Goal: Task Accomplishment & Management: Manage account settings

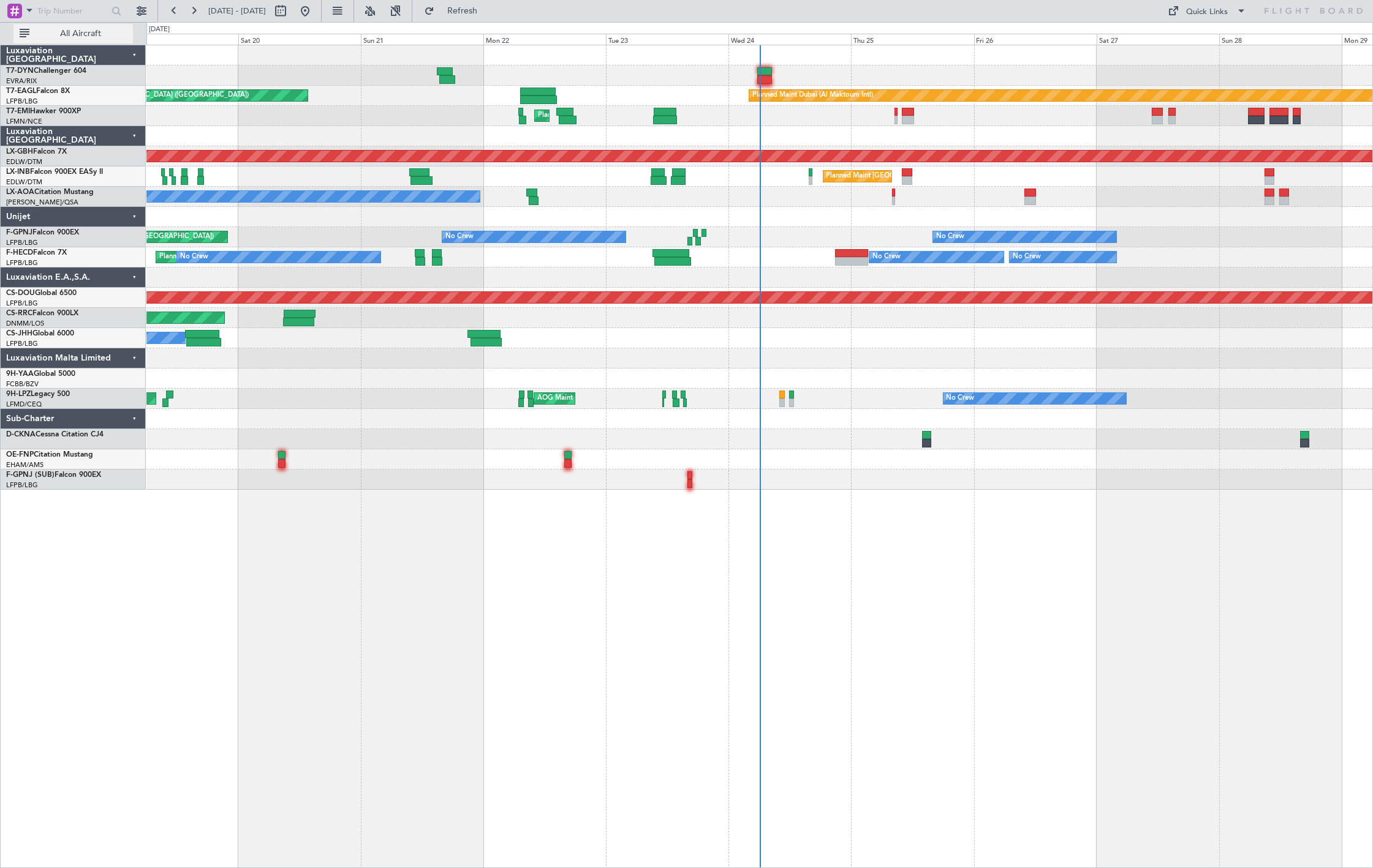
click at [101, 33] on span "All Aircraft" at bounding box center [81, 33] width 98 height 9
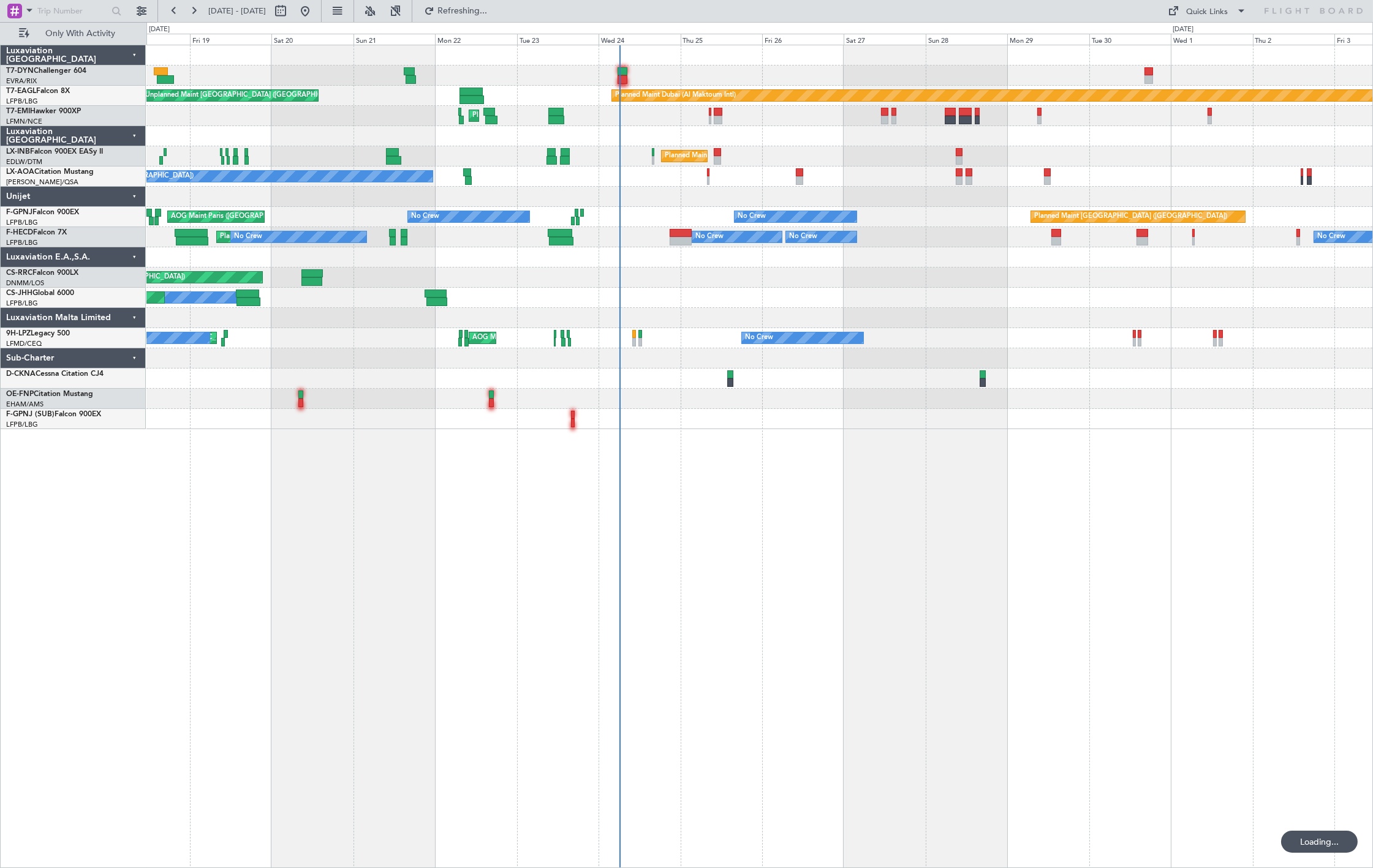
click at [583, 326] on div "Unplanned Maint [GEOGRAPHIC_DATA] (Riga Intl) Unplanned Maint [GEOGRAPHIC_DATA]…" at bounding box center [760, 237] width 1226 height 384
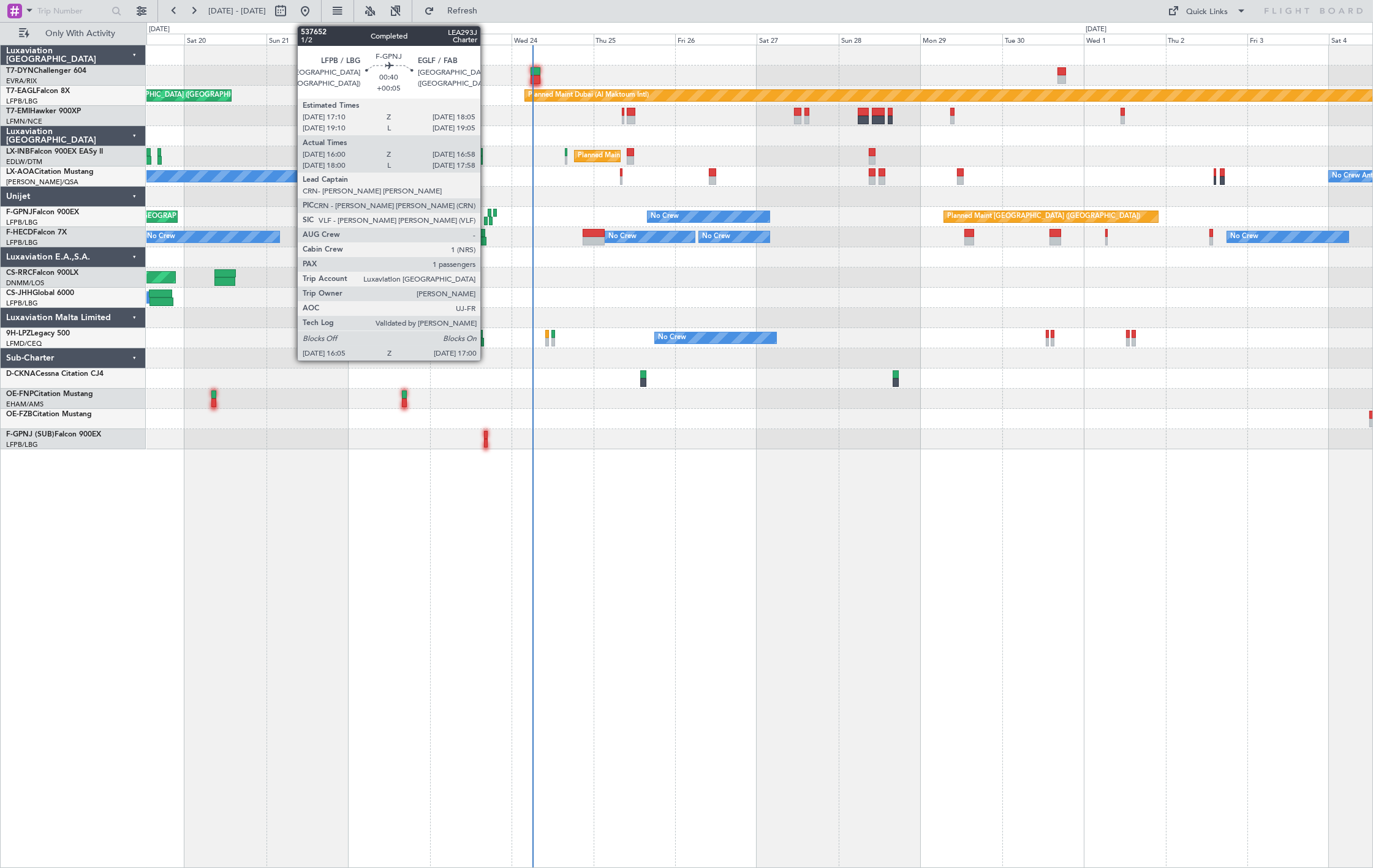
click at [486, 224] on div at bounding box center [486, 221] width 4 height 9
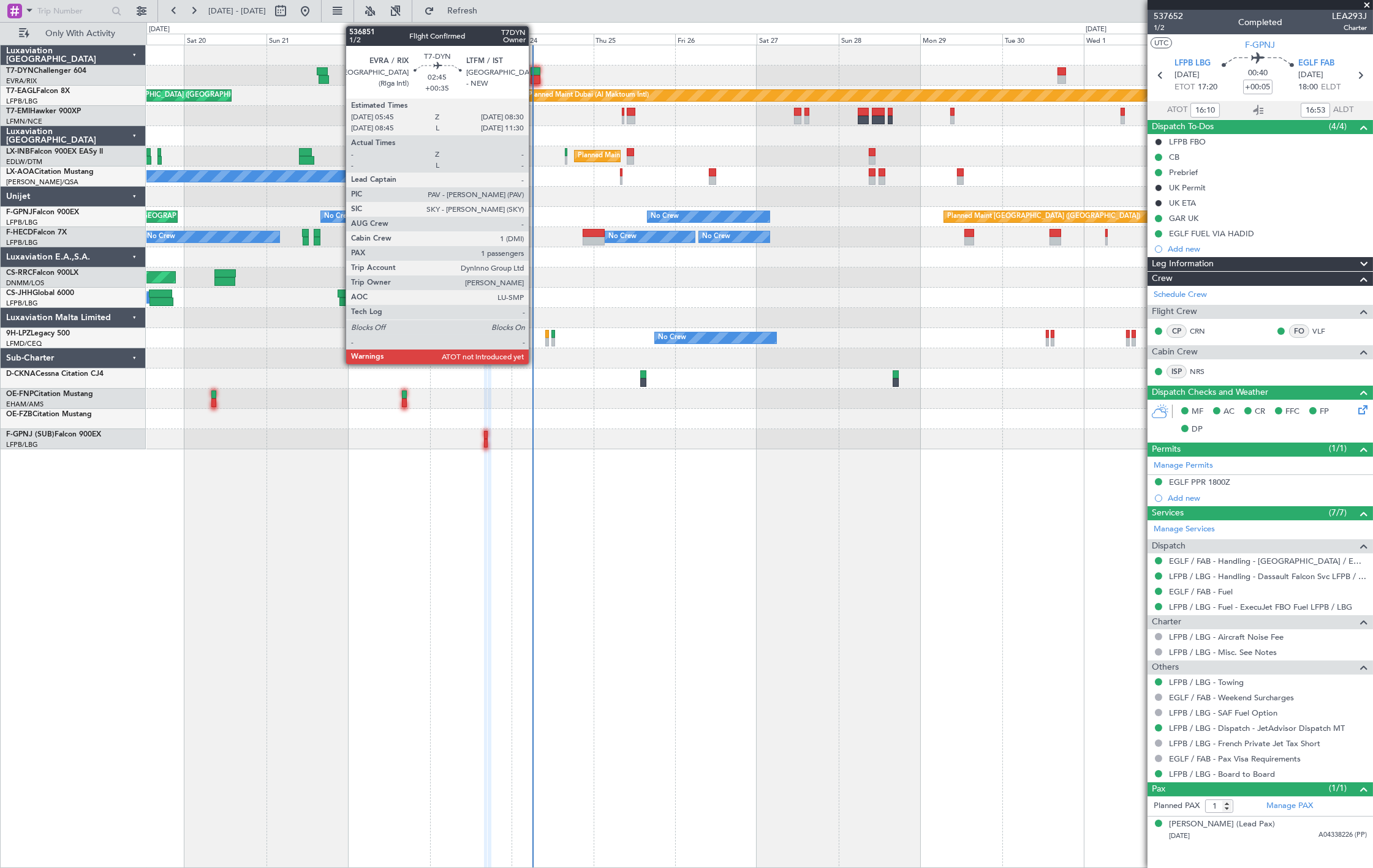
click at [535, 76] on div at bounding box center [536, 79] width 10 height 9
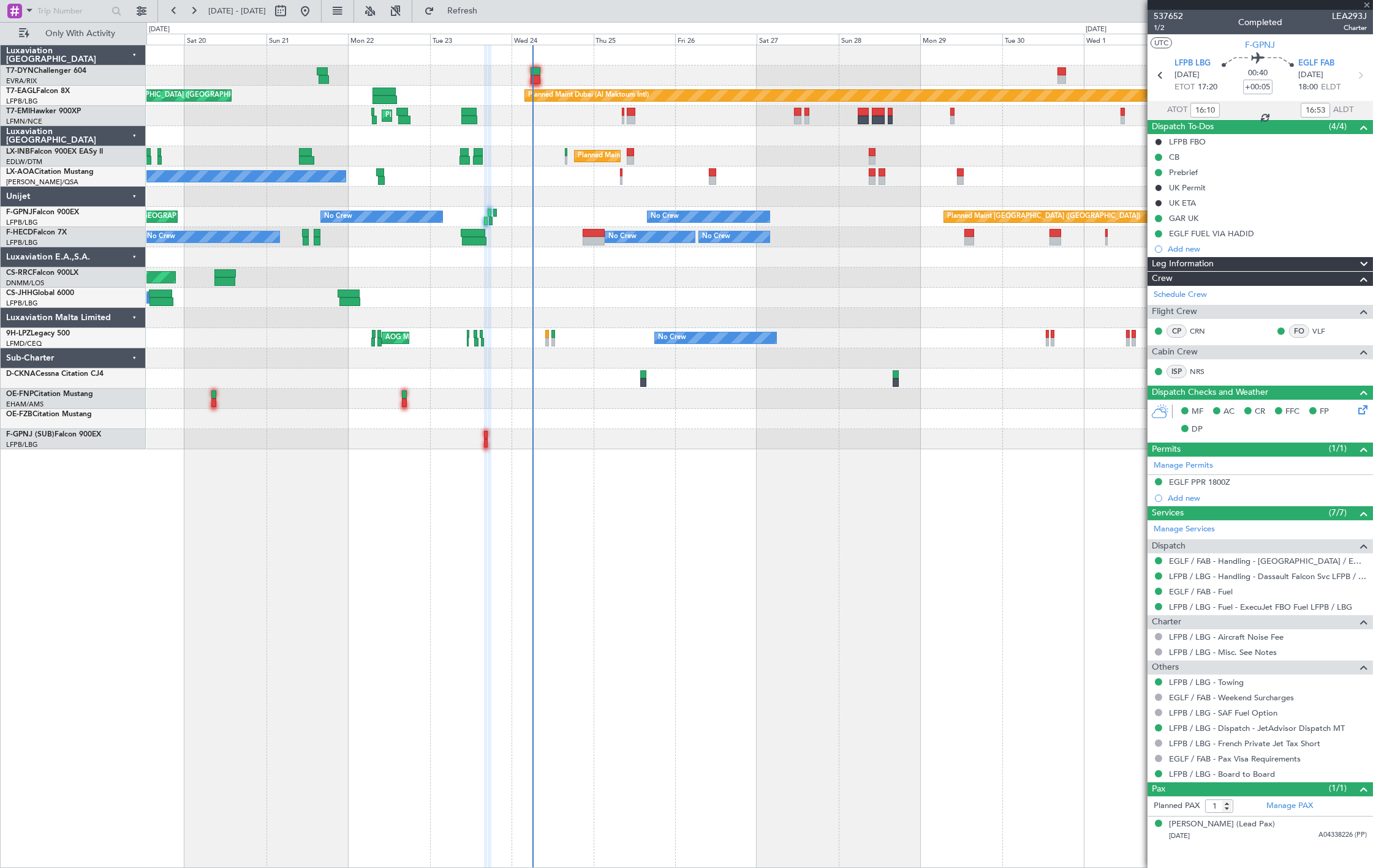
type input "+00:35"
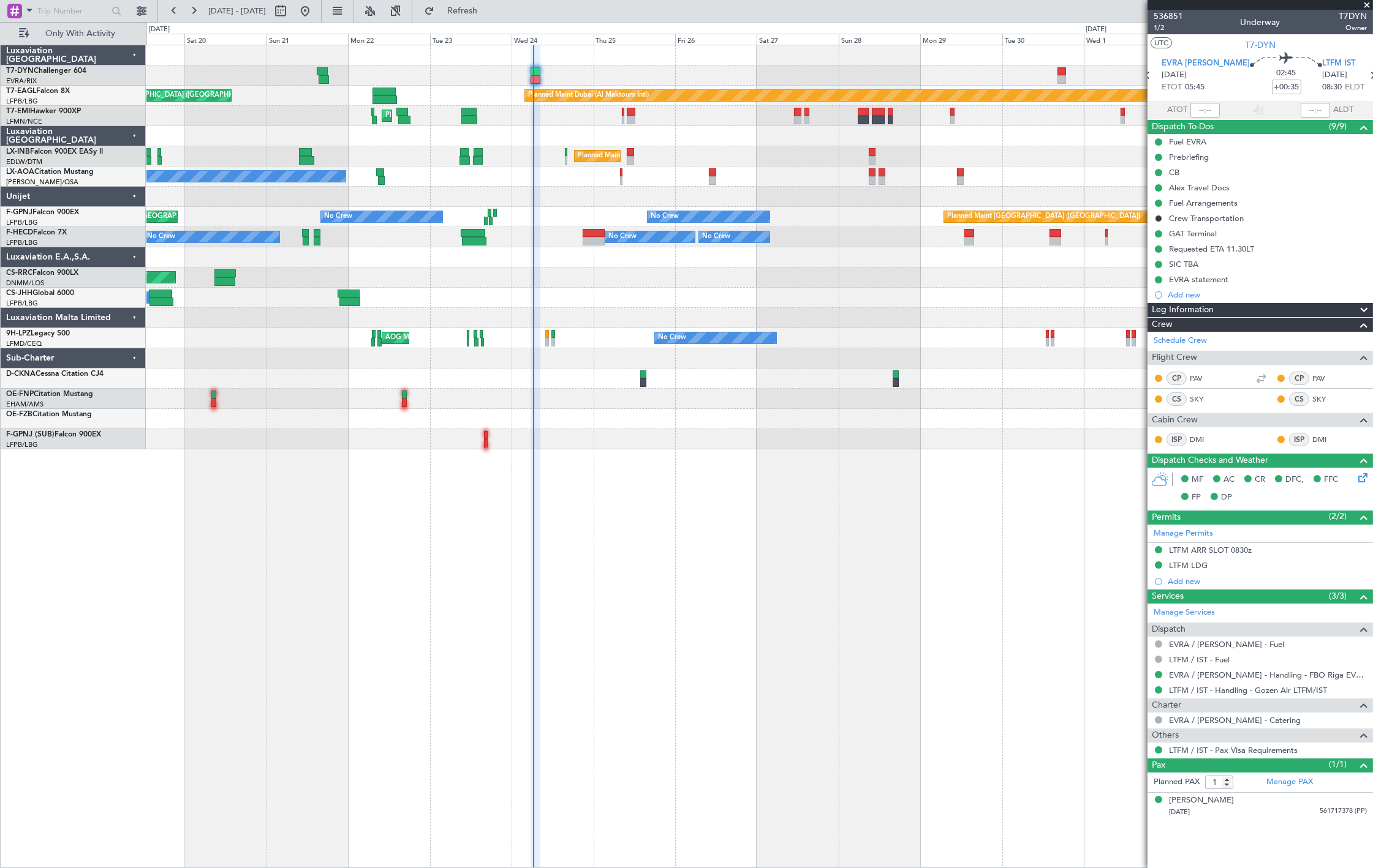
type input "06:13"
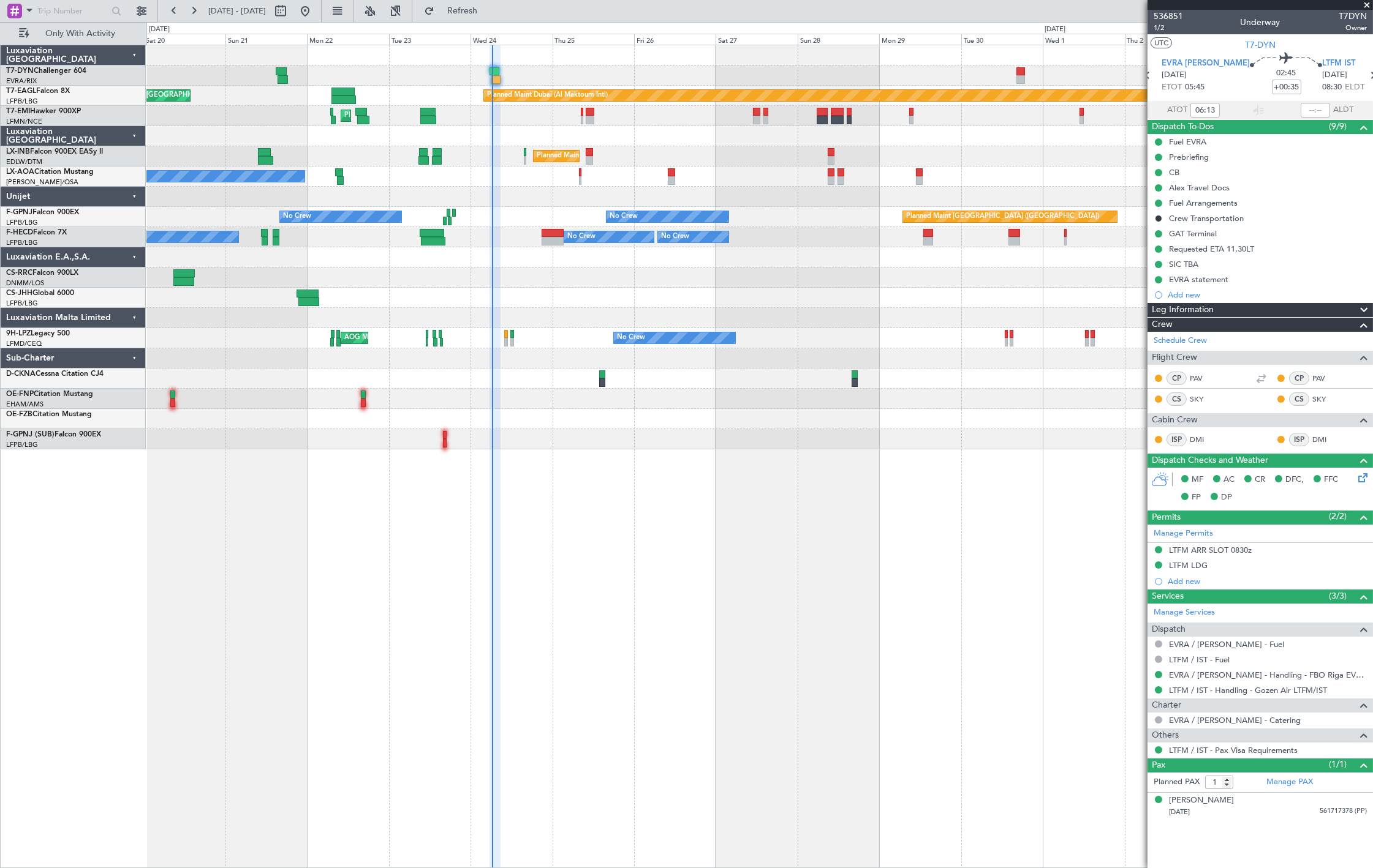
click at [697, 167] on div "No Crew Nice ([GEOGRAPHIC_DATA]) No Crew [GEOGRAPHIC_DATA] ([GEOGRAPHIC_DATA]) …" at bounding box center [760, 176] width 1226 height 21
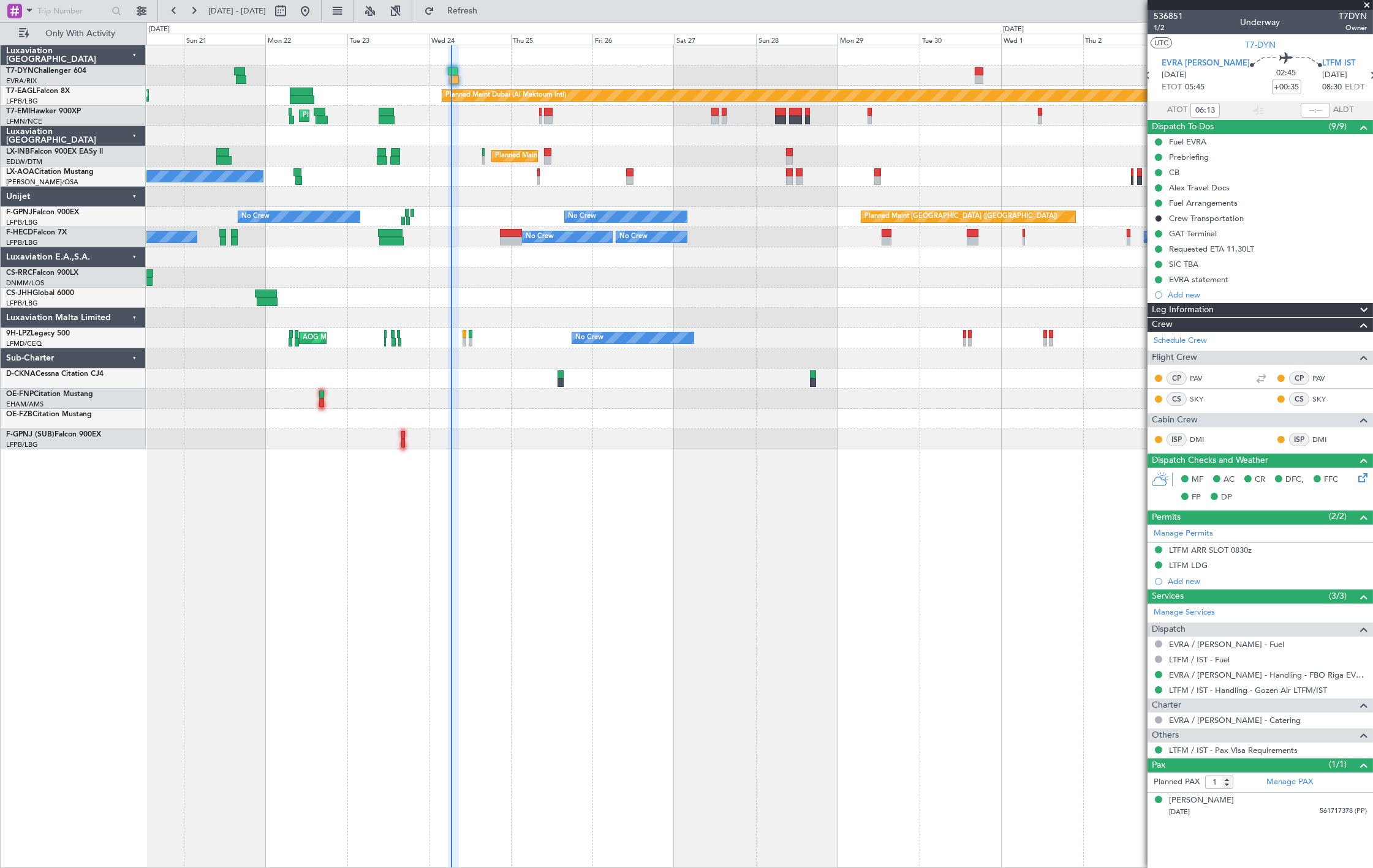
click at [468, 168] on div "Planned Maint Dubai (Al Maktoum Intl) Unplanned Maint [GEOGRAPHIC_DATA] ([GEOGR…" at bounding box center [760, 246] width 1226 height 404
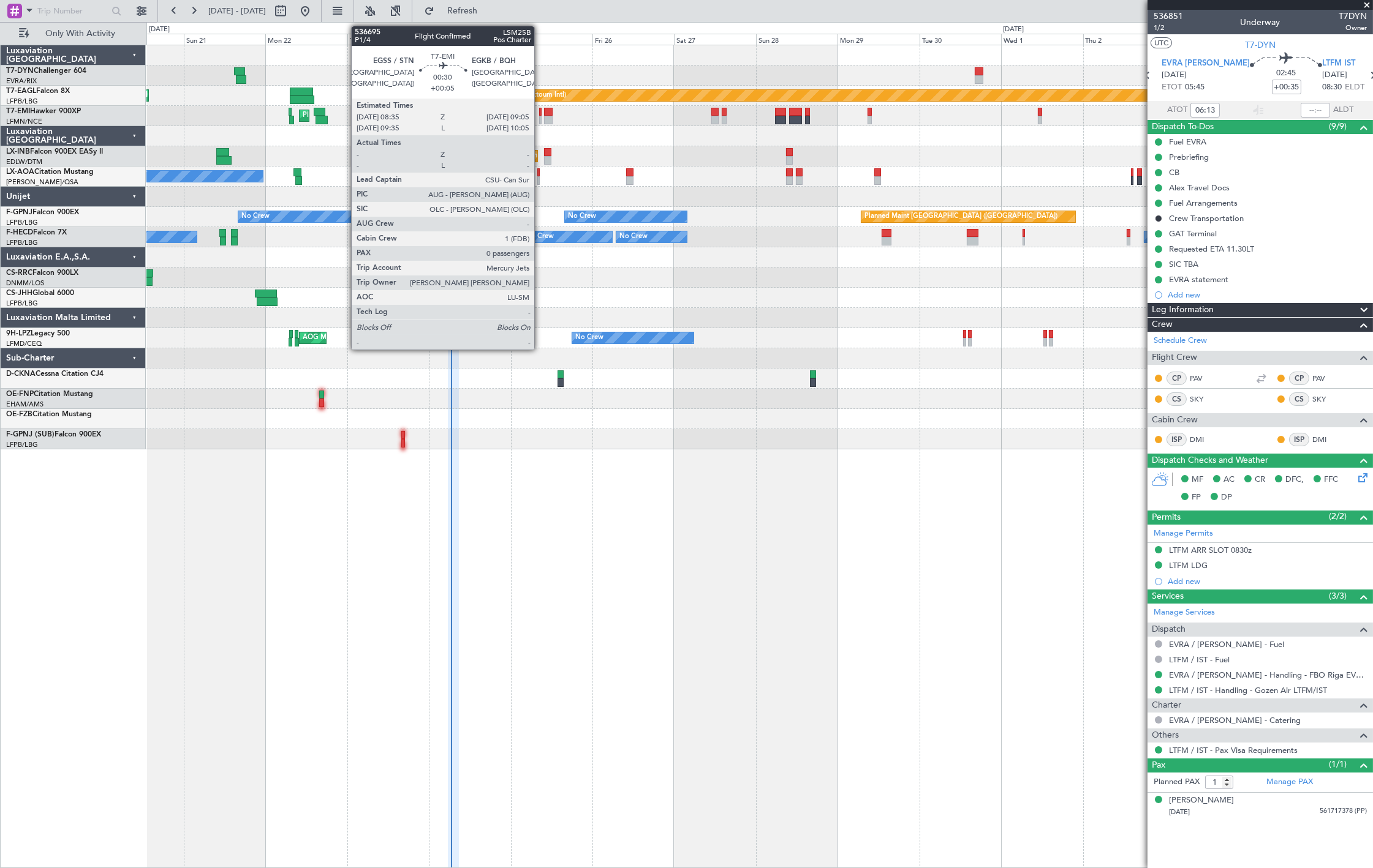
click at [541, 117] on div at bounding box center [540, 119] width 2 height 9
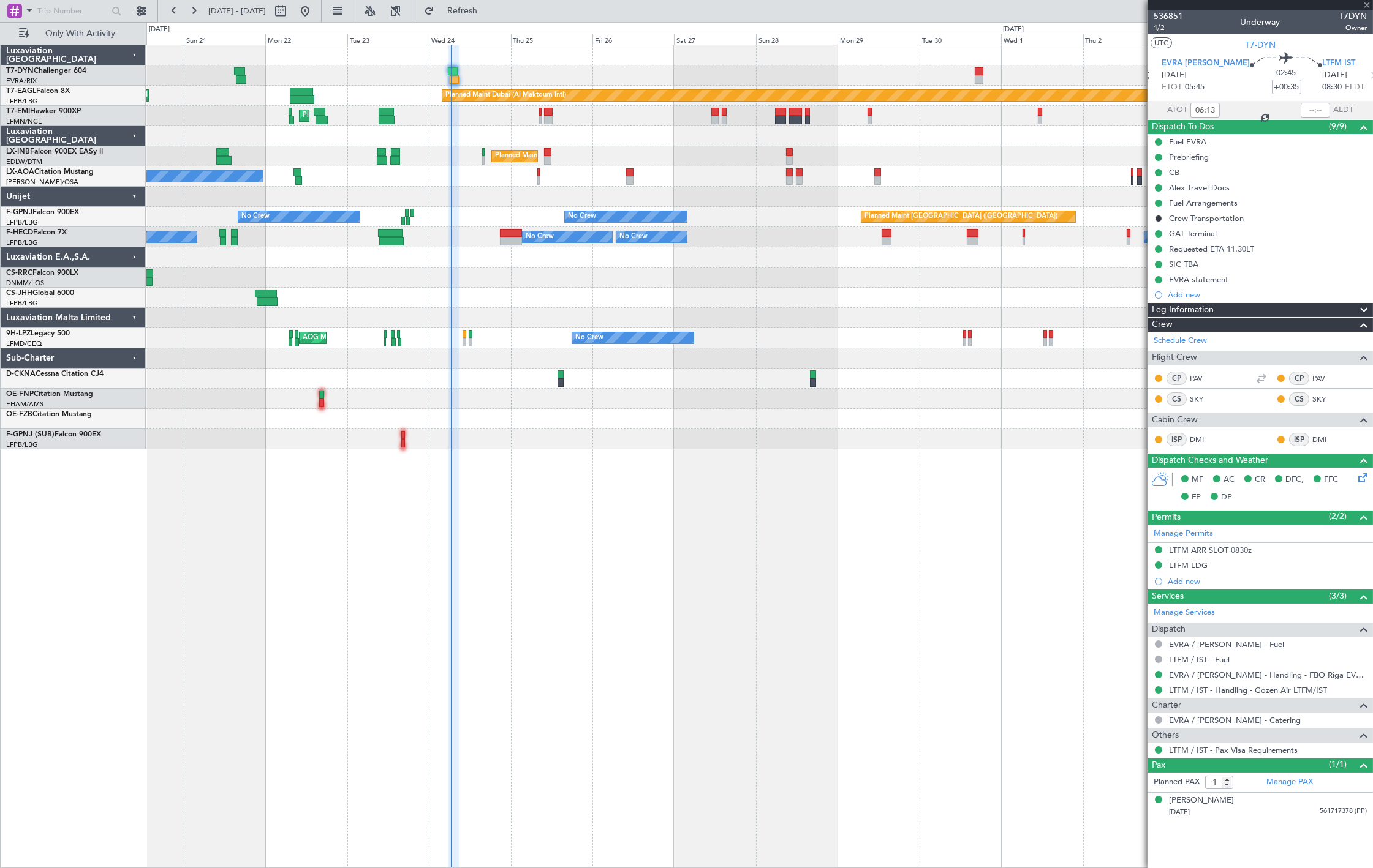
type input "+00:05"
type input "0"
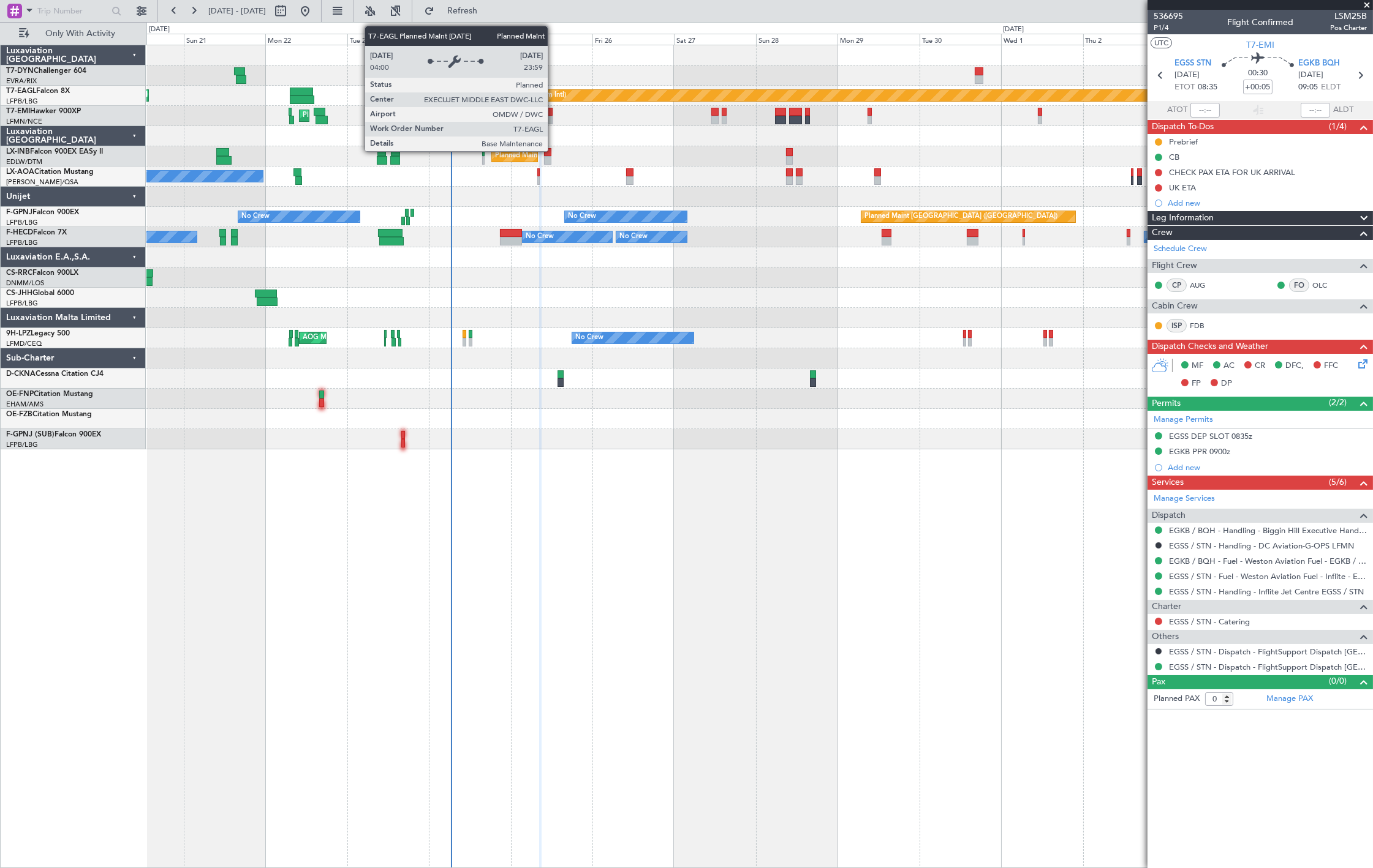
click at [549, 119] on div at bounding box center [548, 119] width 9 height 9
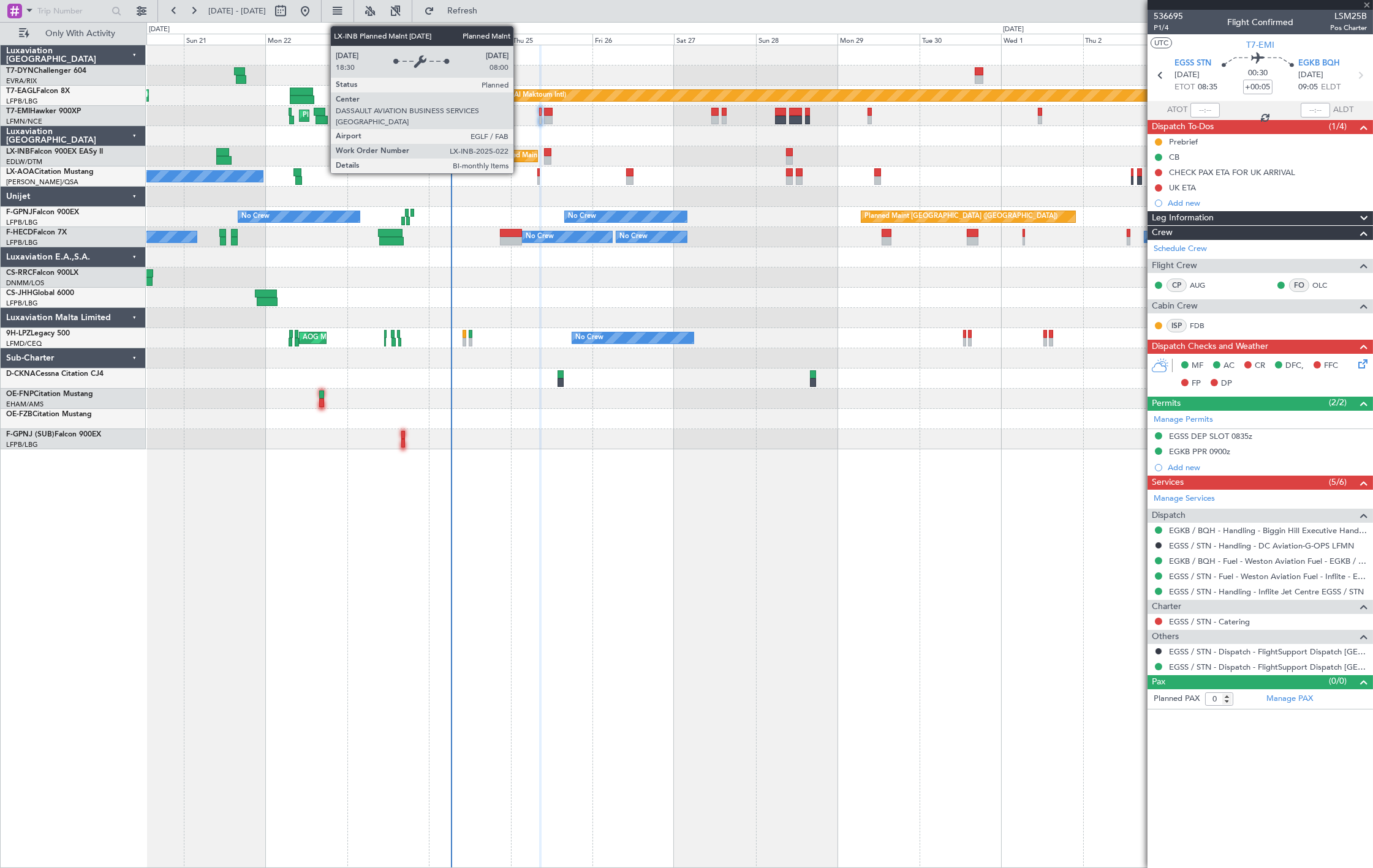
type input "+00:15"
type input "6"
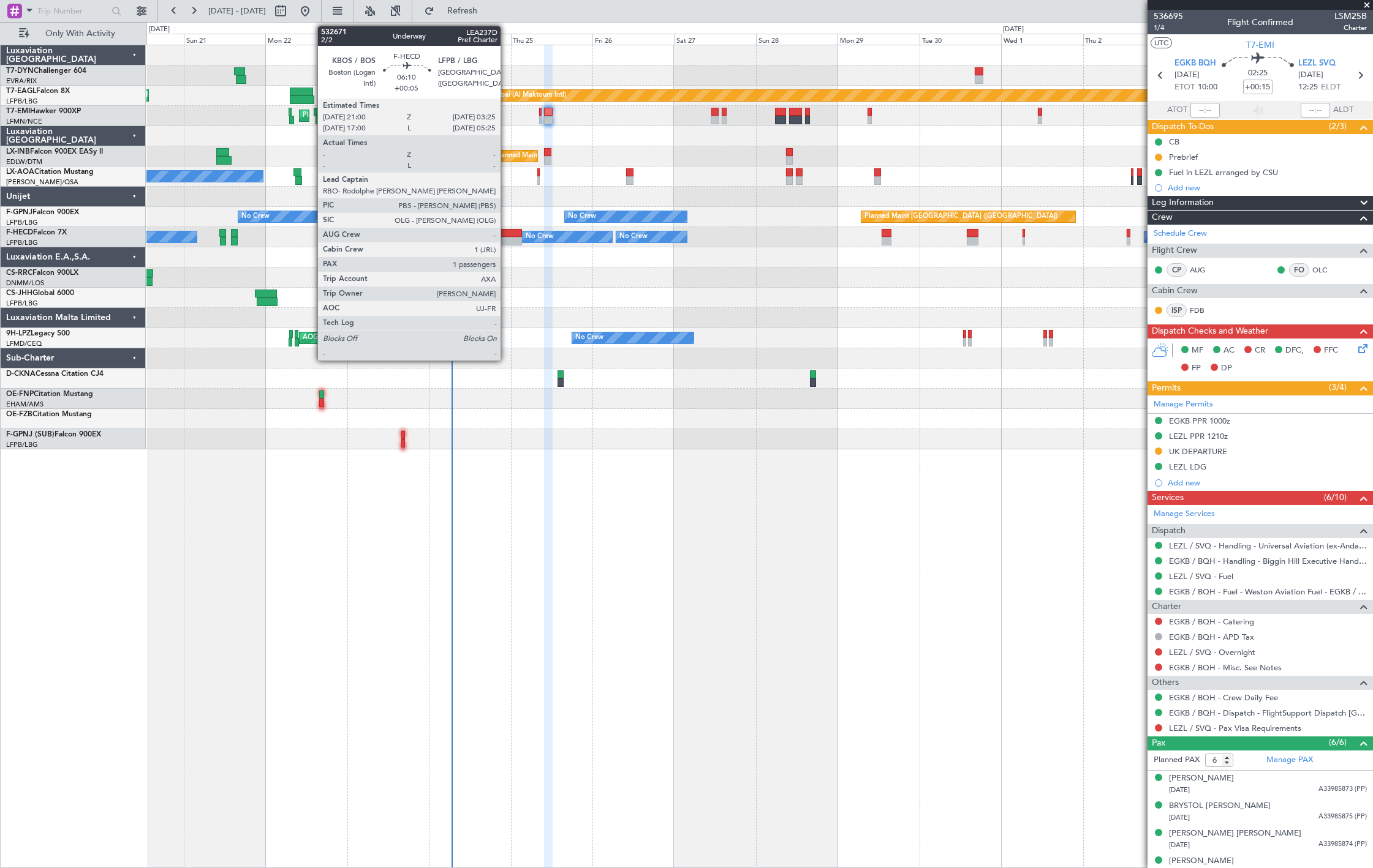
click at [507, 234] on div at bounding box center [510, 233] width 22 height 9
type input "+00:05"
type input "1"
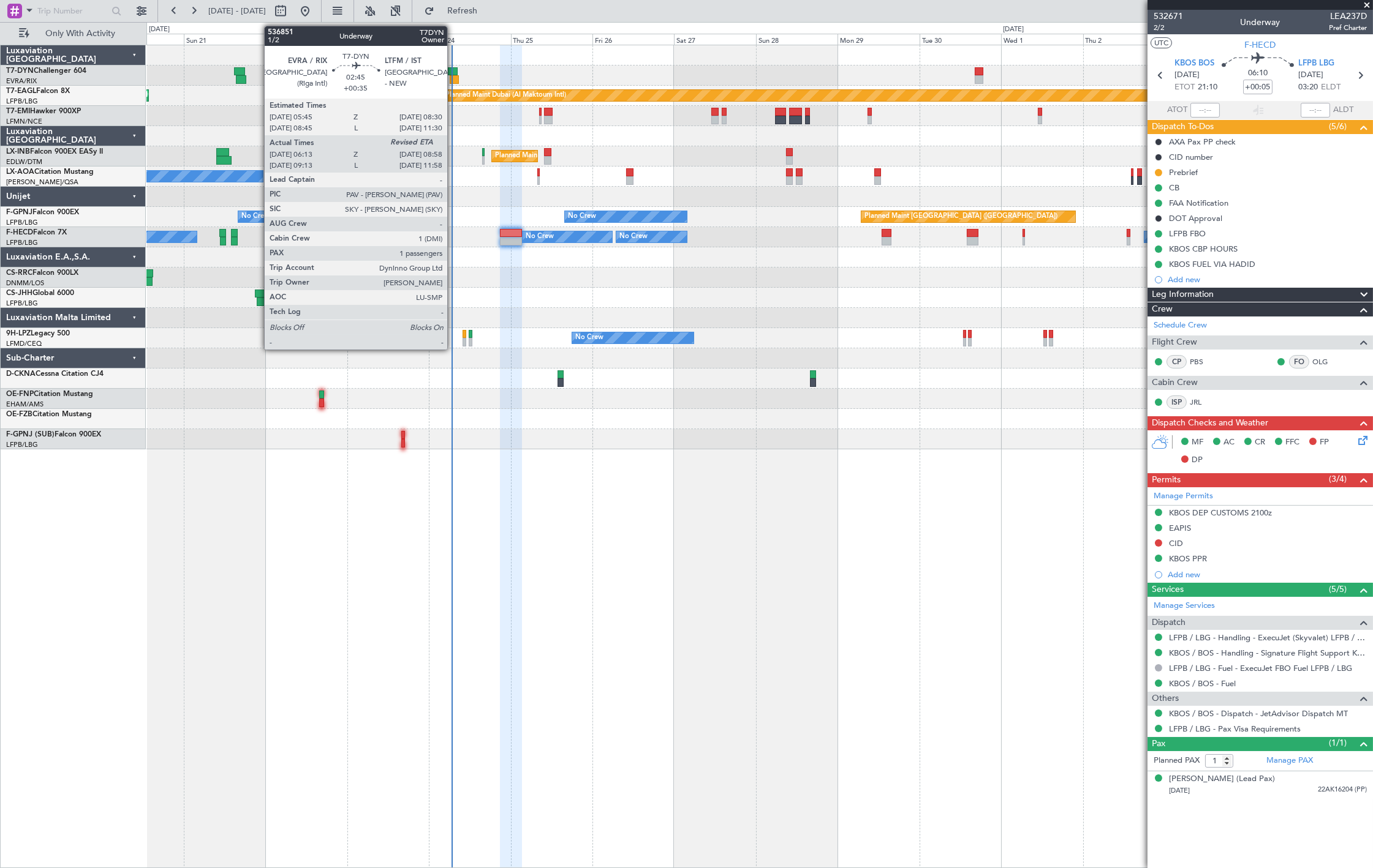
click at [454, 76] on div at bounding box center [455, 79] width 10 height 9
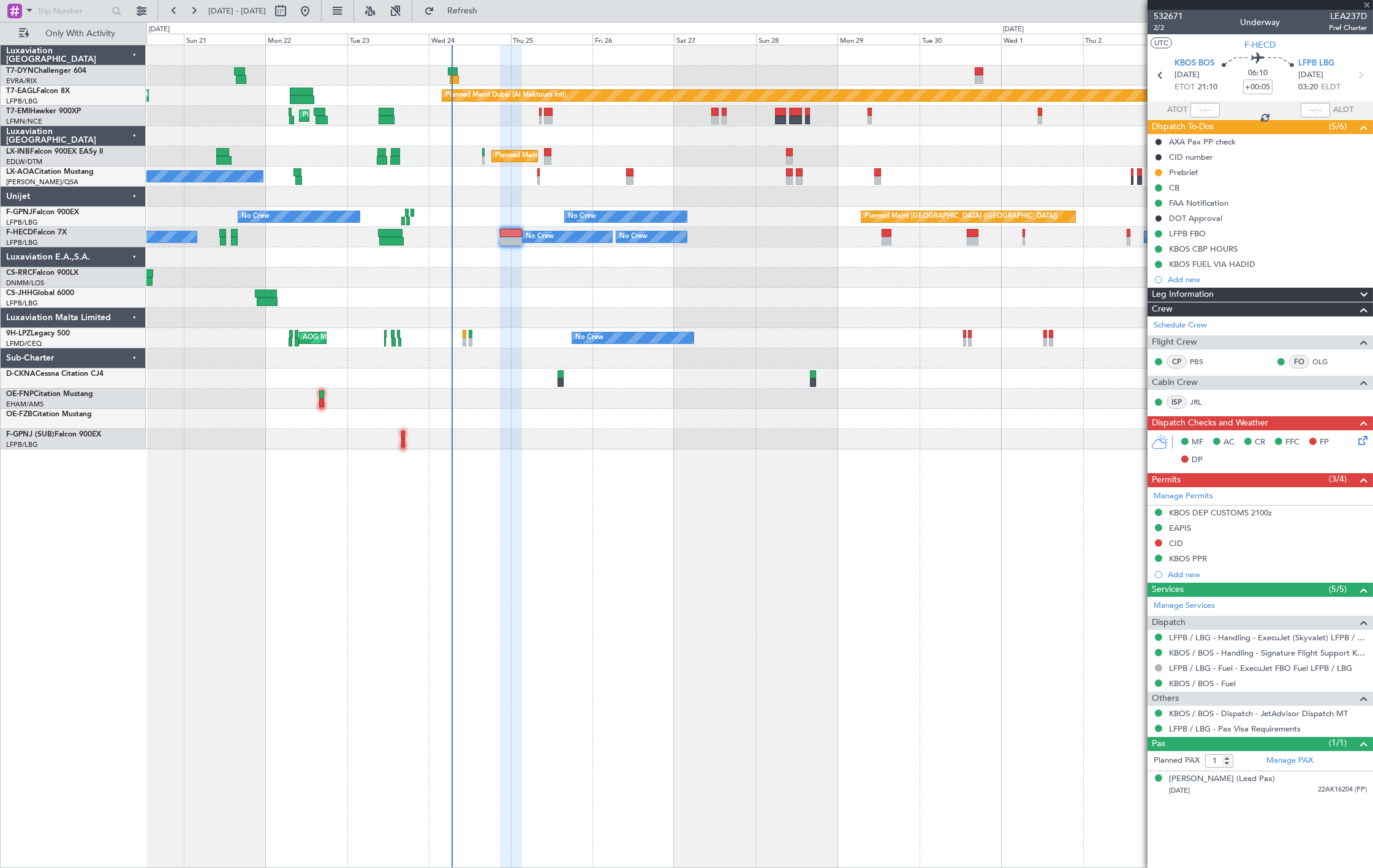
type input "+00:35"
type input "06:13"
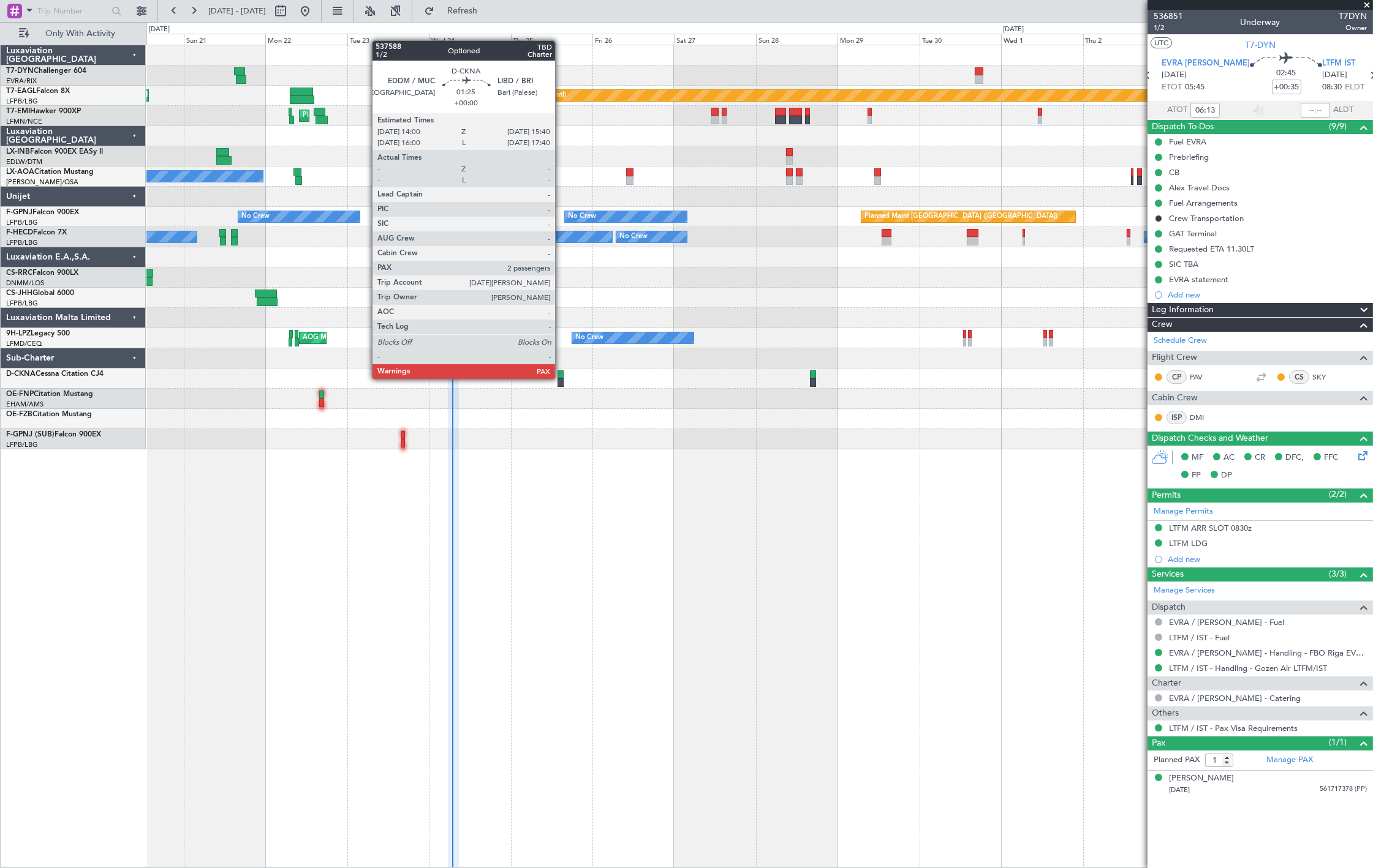
click at [561, 378] on div at bounding box center [560, 382] width 6 height 9
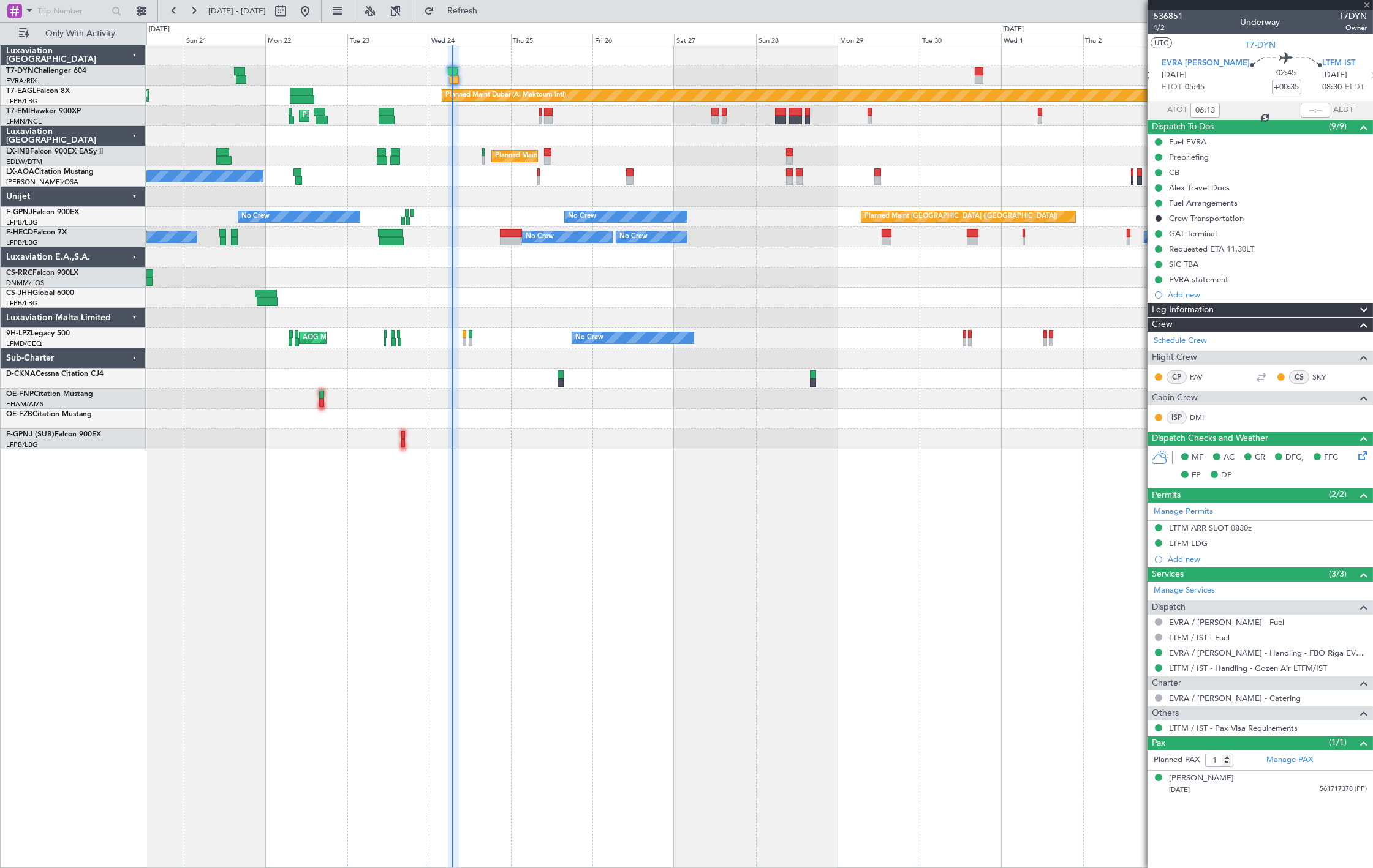
type input "2"
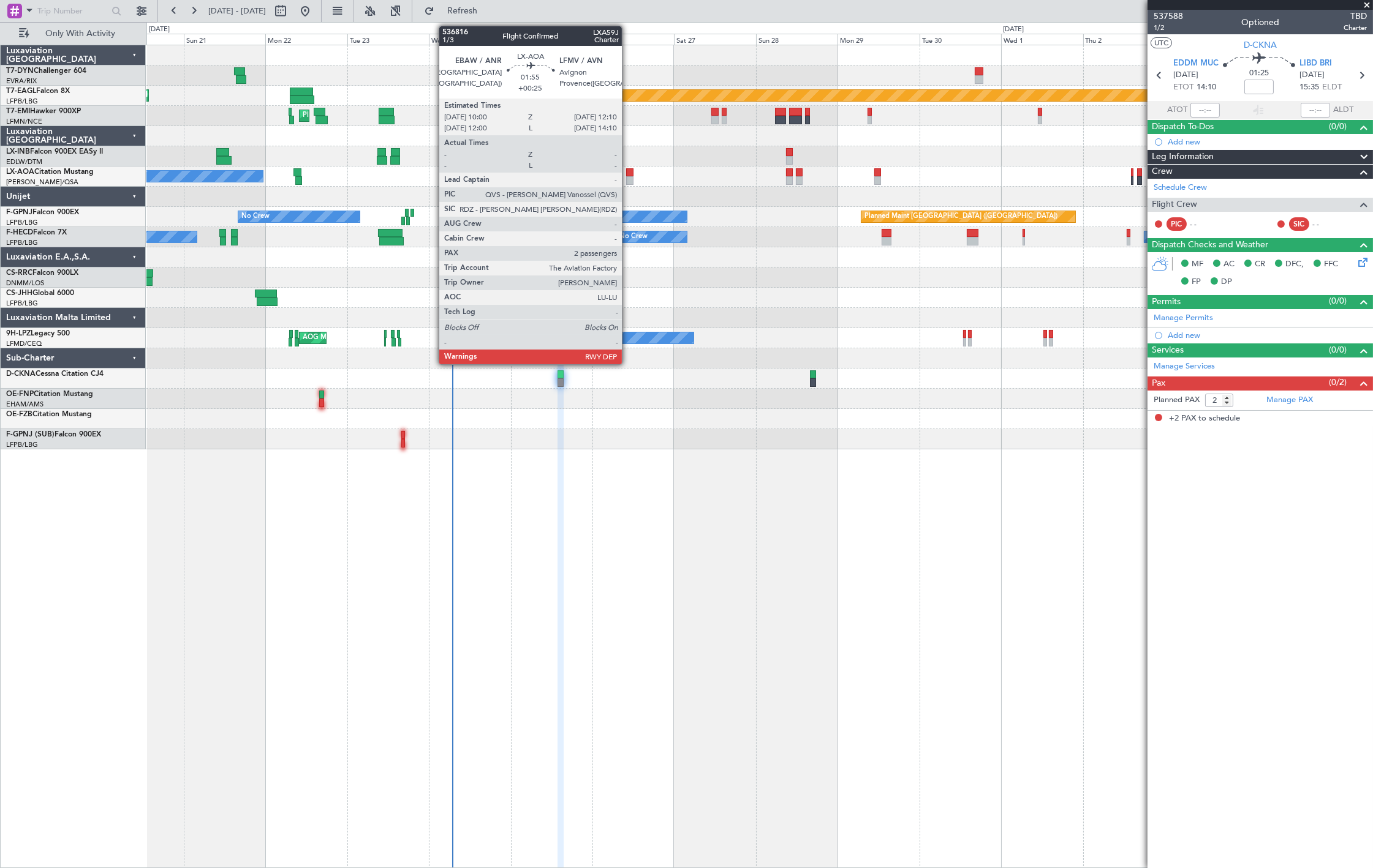
click at [628, 178] on div at bounding box center [630, 180] width 8 height 9
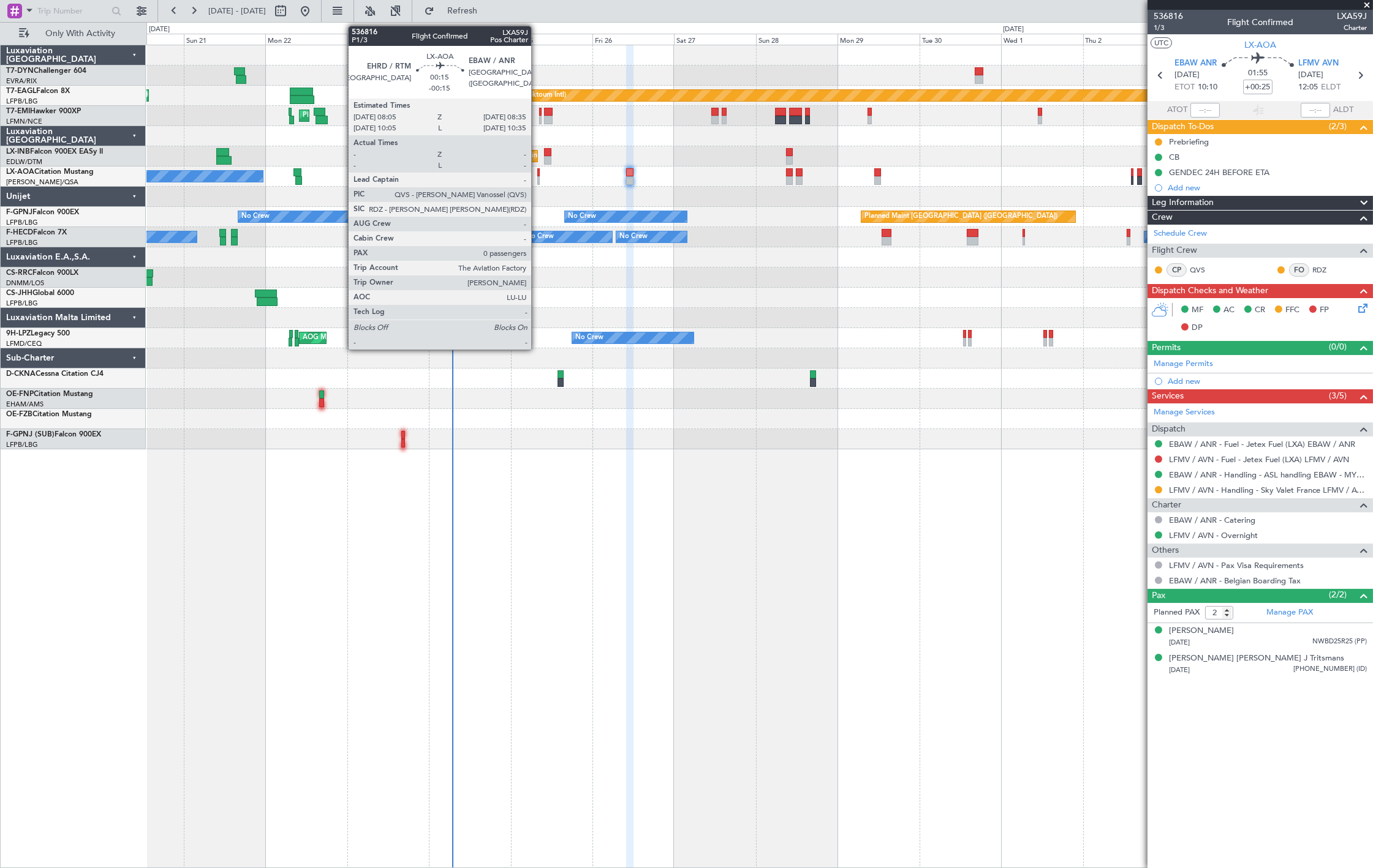
click at [537, 178] on div at bounding box center [538, 180] width 2 height 9
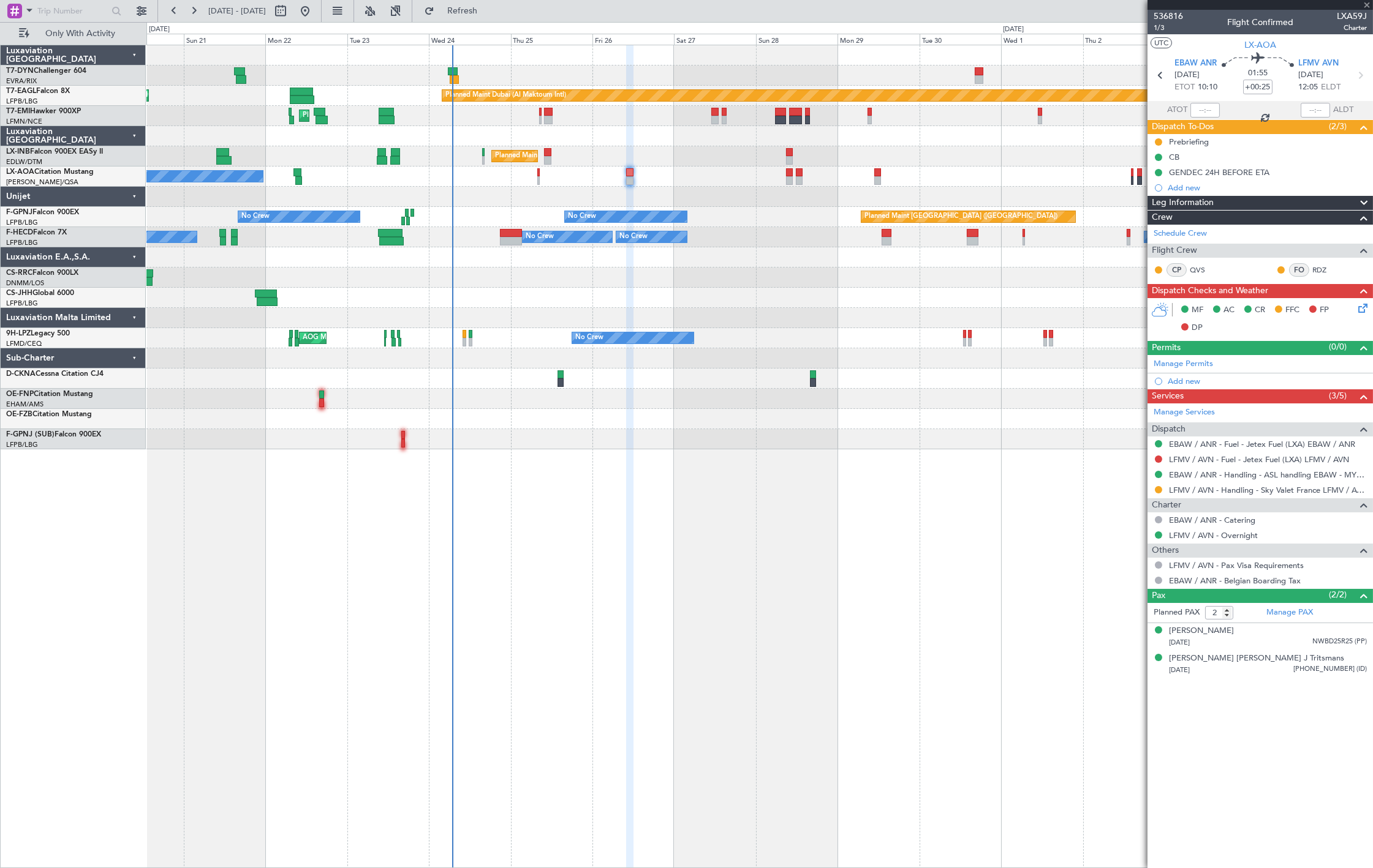
type input "-00:15"
type input "0"
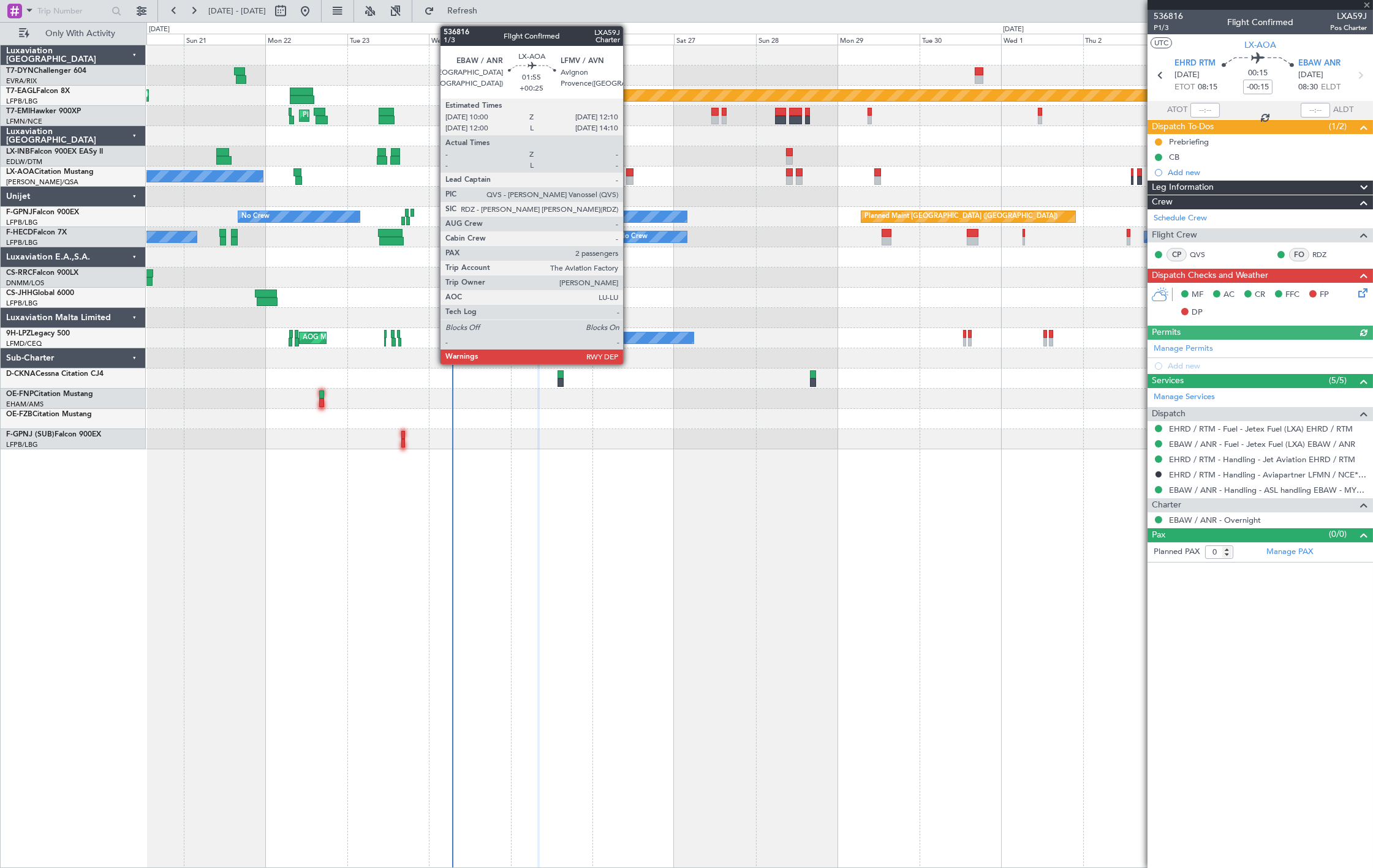
click at [629, 175] on div at bounding box center [630, 172] width 8 height 9
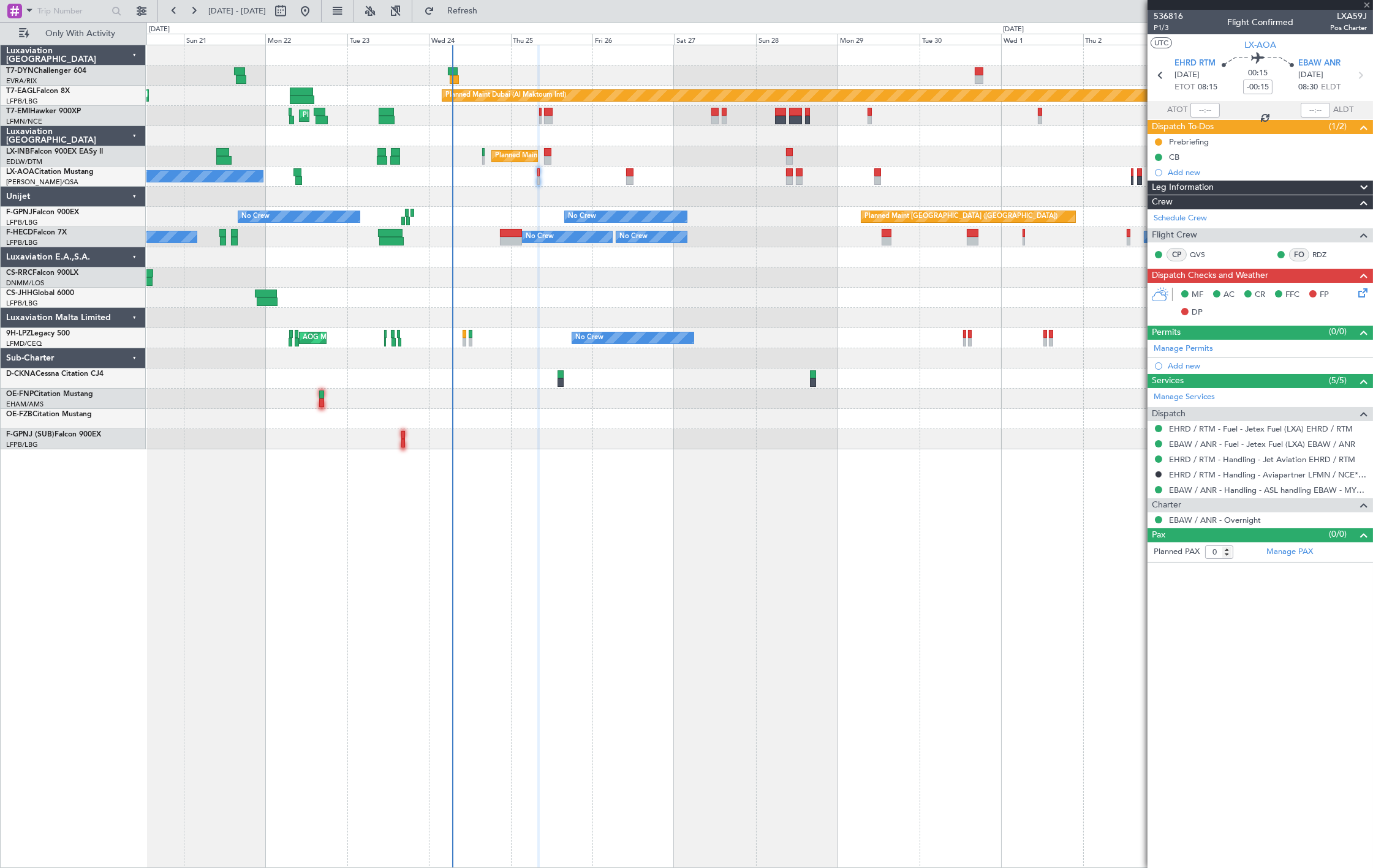
type input "+00:25"
type input "2"
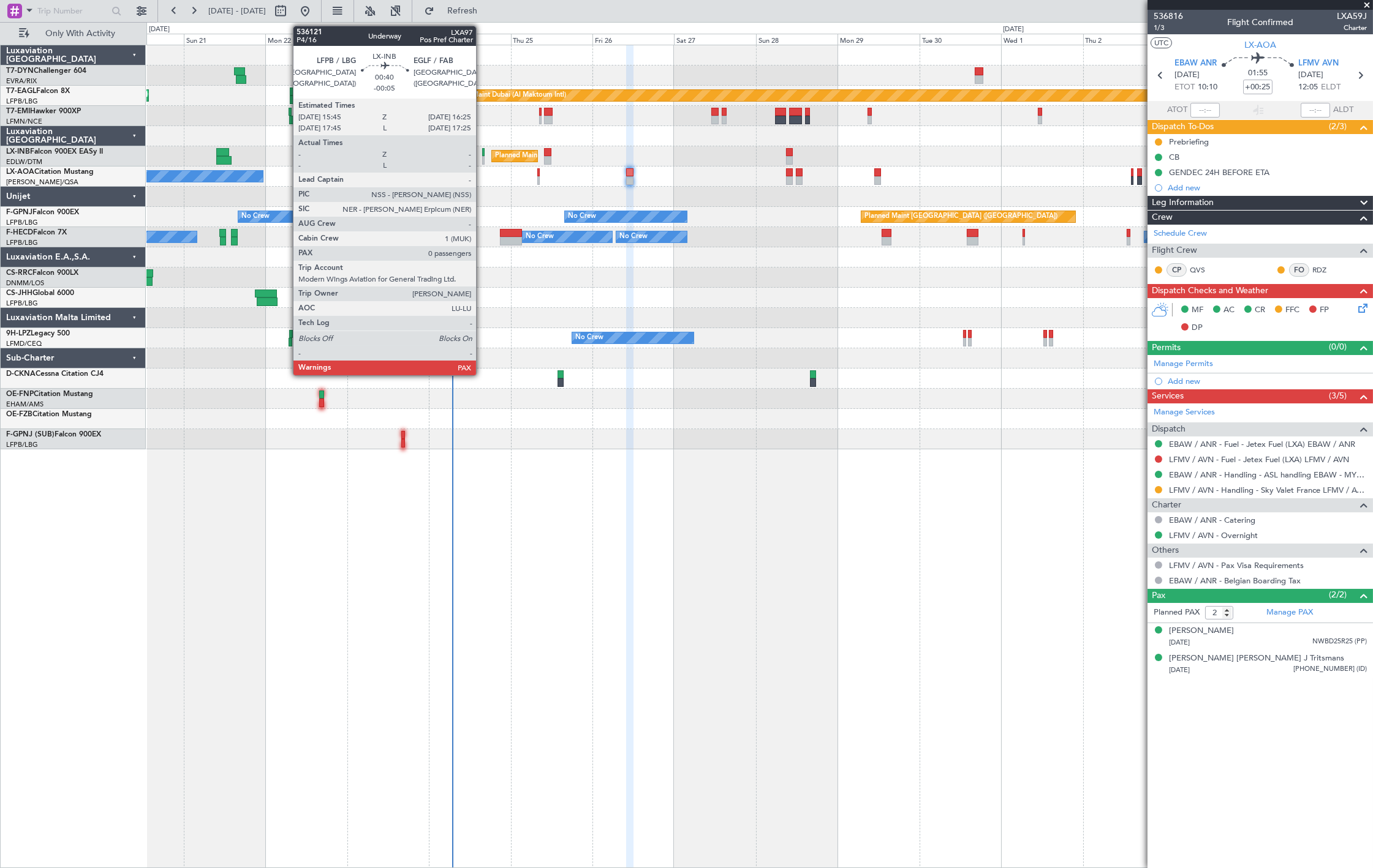
click at [482, 154] on div at bounding box center [483, 152] width 3 height 9
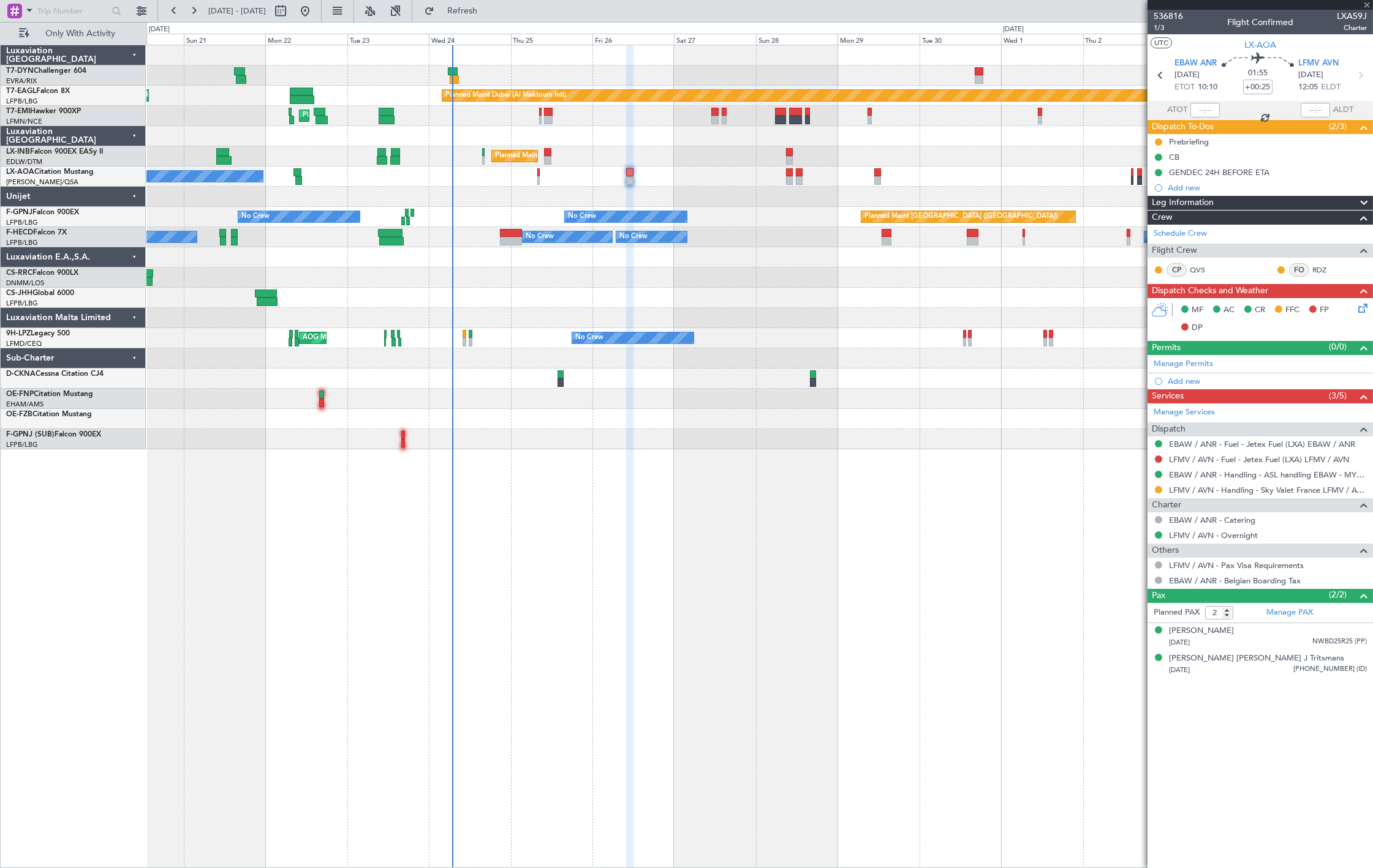
type input "-00:05"
type input "0"
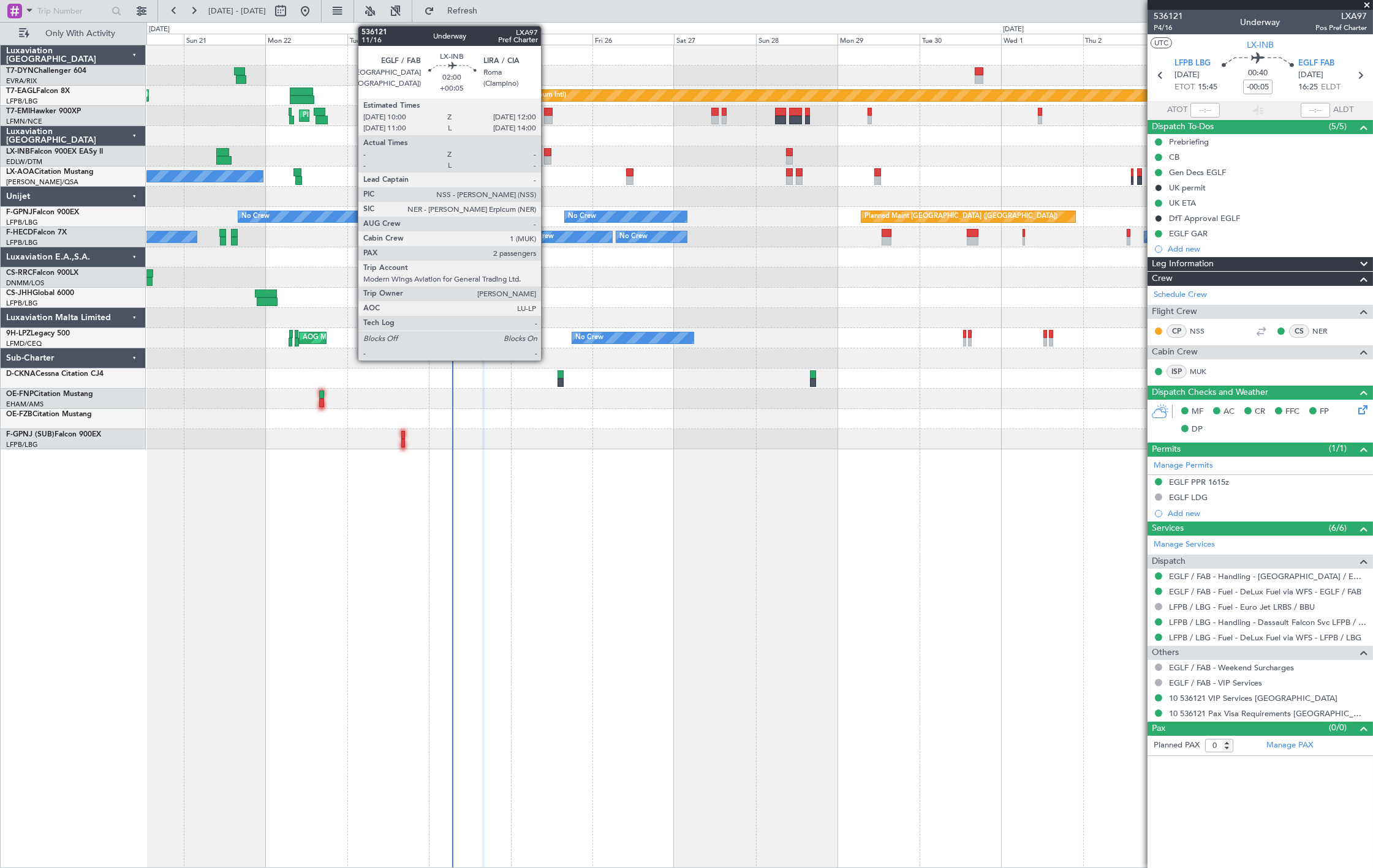
click at [547, 160] on div at bounding box center [548, 160] width 8 height 9
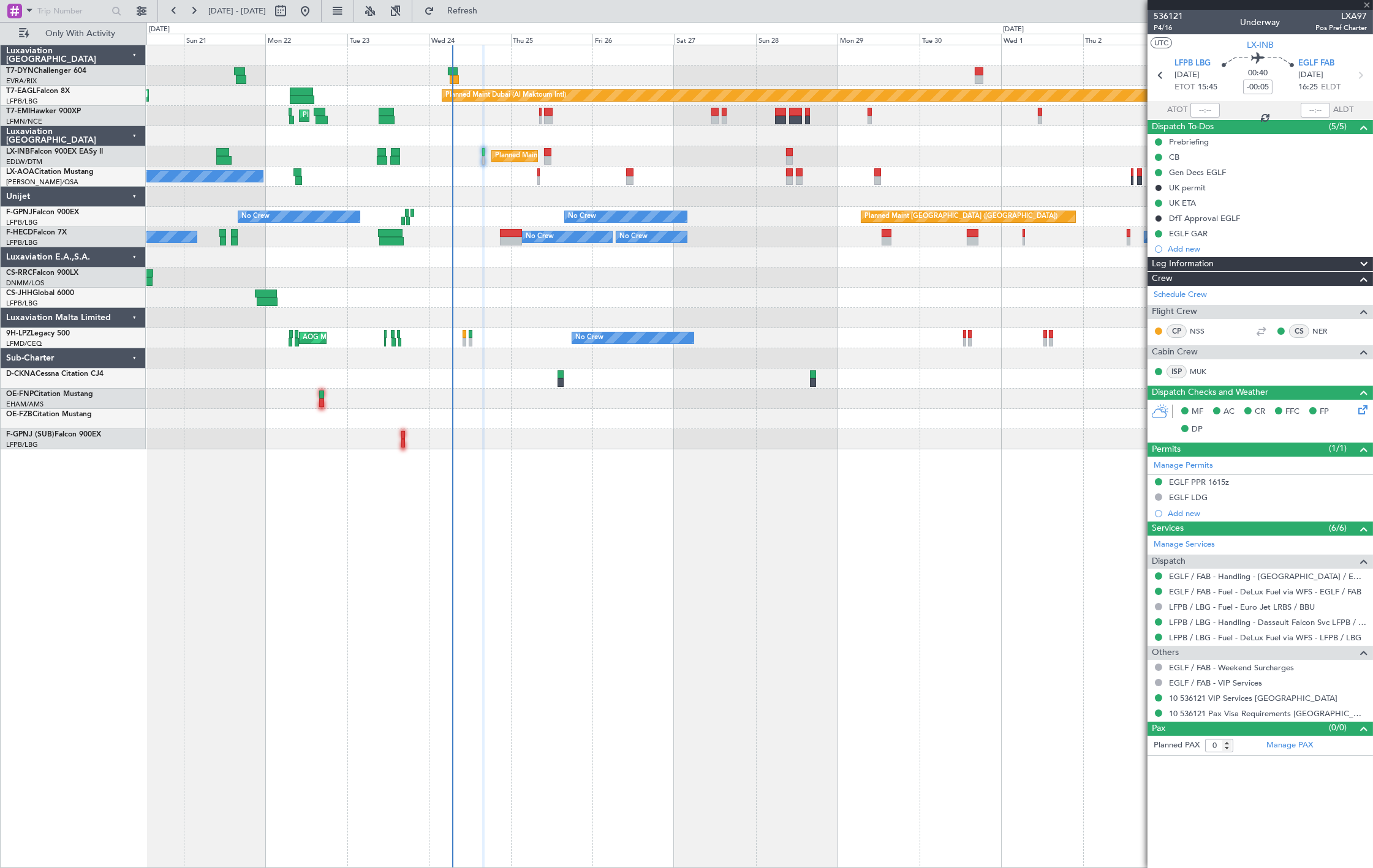
type input "+00:05"
type input "2"
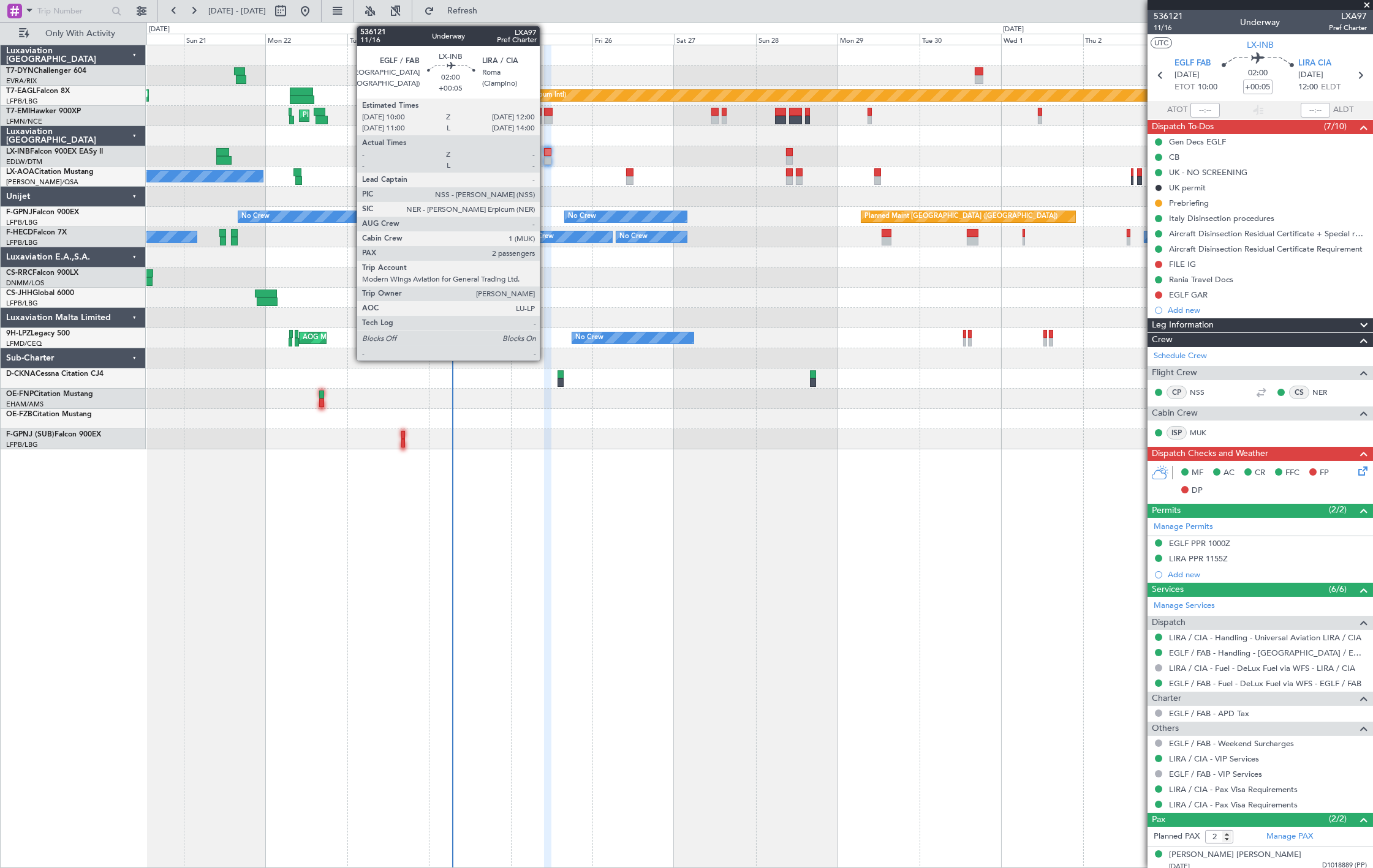
click at [546, 160] on div at bounding box center [548, 160] width 8 height 9
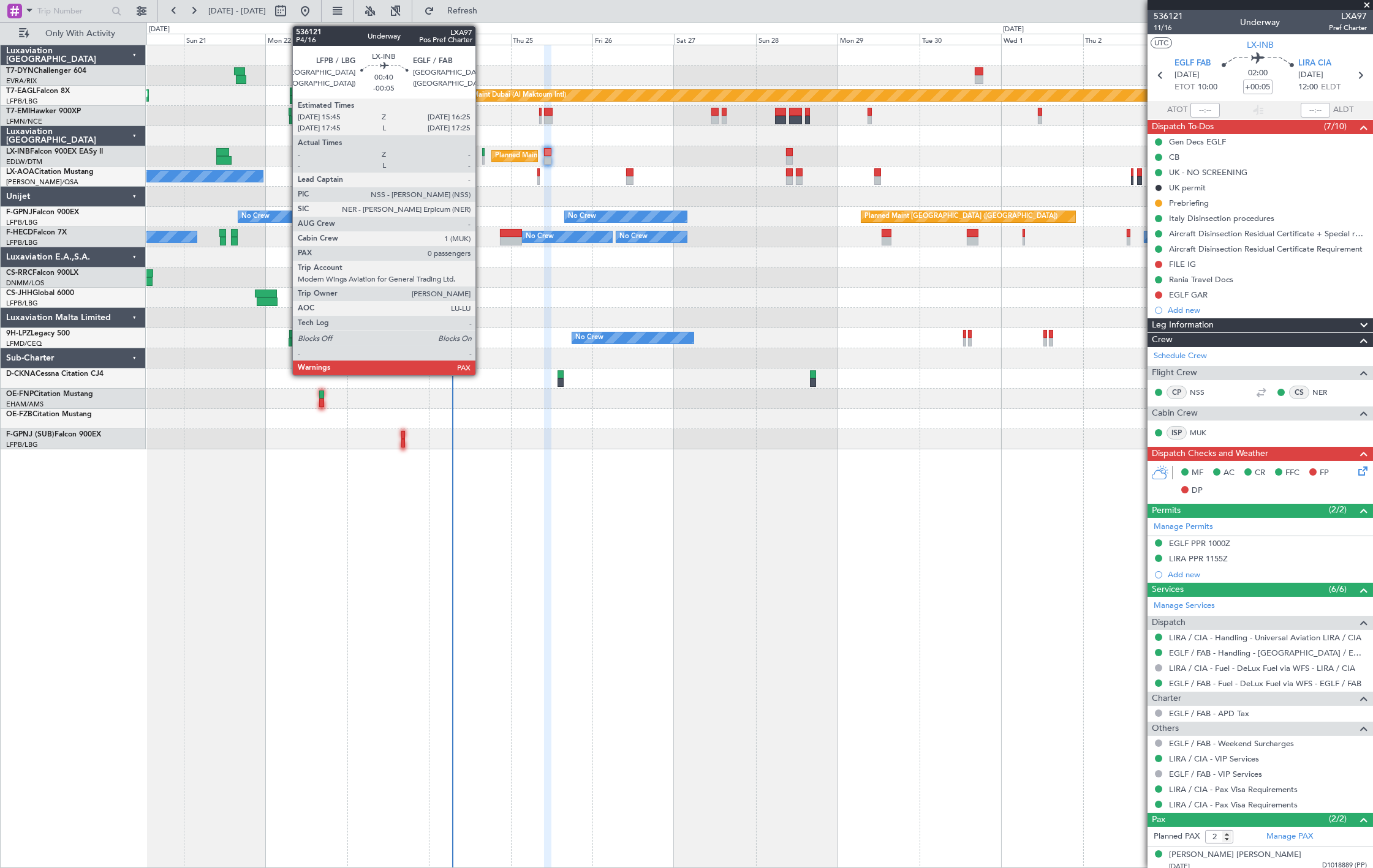
click at [482, 156] on div at bounding box center [483, 160] width 3 height 9
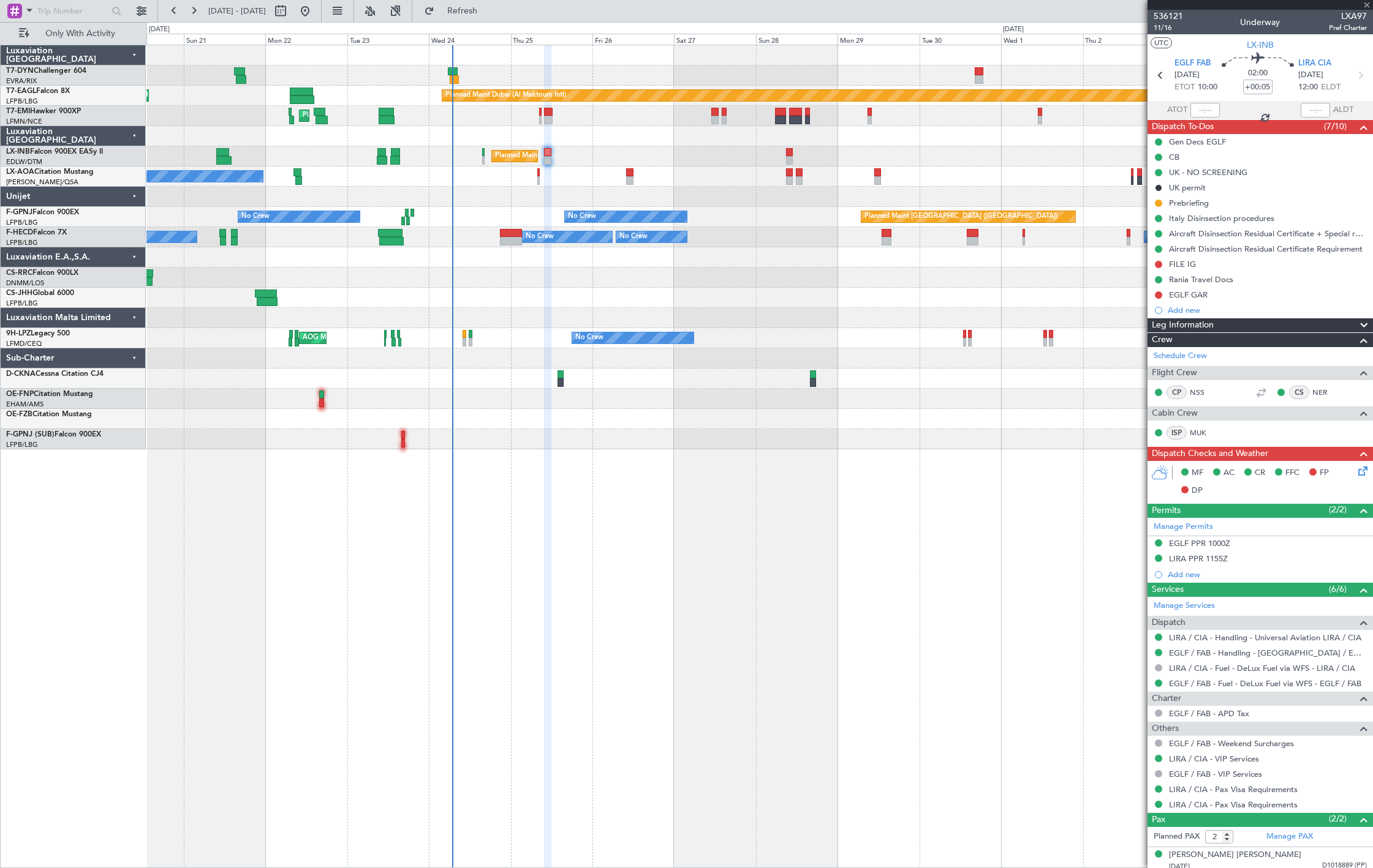
type input "-00:05"
type input "0"
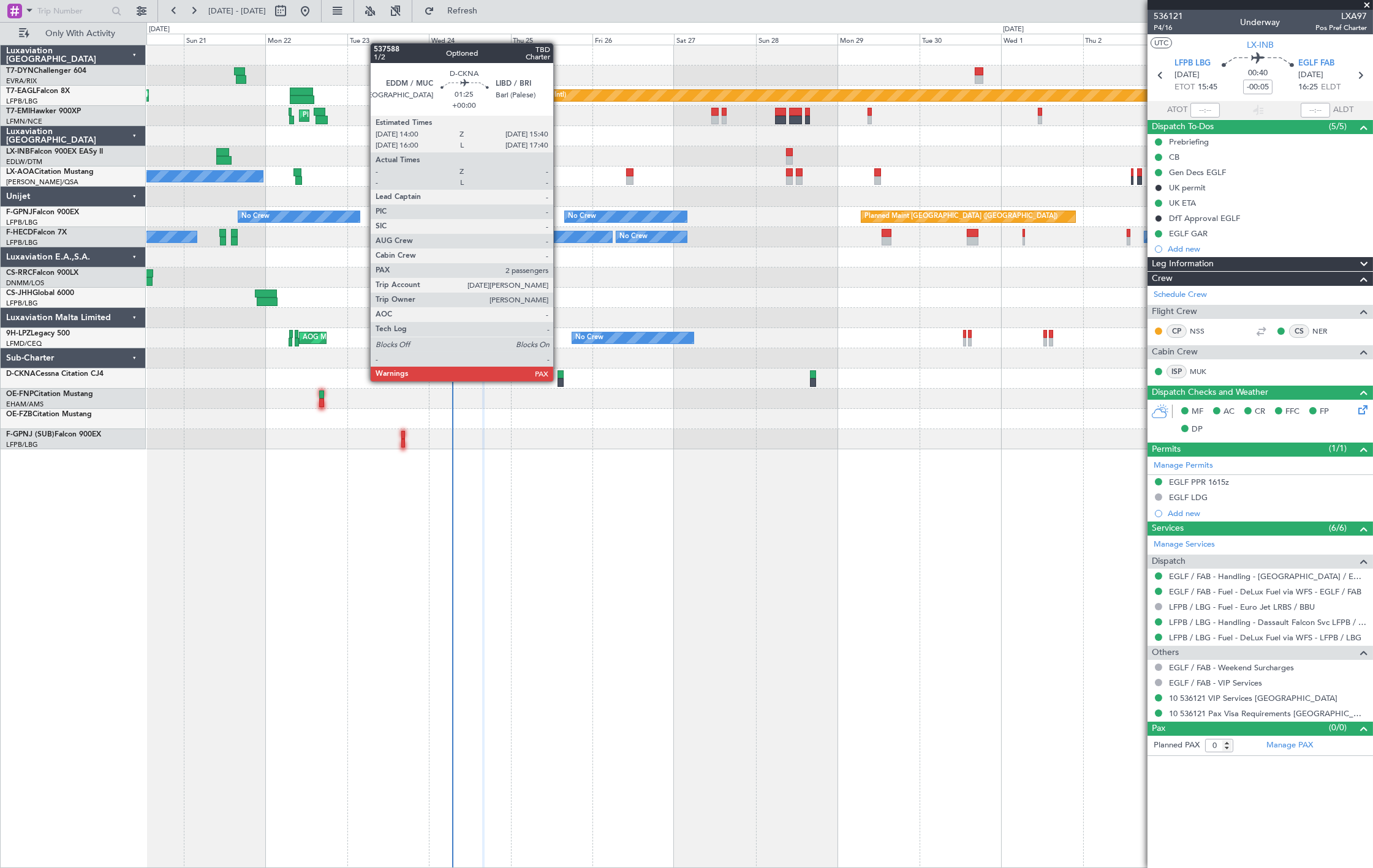
click at [559, 380] on div at bounding box center [560, 382] width 6 height 9
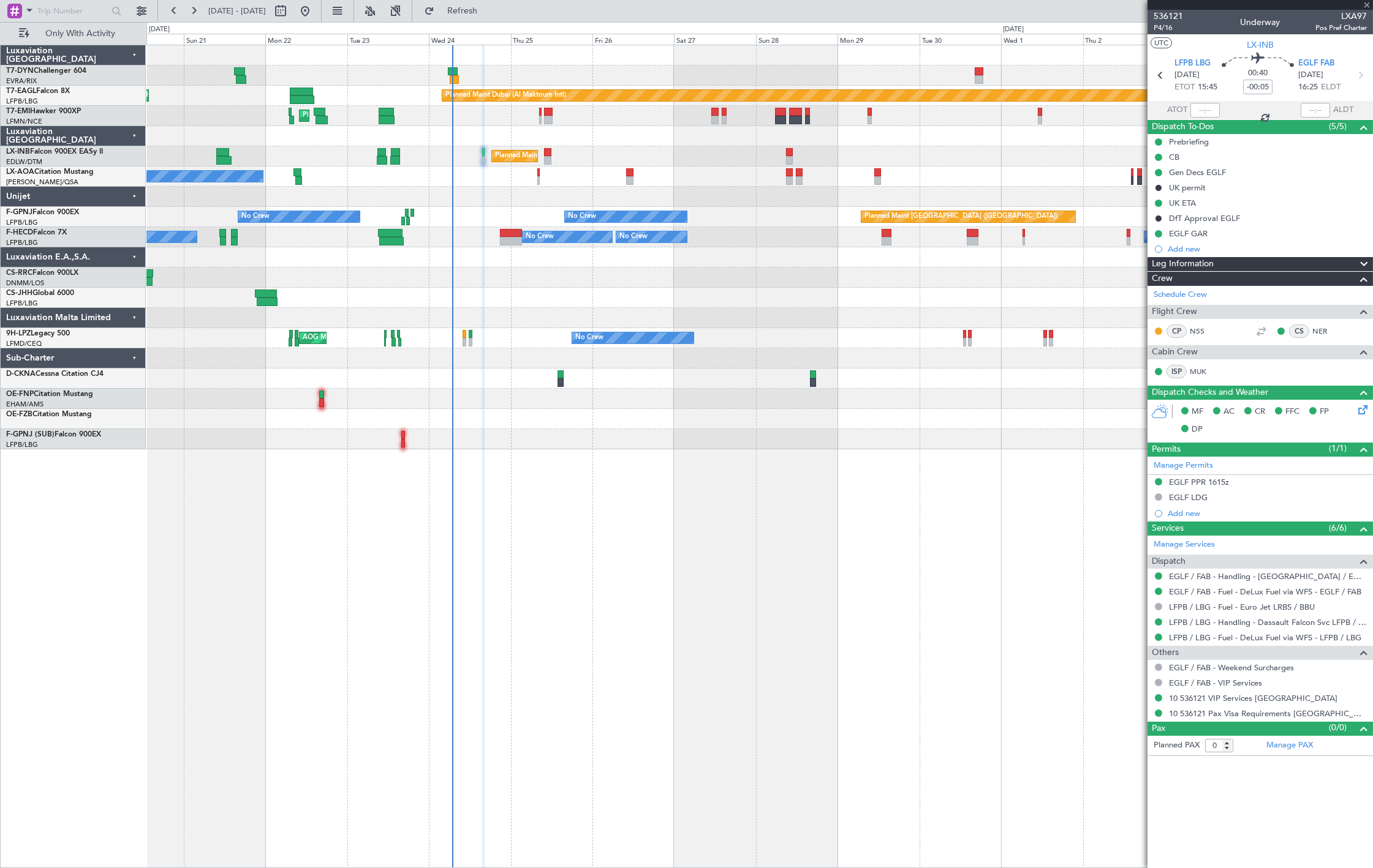
type input "2"
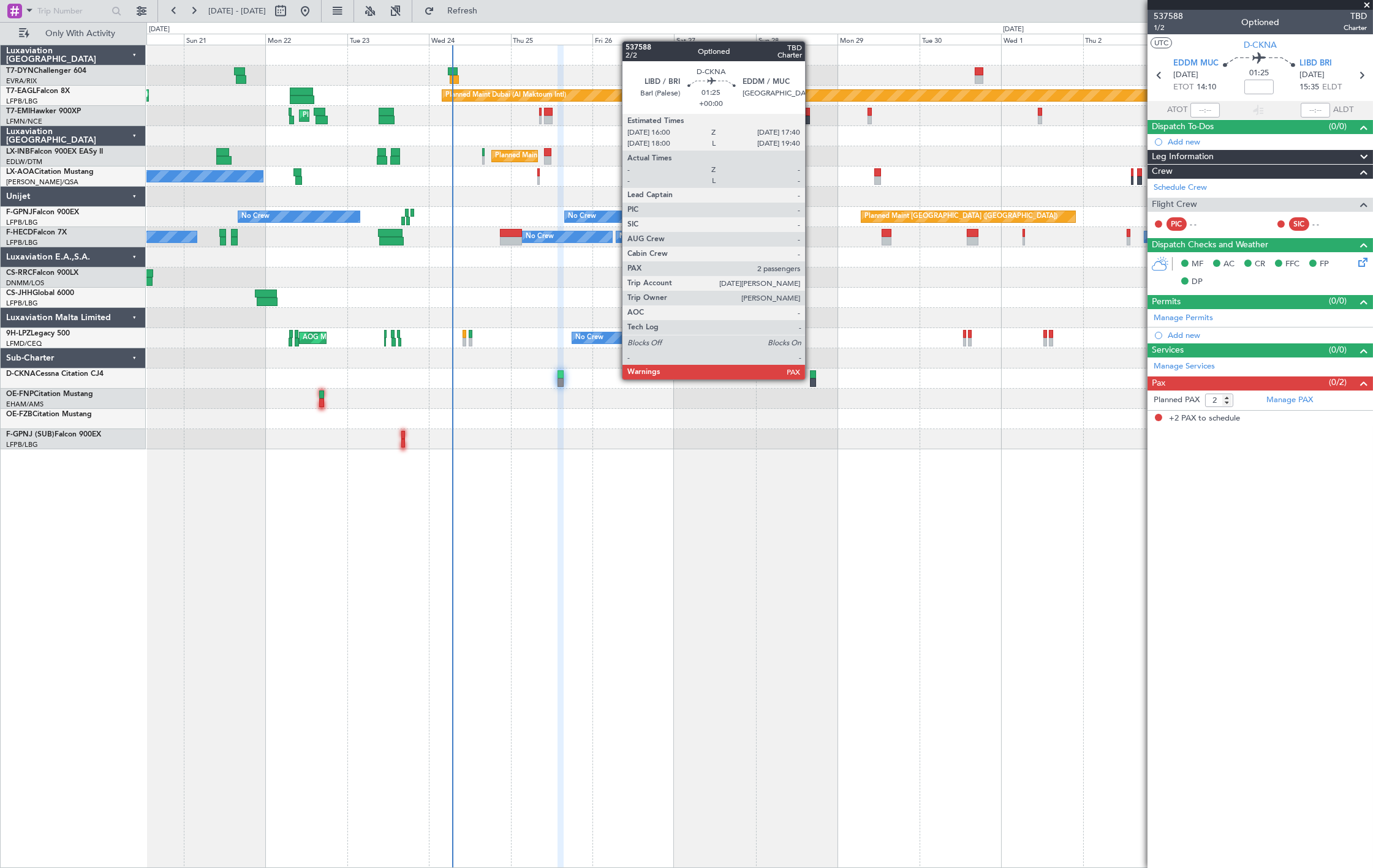
click at [812, 379] on div at bounding box center [813, 382] width 6 height 9
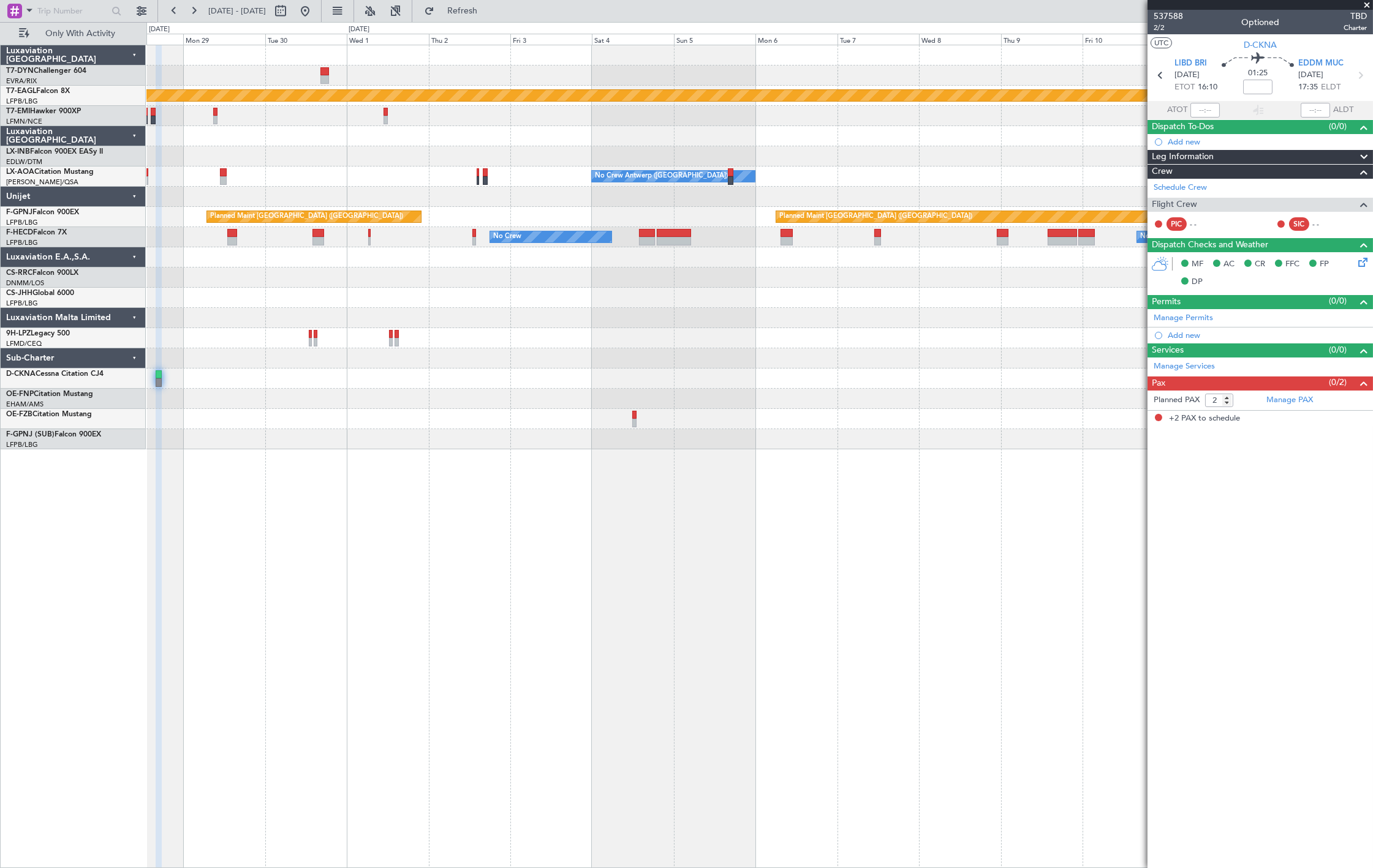
click at [144, 419] on div "Planned Maint Dubai (Al Maktoum Intl) Planned Maint [GEOGRAPHIC_DATA] ([GEOGRAP…" at bounding box center [686, 446] width 1373 height 846
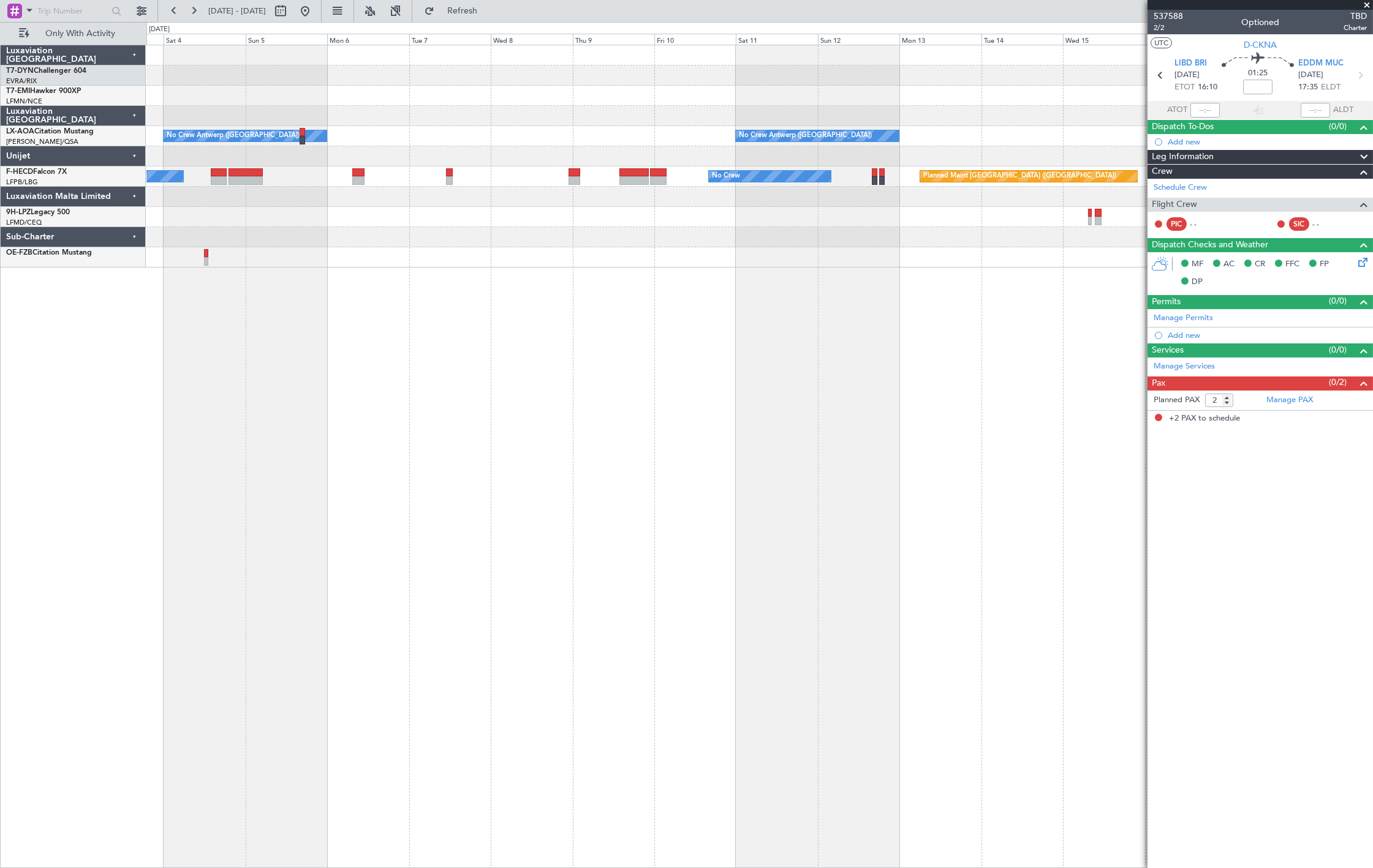
click at [142, 431] on div "No Crew Antwerp ([GEOGRAPHIC_DATA]) No Crew [GEOGRAPHIC_DATA] ([GEOGRAPHIC_DATA…" at bounding box center [686, 446] width 1373 height 846
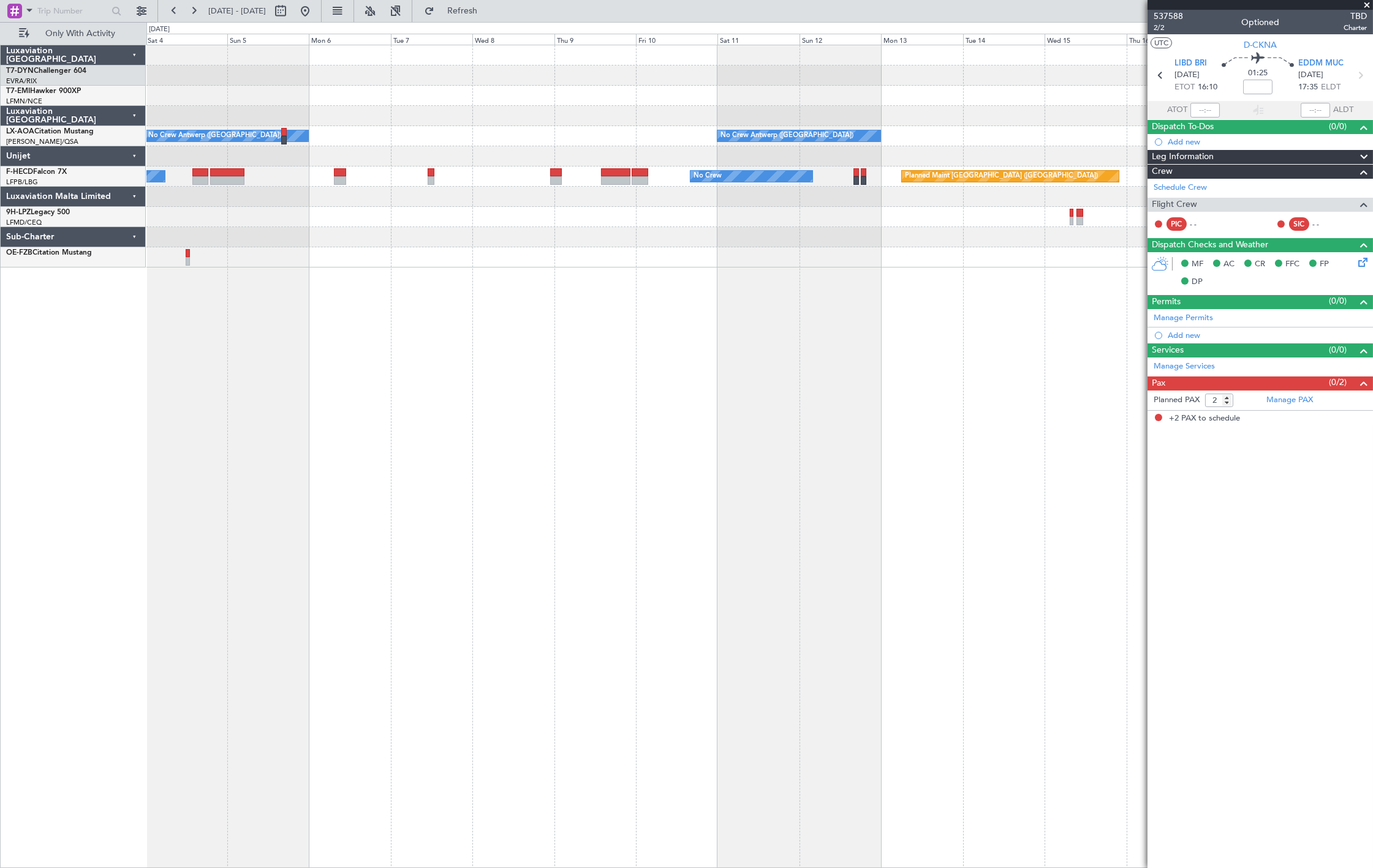
click at [228, 409] on div "No Crew Antwerp ([GEOGRAPHIC_DATA]) No Crew [GEOGRAPHIC_DATA] ([GEOGRAPHIC_DATA…" at bounding box center [760, 456] width 1226 height 824
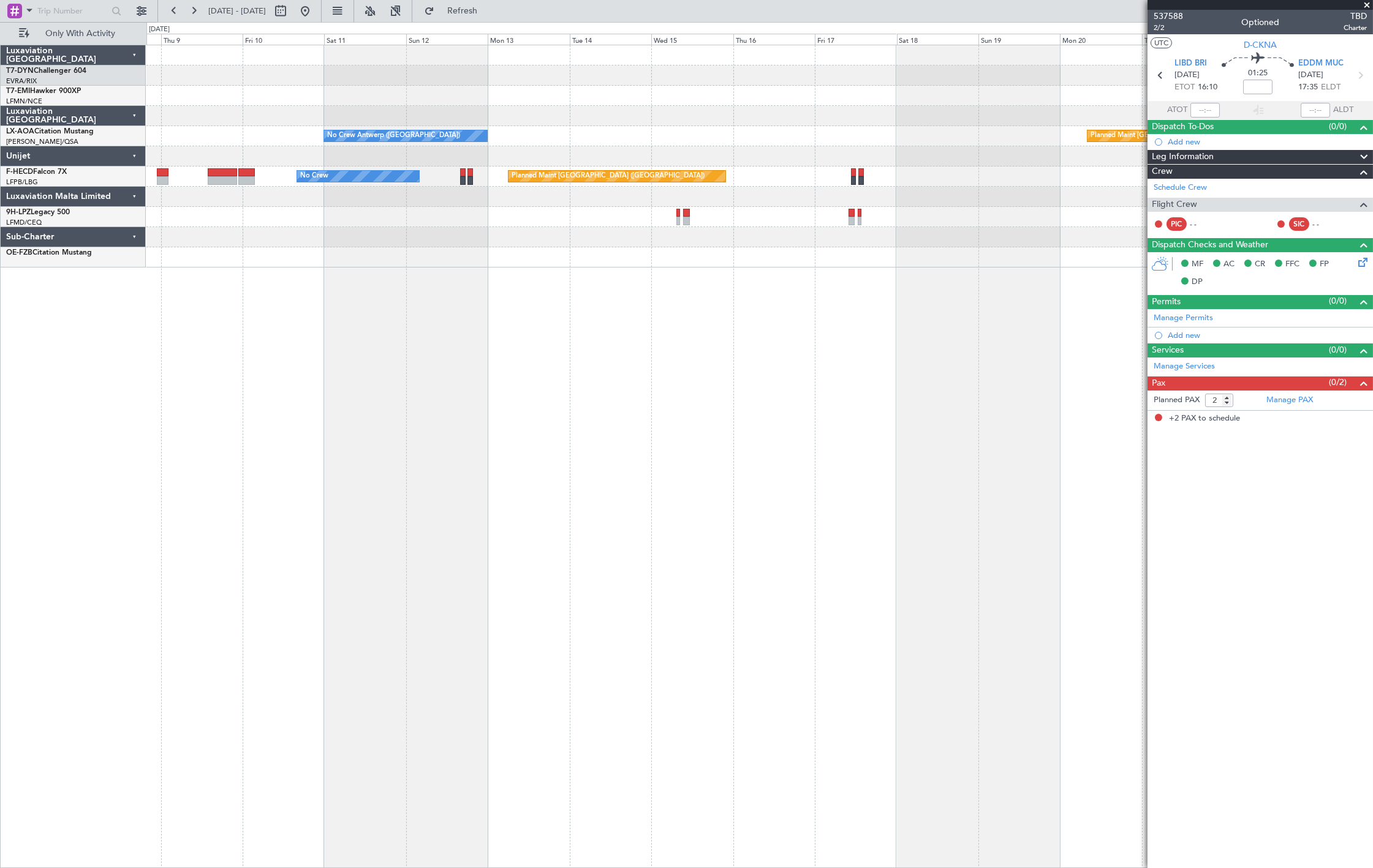
click at [94, 437] on div "No Crew Antwerp ([GEOGRAPHIC_DATA]) Planned Maint [GEOGRAPHIC_DATA] No Crew [GE…" at bounding box center [686, 446] width 1373 height 846
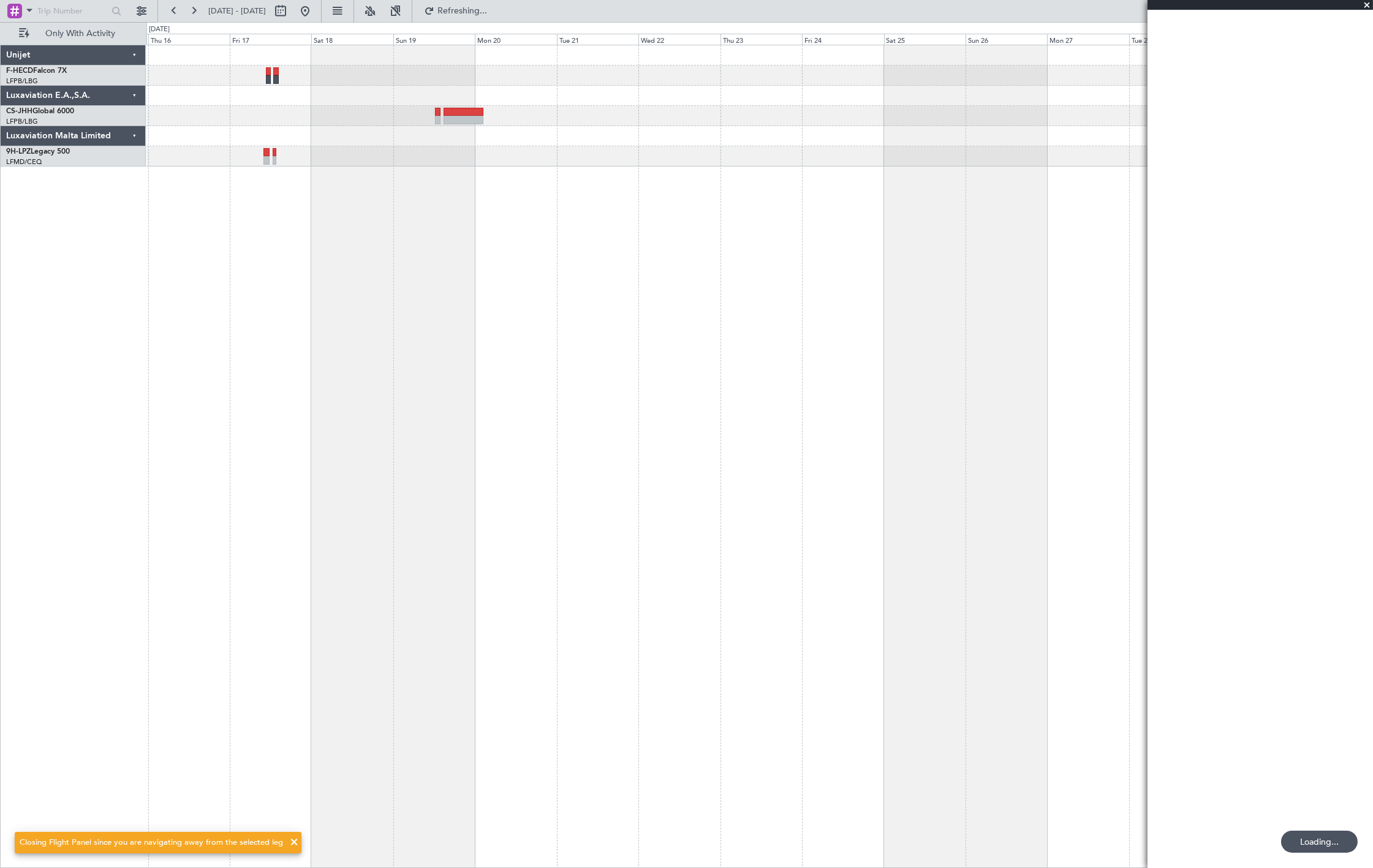
click at [206, 418] on div "Planned Maint [GEOGRAPHIC_DATA] ([GEOGRAPHIC_DATA])" at bounding box center [760, 456] width 1226 height 824
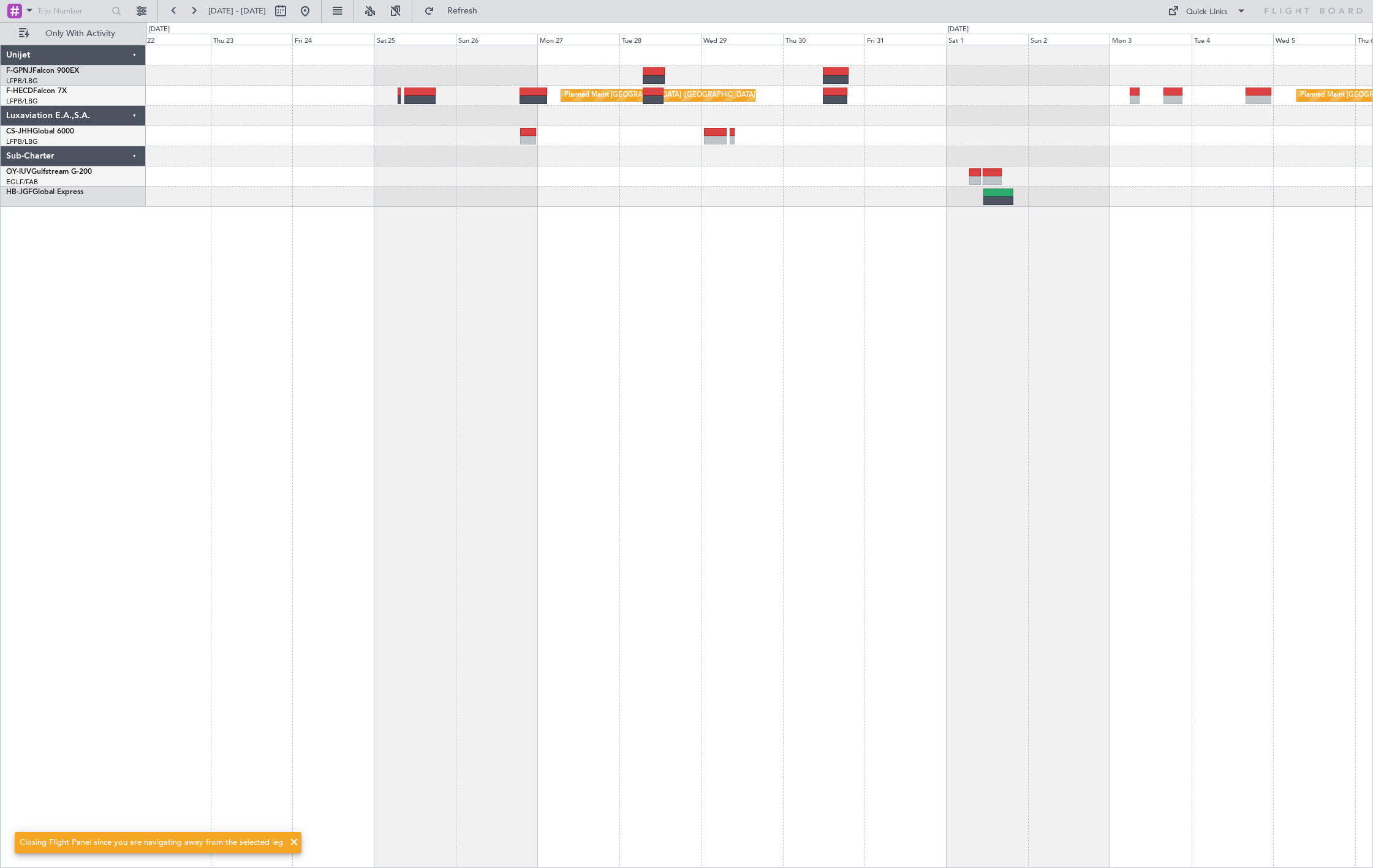
click at [750, 349] on div "Planned Maint [GEOGRAPHIC_DATA] ([GEOGRAPHIC_DATA]) Planned Maint [GEOGRAPHIC_D…" at bounding box center [760, 456] width 1226 height 824
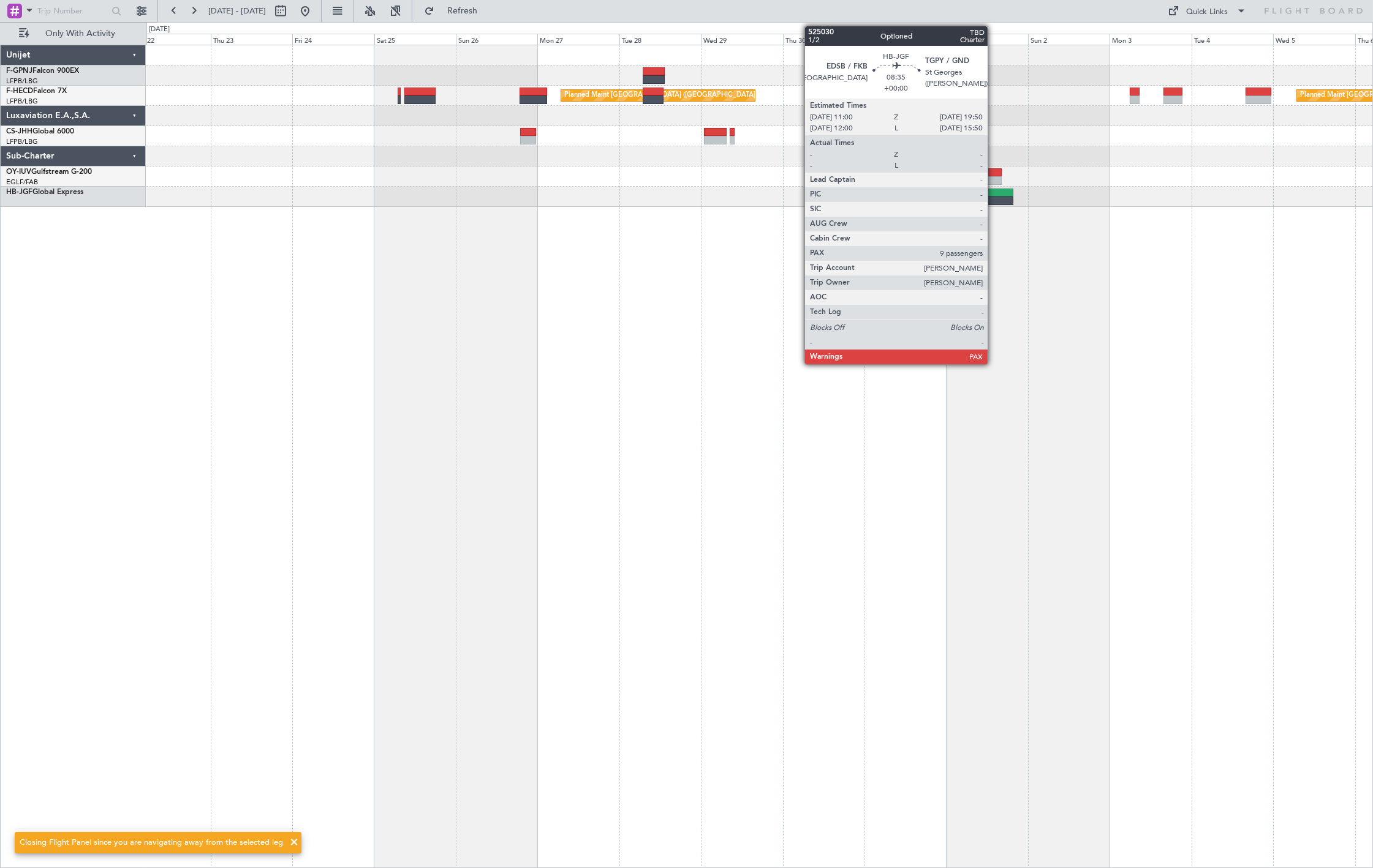
click at [996, 197] on div at bounding box center [997, 200] width 30 height 9
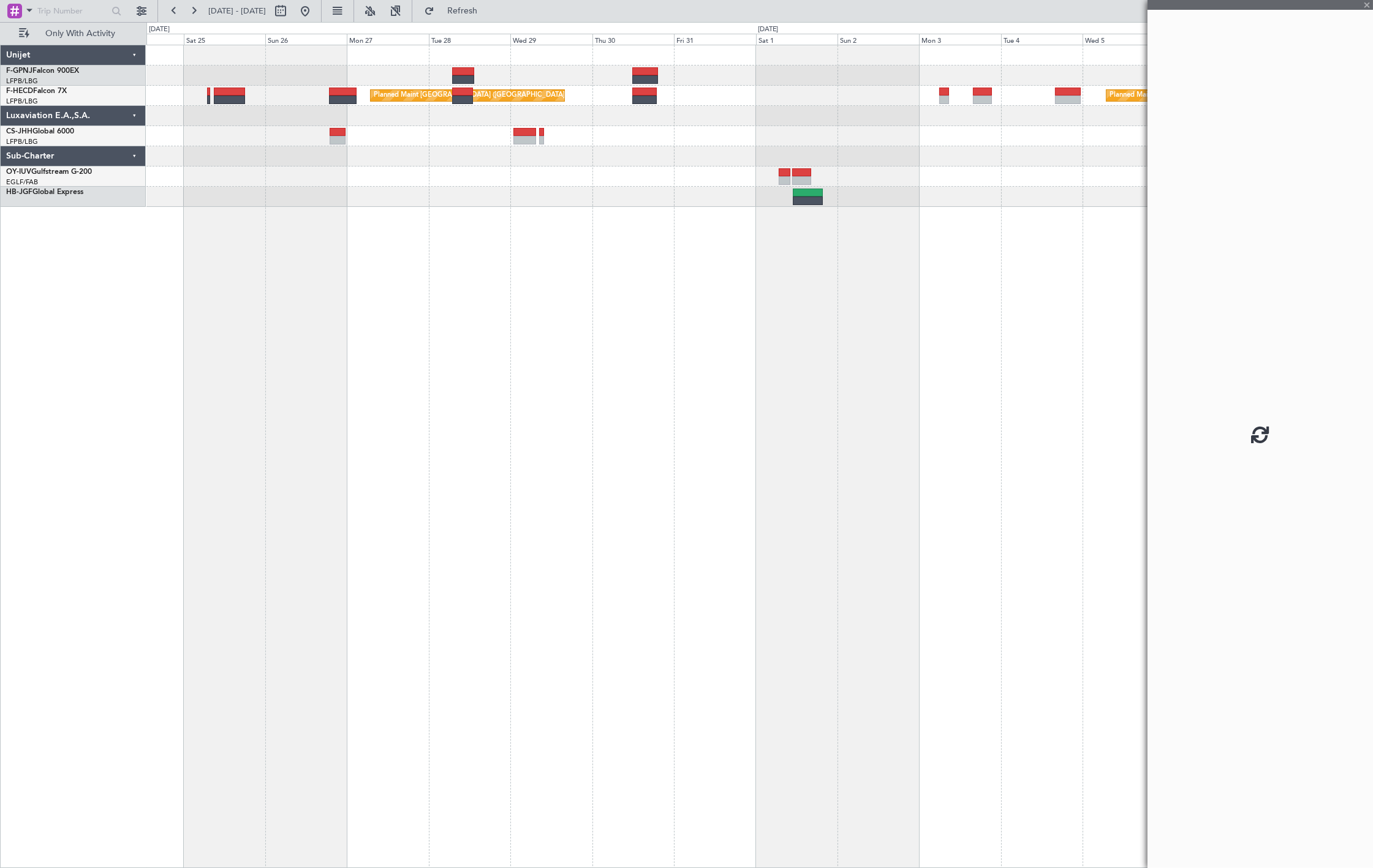
click at [358, 362] on div "Planned Maint [GEOGRAPHIC_DATA] ([GEOGRAPHIC_DATA]) Planned Maint [GEOGRAPHIC_D…" at bounding box center [760, 456] width 1226 height 824
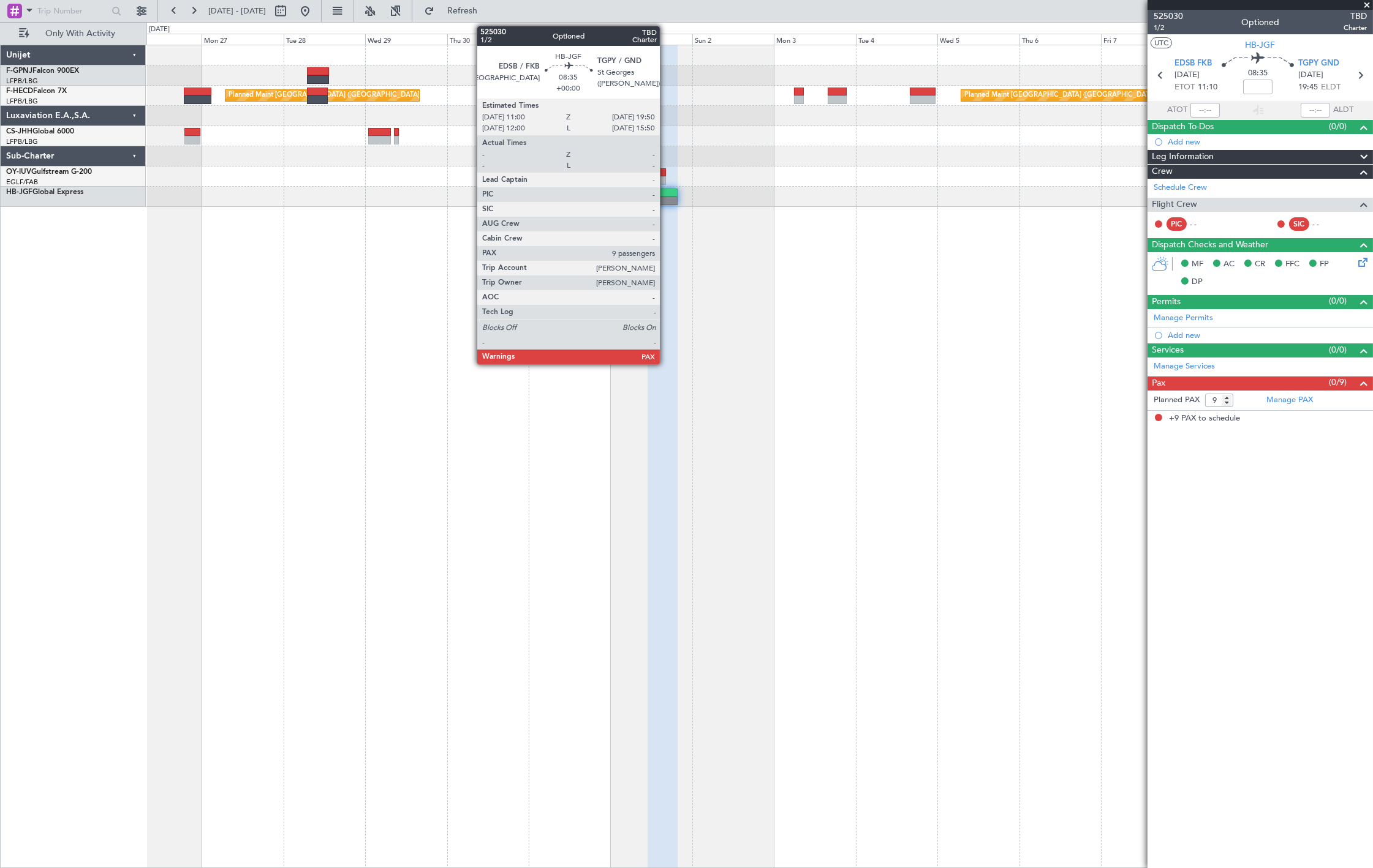
click at [666, 202] on div at bounding box center [662, 200] width 30 height 9
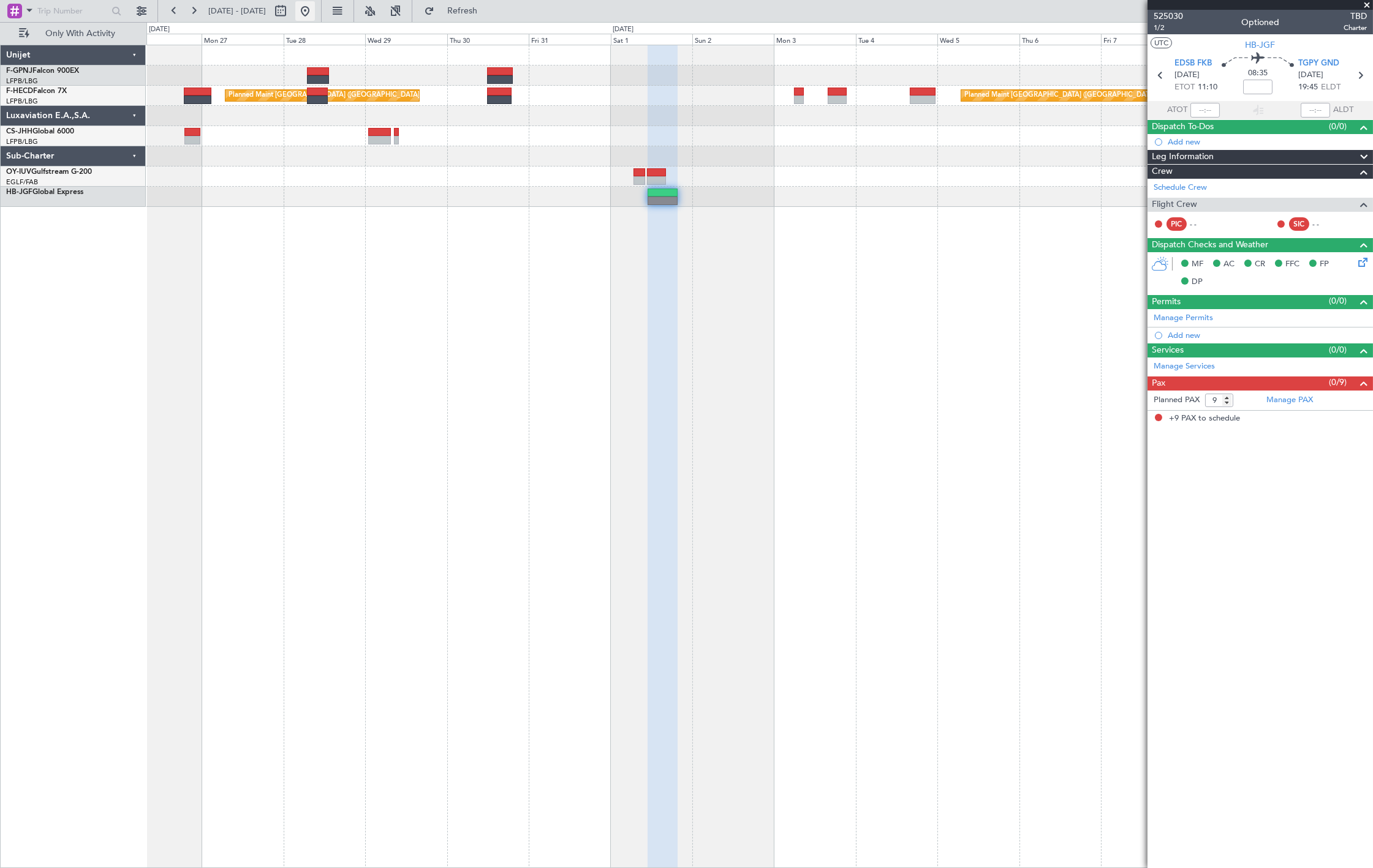
click at [315, 16] on button at bounding box center [305, 11] width 20 height 20
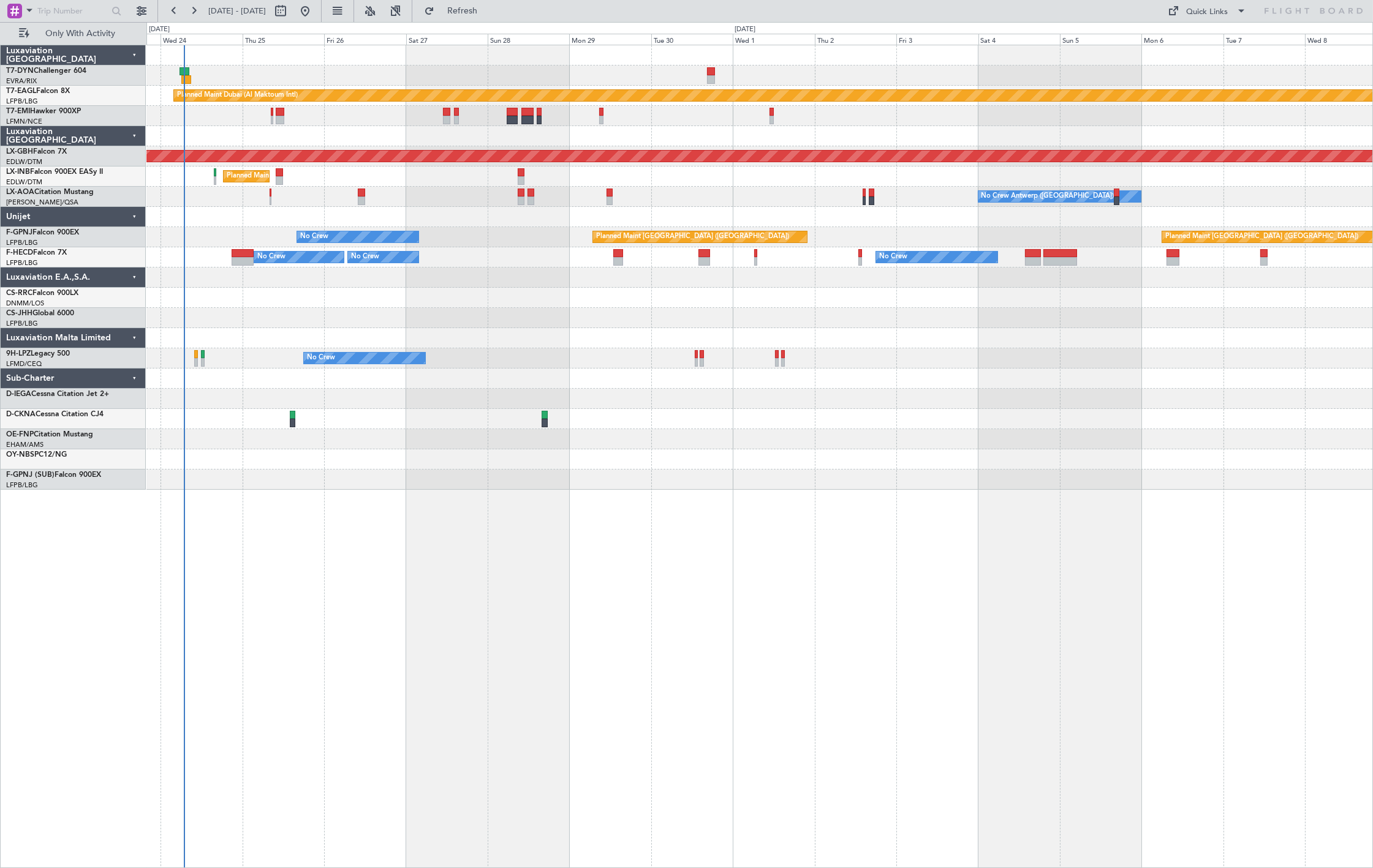
click at [484, 314] on div "Planned Maint Dubai (Al Maktoum Intl) Unplanned Maint [GEOGRAPHIC_DATA] ([GEOGR…" at bounding box center [760, 267] width 1226 height 445
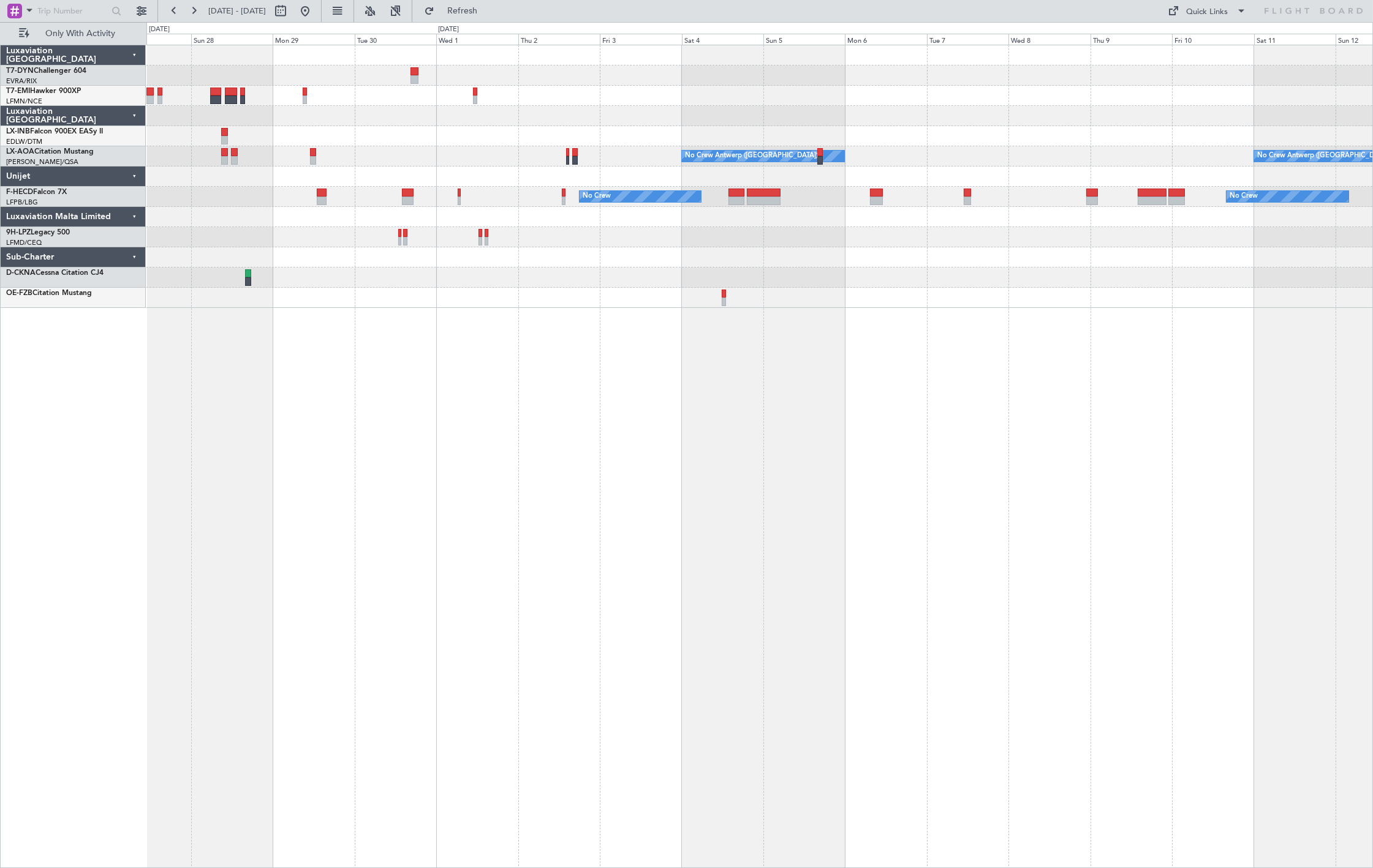
click at [120, 446] on div "Planned Maint [GEOGRAPHIC_DATA] ([GEOGRAPHIC_DATA]) No Crew [GEOGRAPHIC_DATA] (…" at bounding box center [686, 446] width 1373 height 846
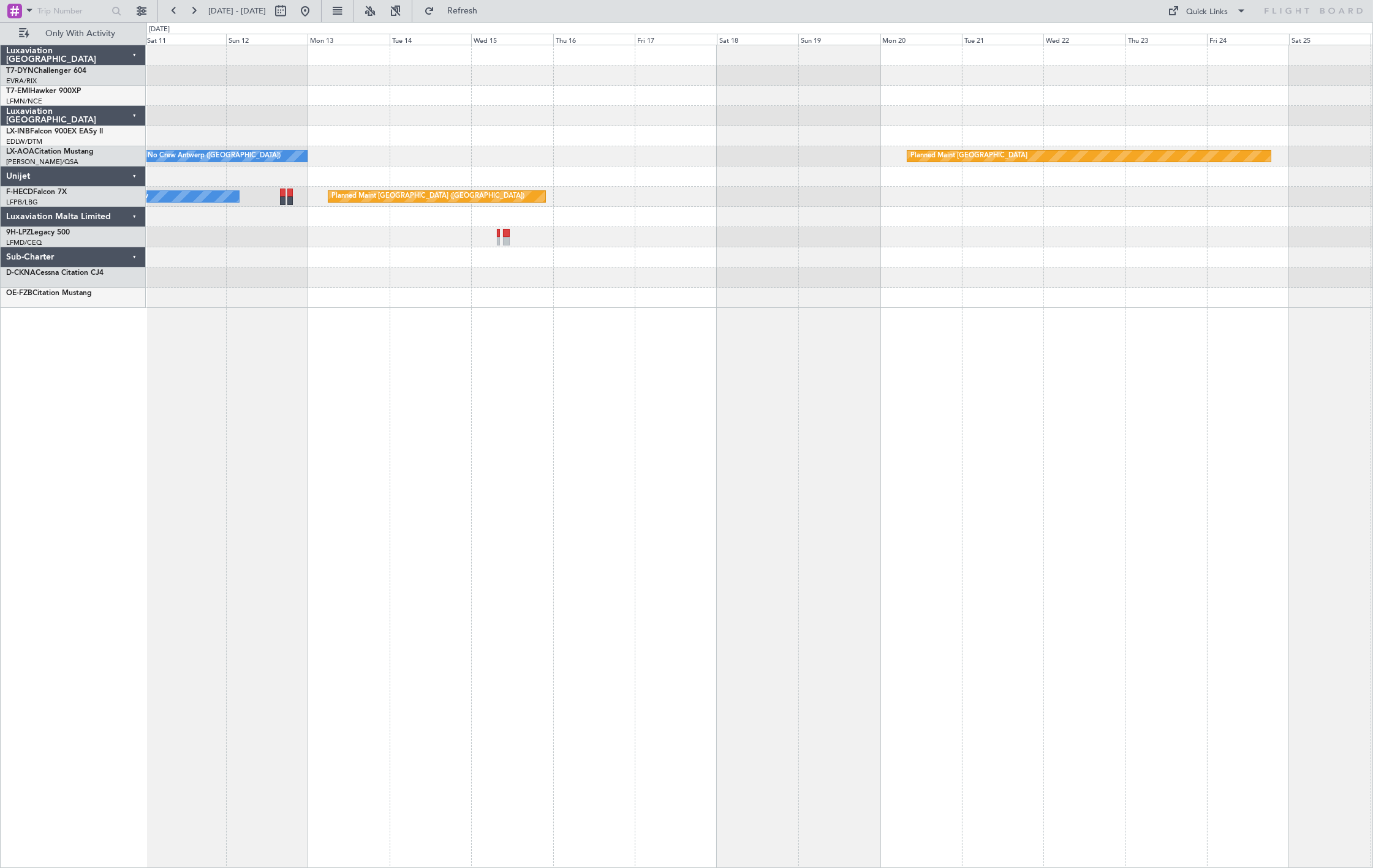
click at [306, 457] on div "No Crew Antwerp ([GEOGRAPHIC_DATA]) Planned Maint [GEOGRAPHIC_DATA] No Crew Pla…" at bounding box center [760, 456] width 1226 height 824
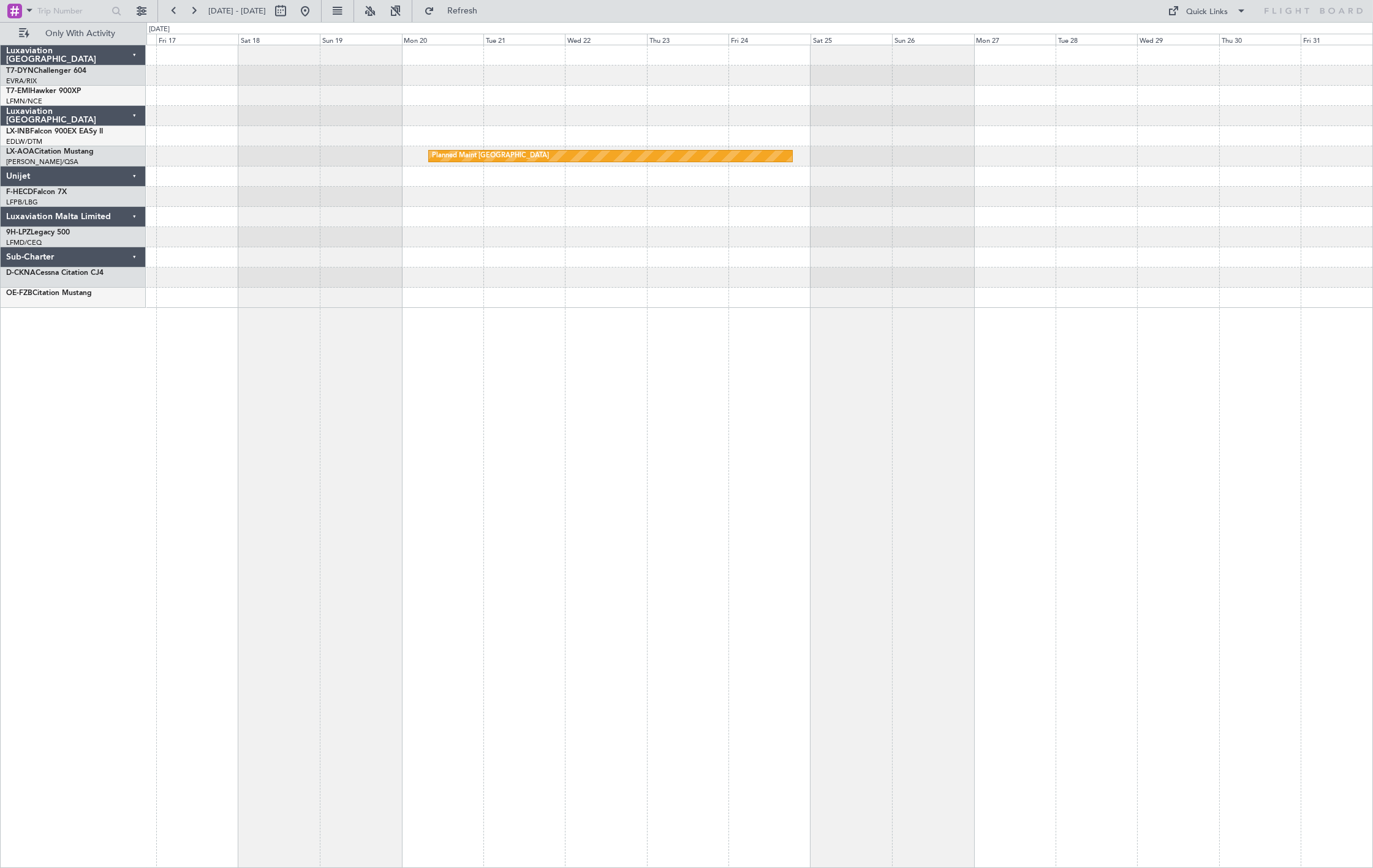
click at [401, 371] on div "Planned Maint Nurnberg Planned Maint [GEOGRAPHIC_DATA] Planned Maint [GEOGRAPHI…" at bounding box center [760, 456] width 1226 height 824
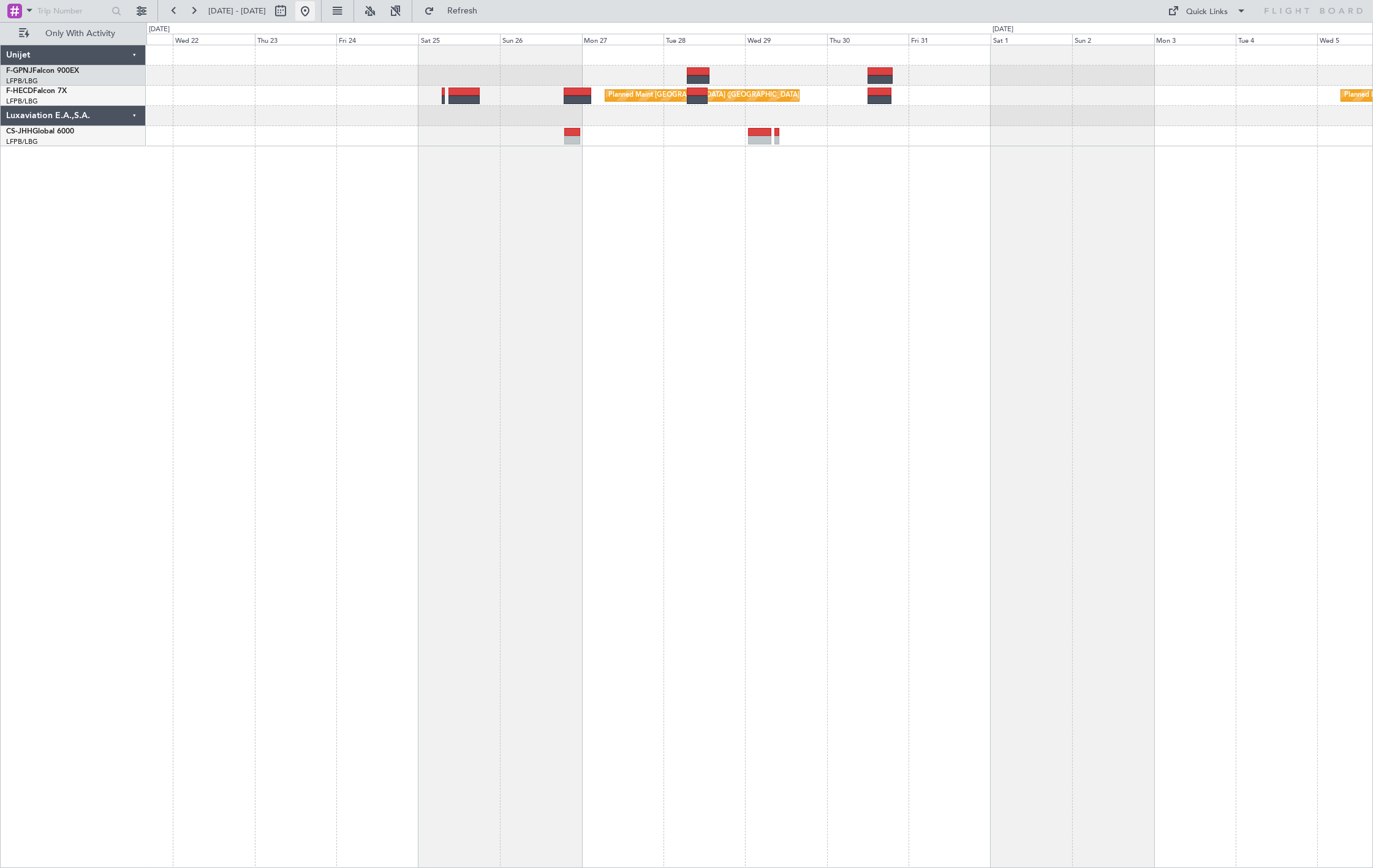
click at [315, 14] on button at bounding box center [305, 11] width 20 height 20
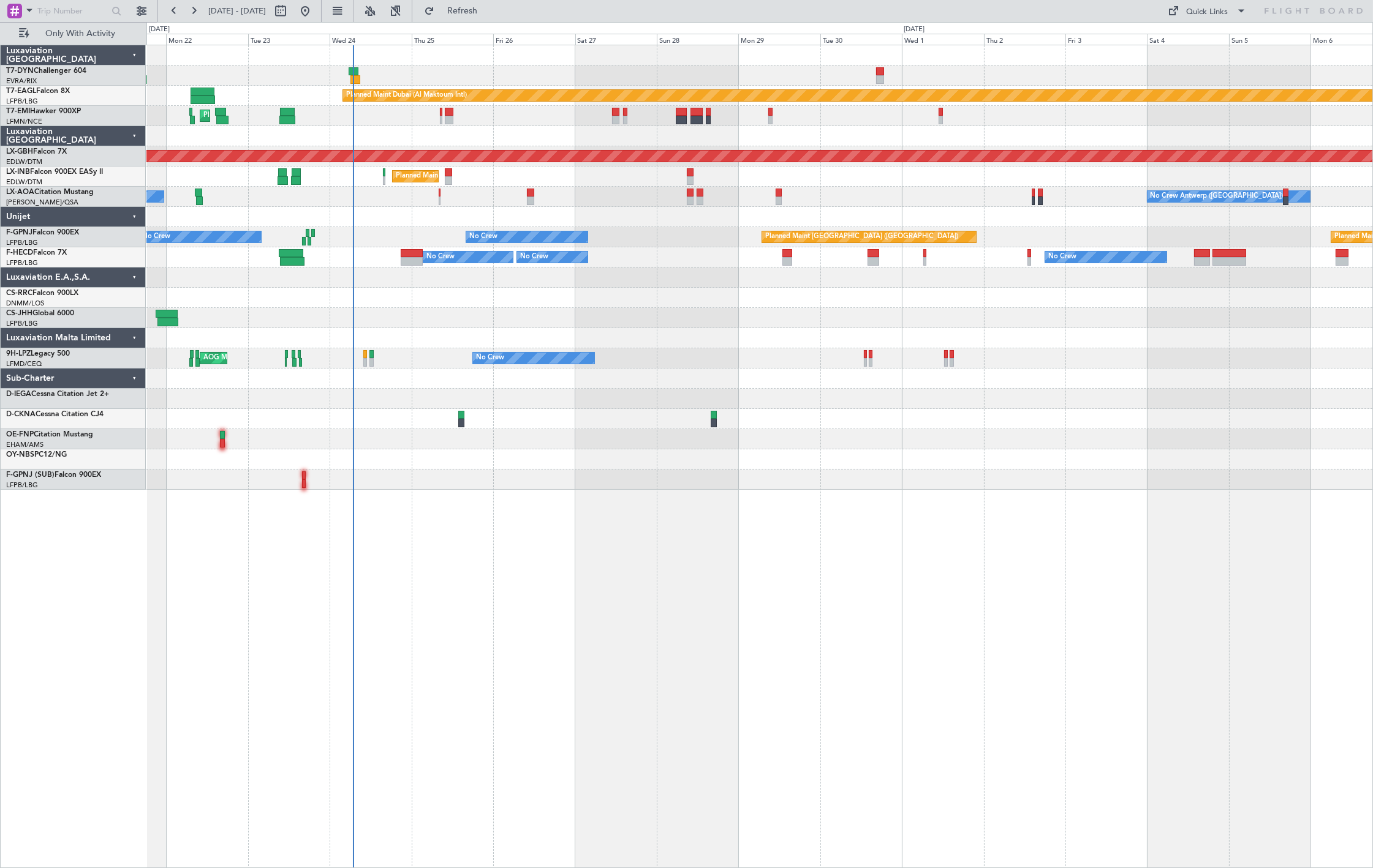
click at [475, 491] on div "Planned Maint Dubai (Al Maktoum Intl) Unplanned Maint [GEOGRAPHIC_DATA] ([GEOGR…" at bounding box center [760, 456] width 1226 height 824
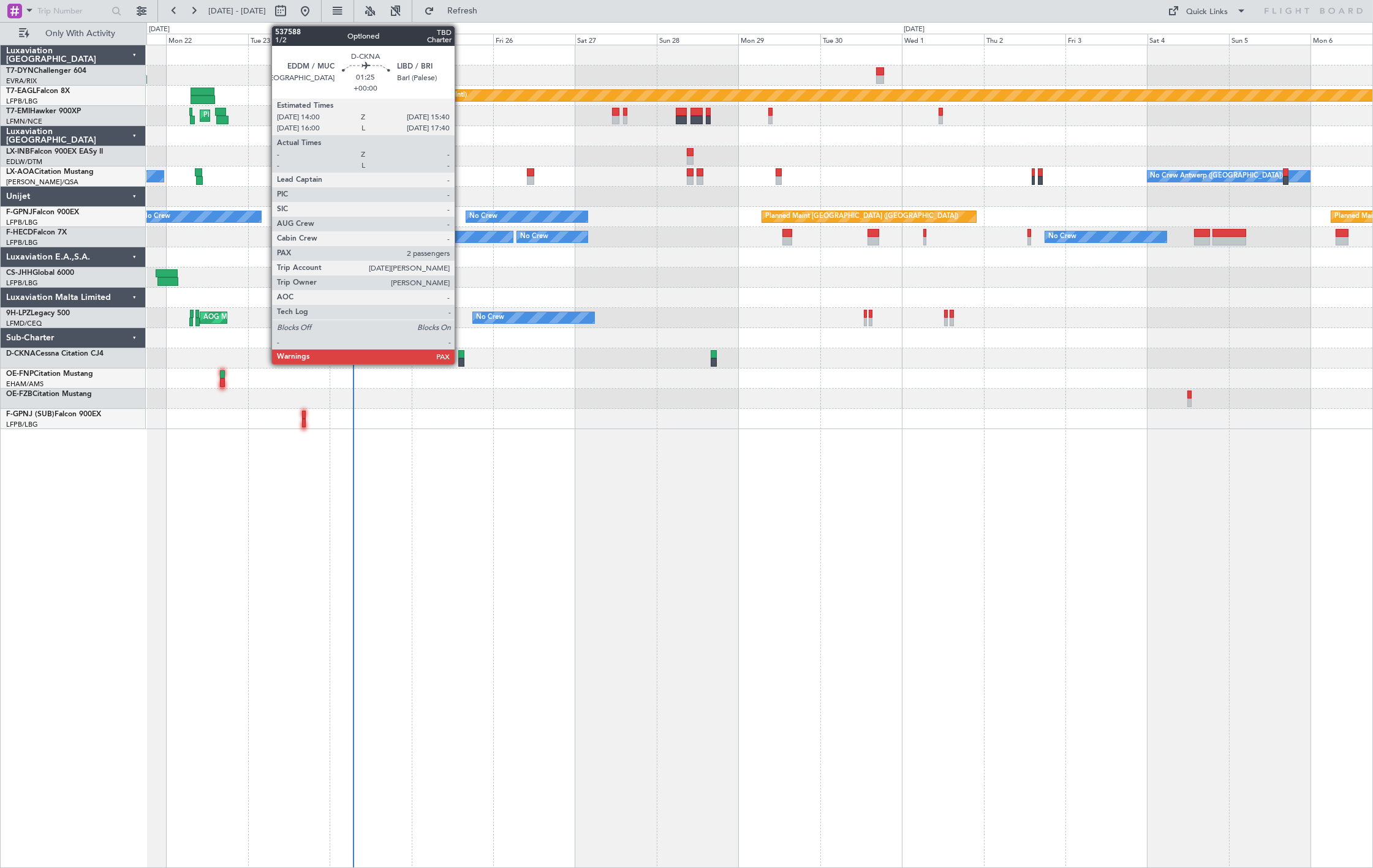
click at [461, 355] on div at bounding box center [462, 354] width 6 height 9
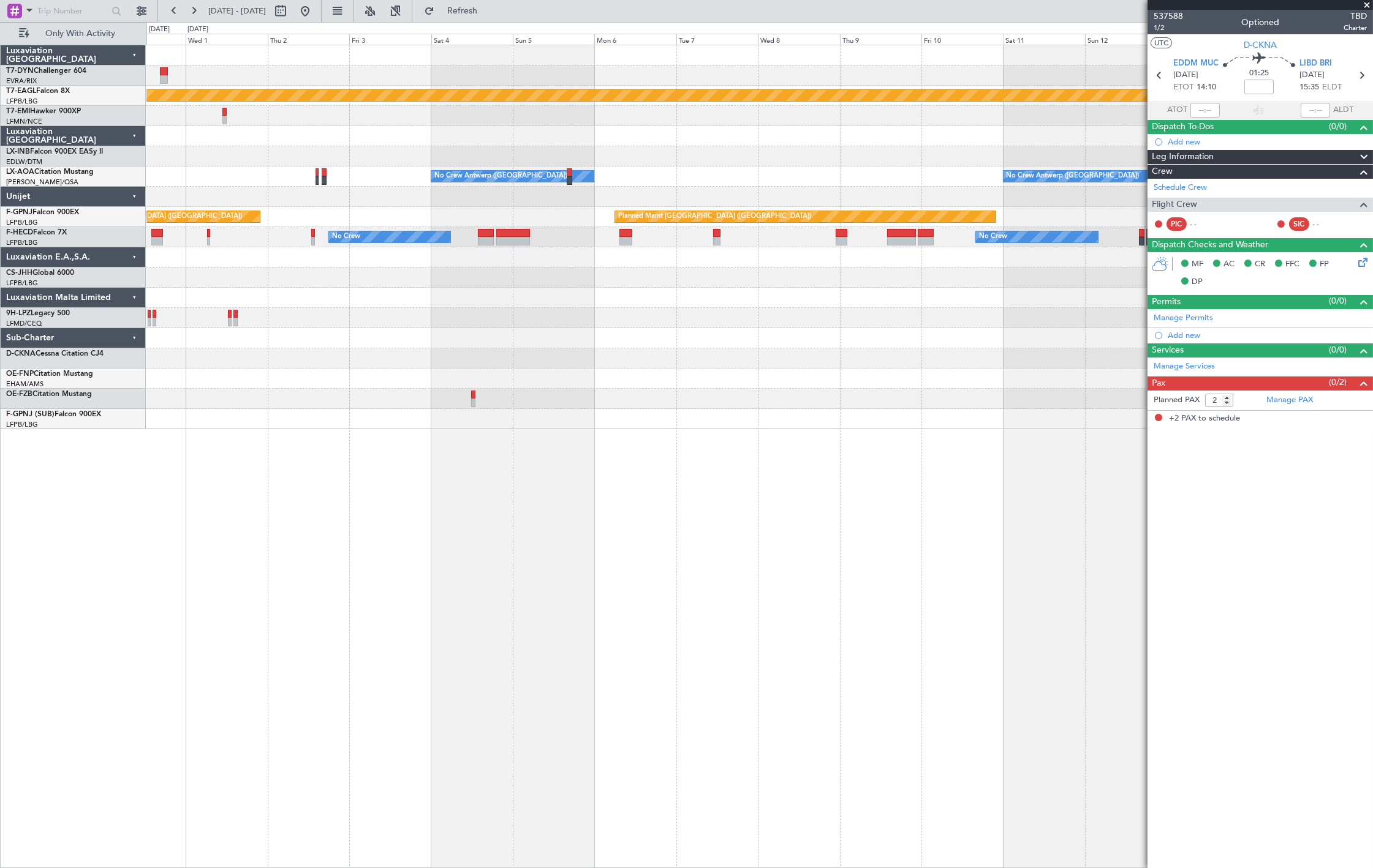
click at [137, 407] on div "Planned Maint Dubai (Al Maktoum Intl) No Crew [GEOGRAPHIC_DATA] ([GEOGRAPHIC_DA…" at bounding box center [686, 446] width 1373 height 846
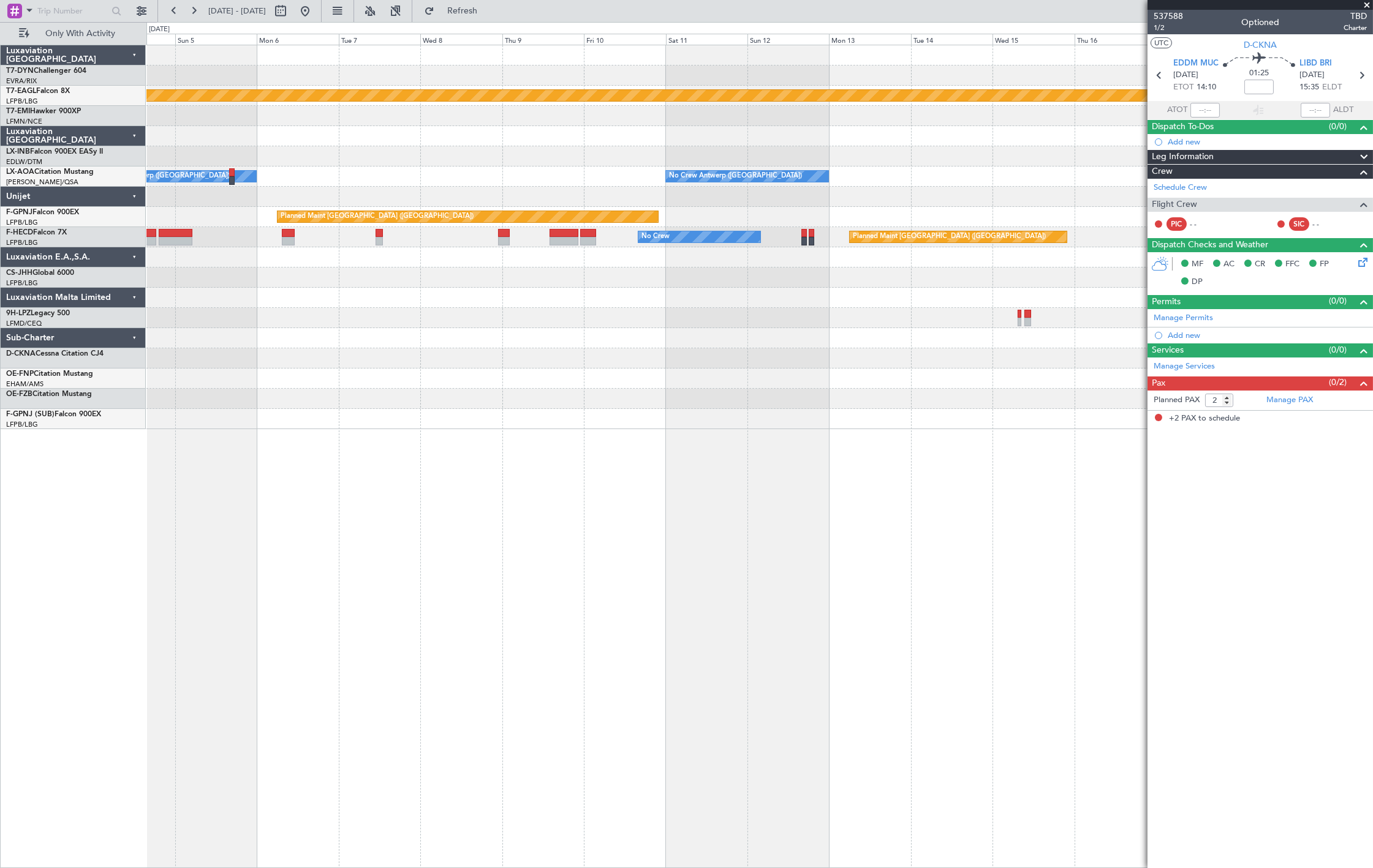
click at [611, 413] on div "Planned Maint Dubai (Al Maktoum Intl) No Crew [GEOGRAPHIC_DATA] ([GEOGRAPHIC_DA…" at bounding box center [760, 237] width 1226 height 384
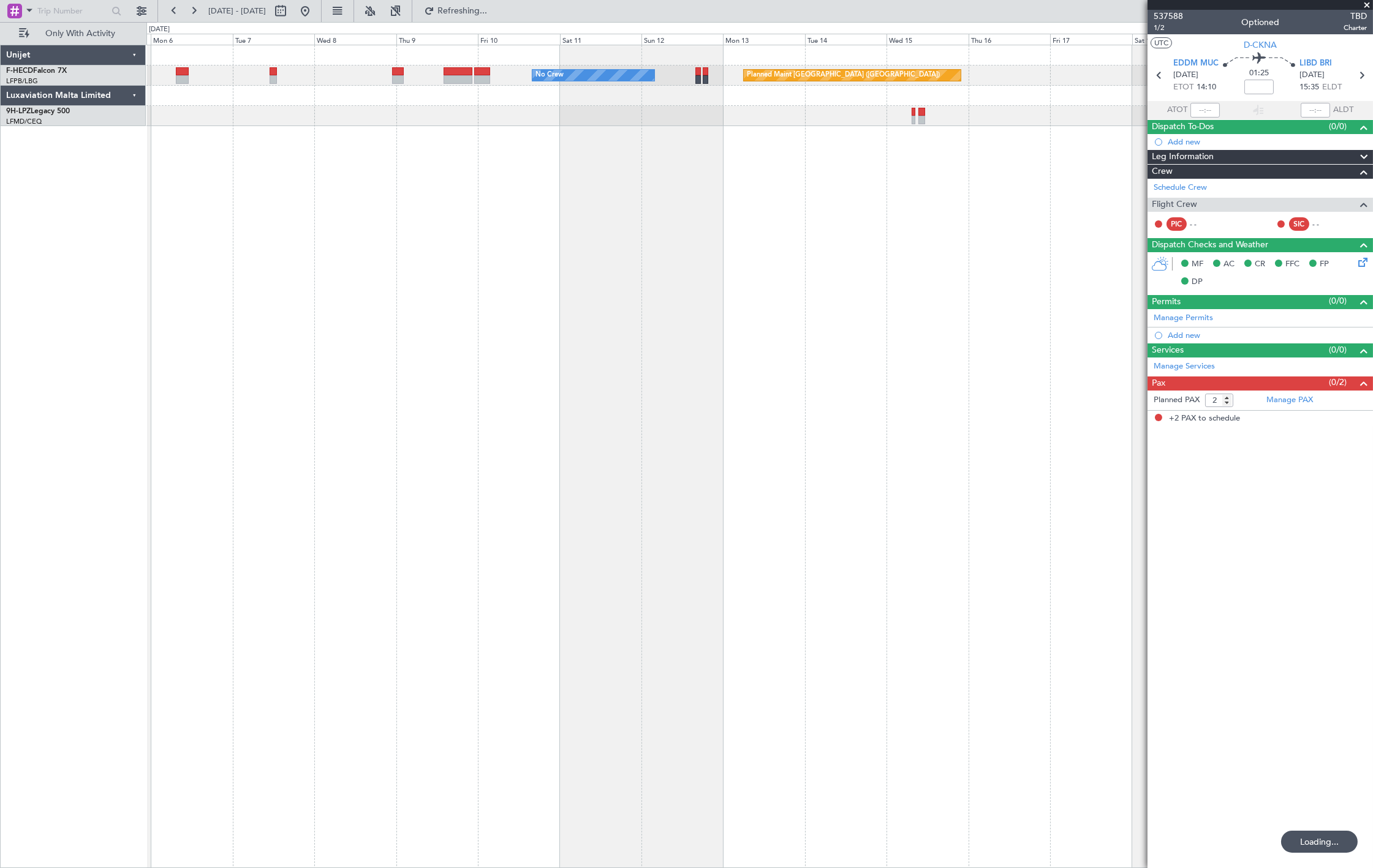
click at [315, 19] on div at bounding box center [292, 11] width 44 height 20
click at [315, 14] on button at bounding box center [305, 11] width 20 height 20
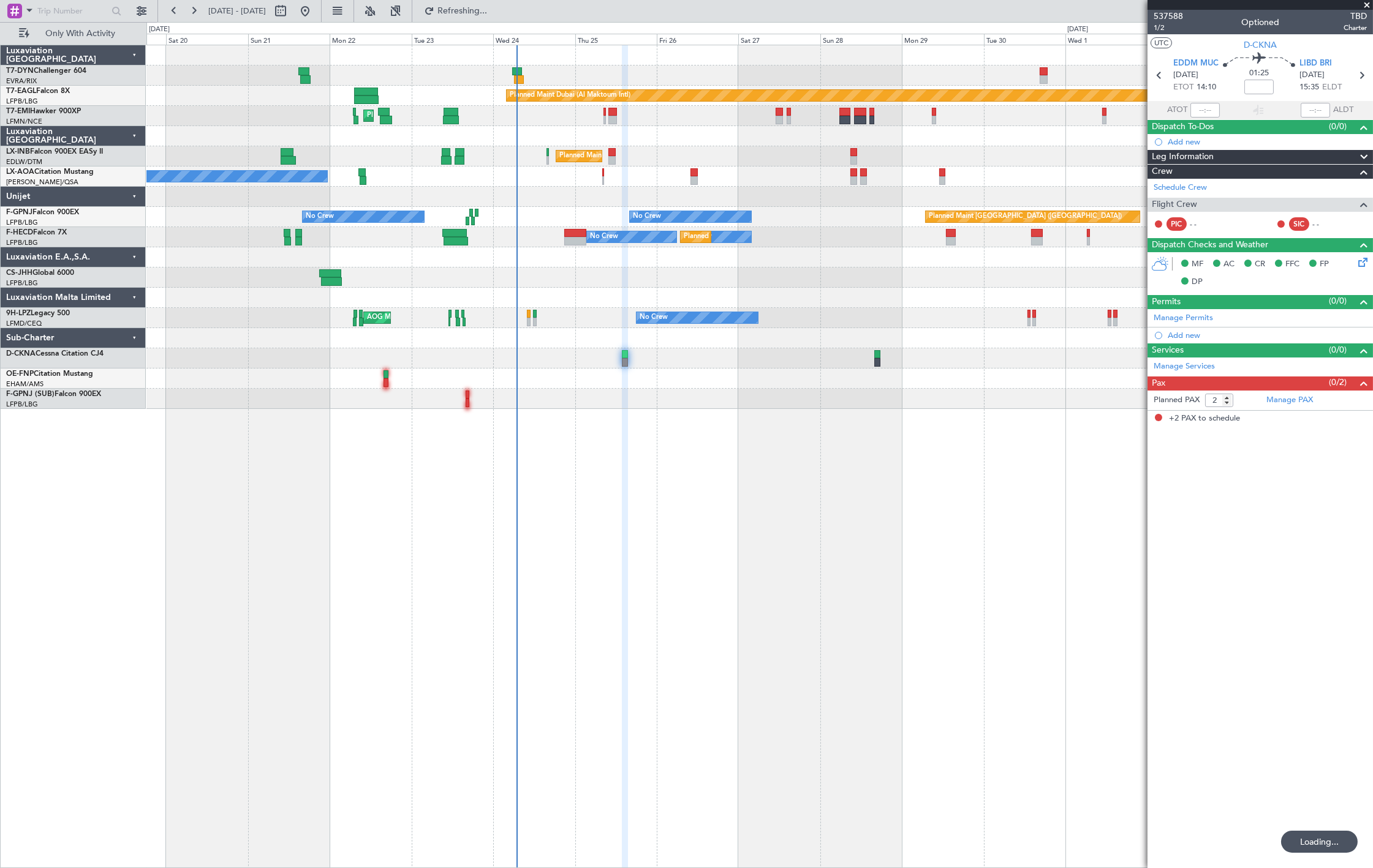
click at [553, 246] on div "Unplanned Maint [GEOGRAPHIC_DATA] (Riga Intl) Planned Maint [GEOGRAPHIC_DATA] (…" at bounding box center [760, 227] width 1226 height 364
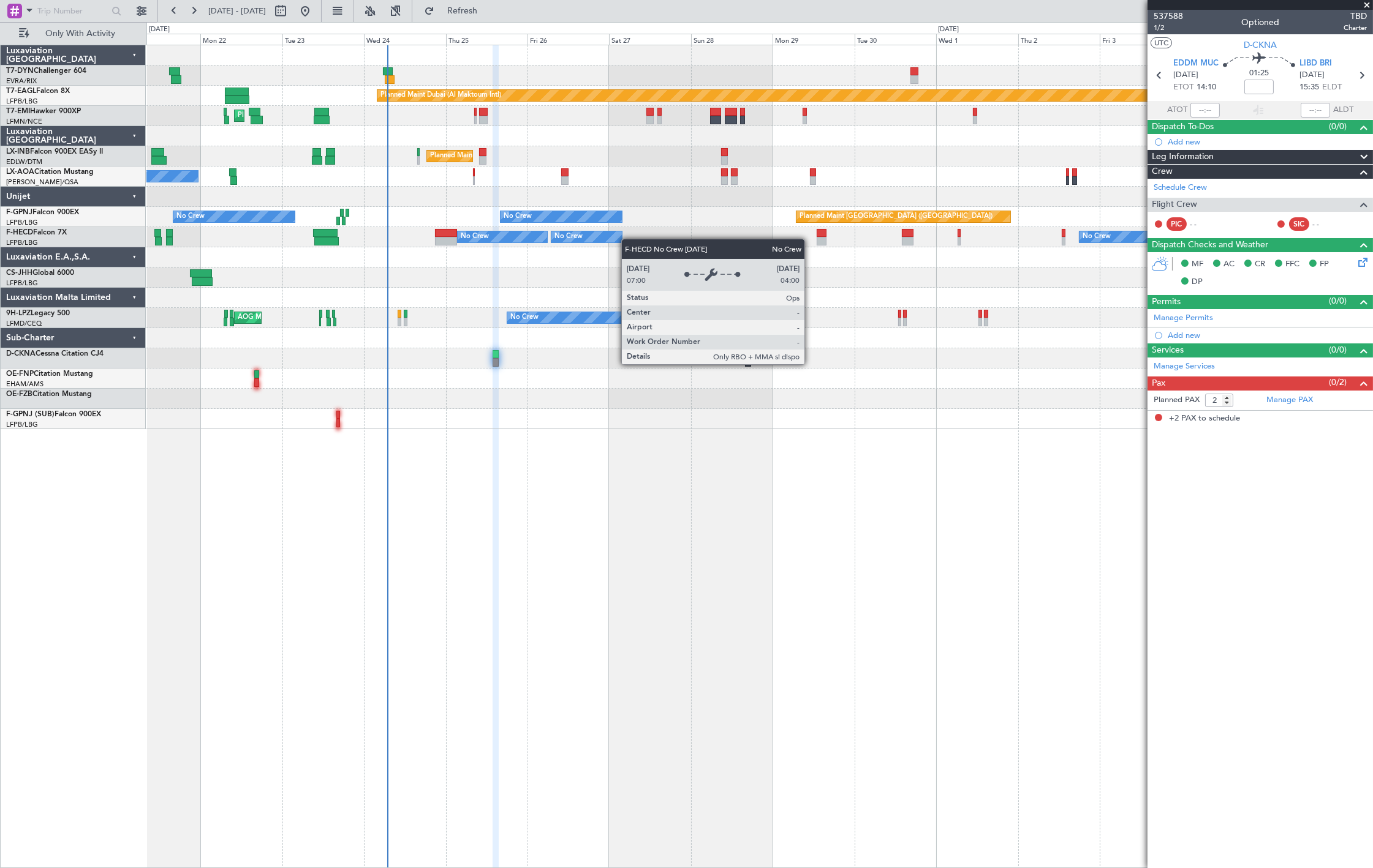
click at [411, 282] on div "Planned Maint Dubai (Al Maktoum Intl) Unplanned Maint [GEOGRAPHIC_DATA] ([GEOGR…" at bounding box center [760, 237] width 1226 height 384
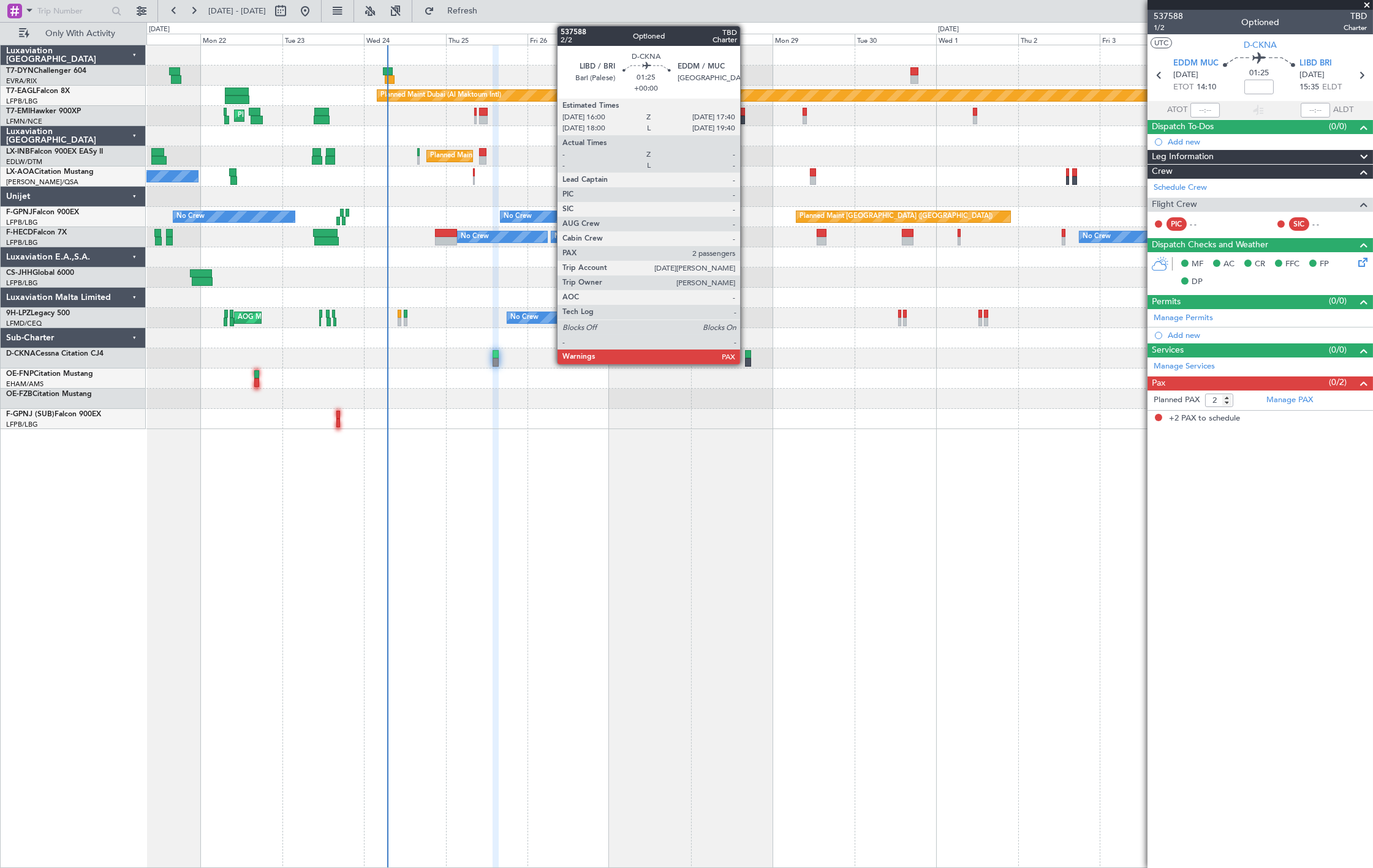
click at [746, 360] on div at bounding box center [748, 362] width 6 height 9
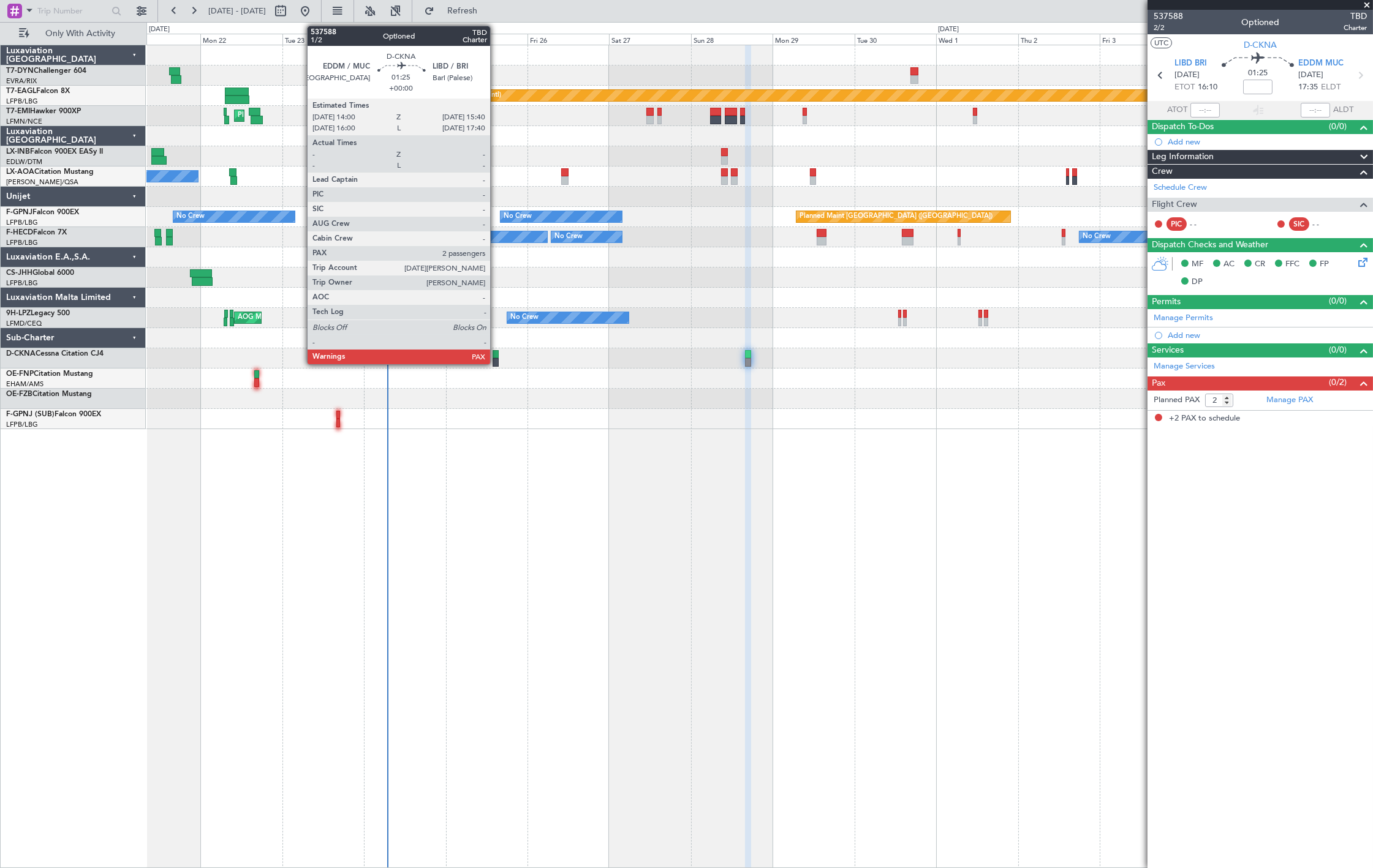
click at [496, 356] on div at bounding box center [496, 354] width 6 height 9
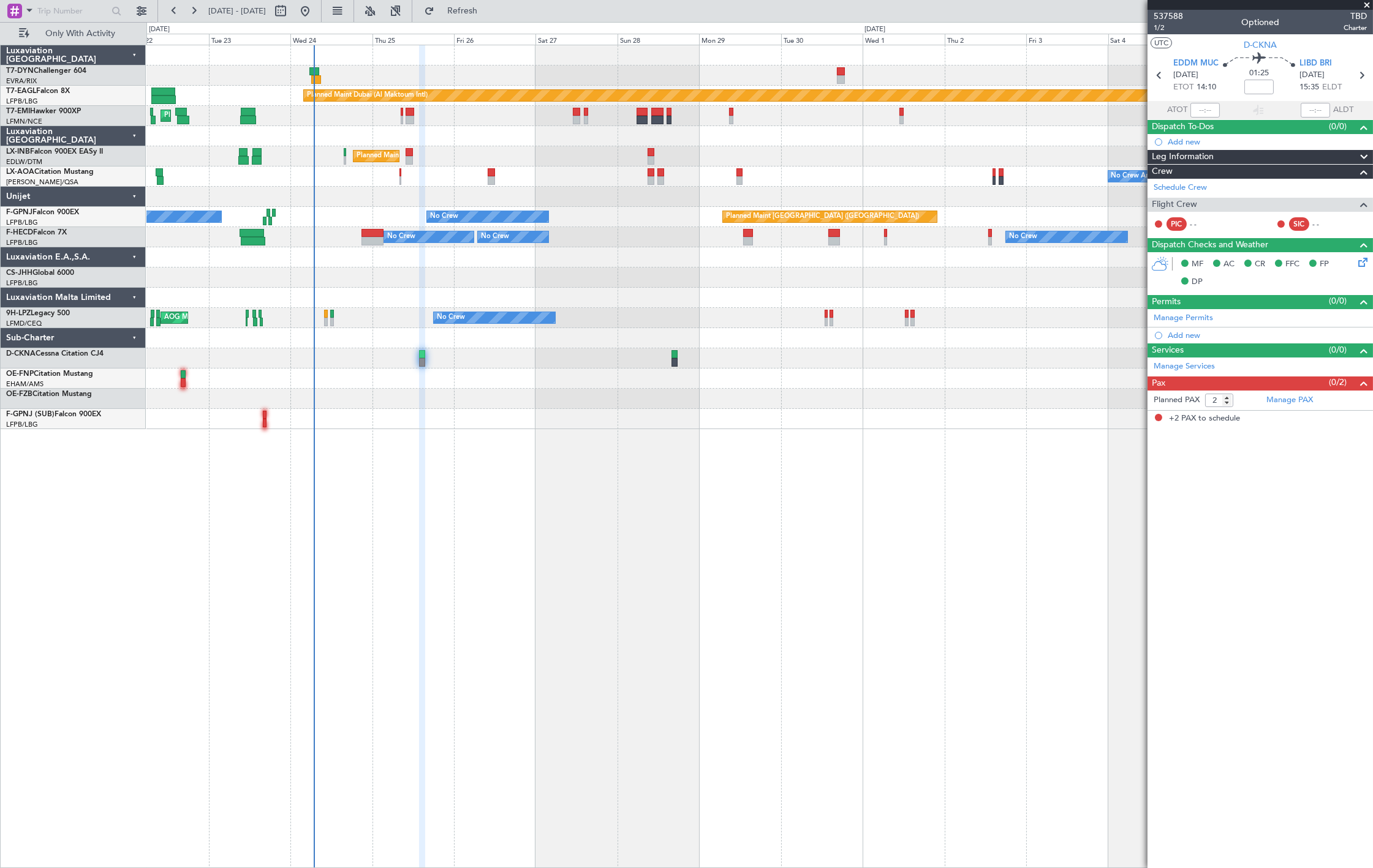
click at [441, 358] on div at bounding box center [760, 358] width 1226 height 21
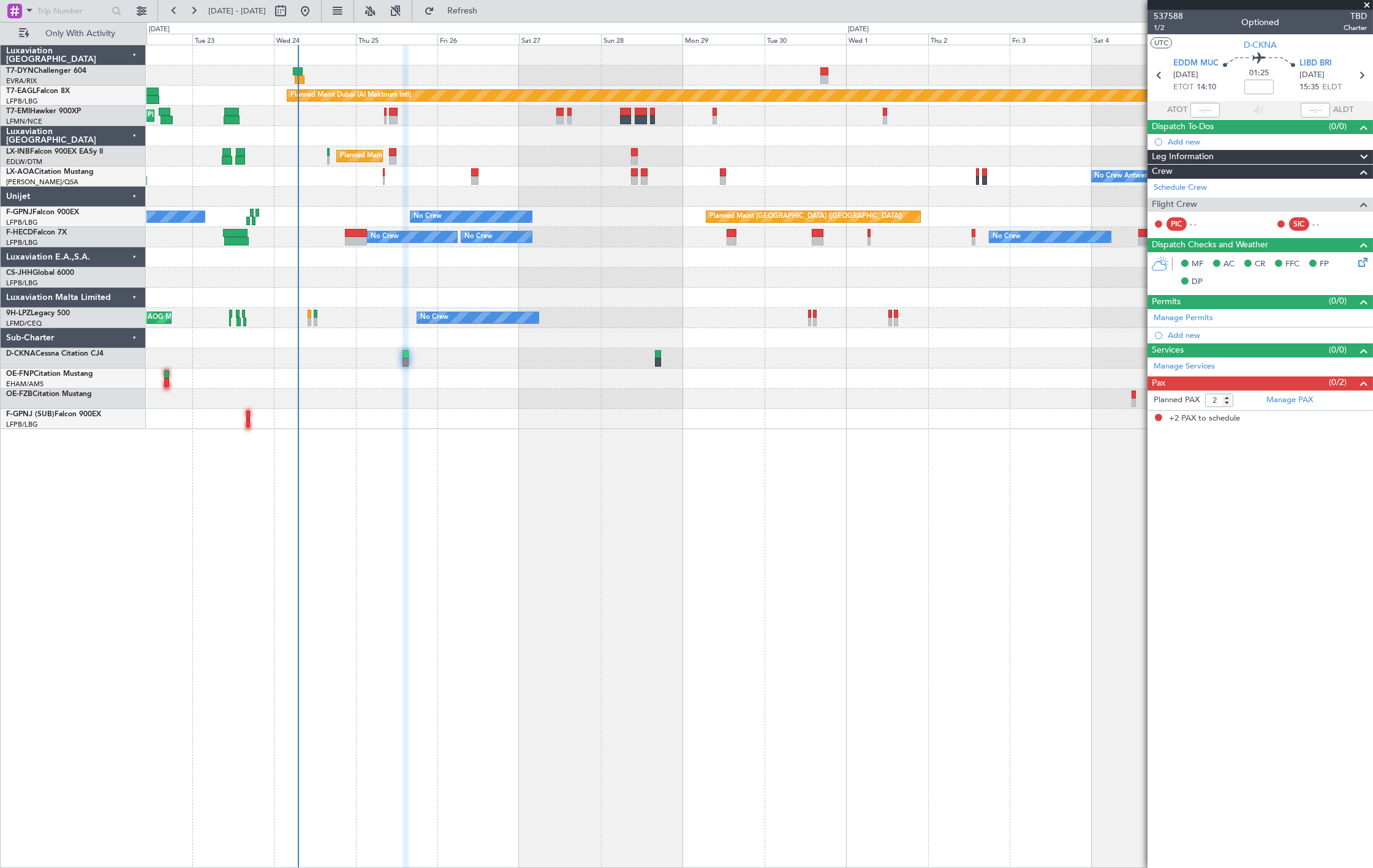
click at [328, 71] on div at bounding box center [760, 75] width 1226 height 21
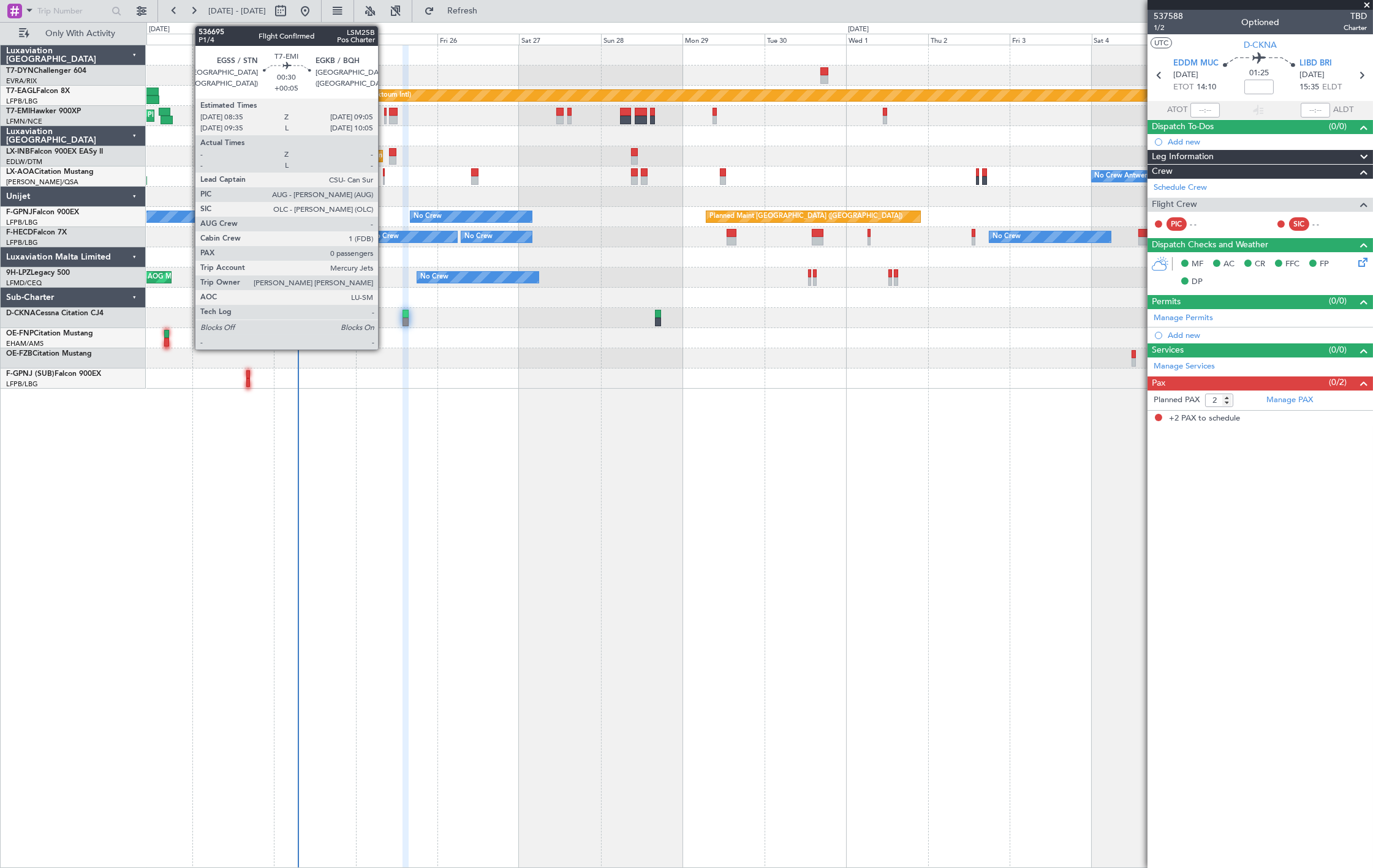
click at [384, 119] on div at bounding box center [385, 119] width 2 height 9
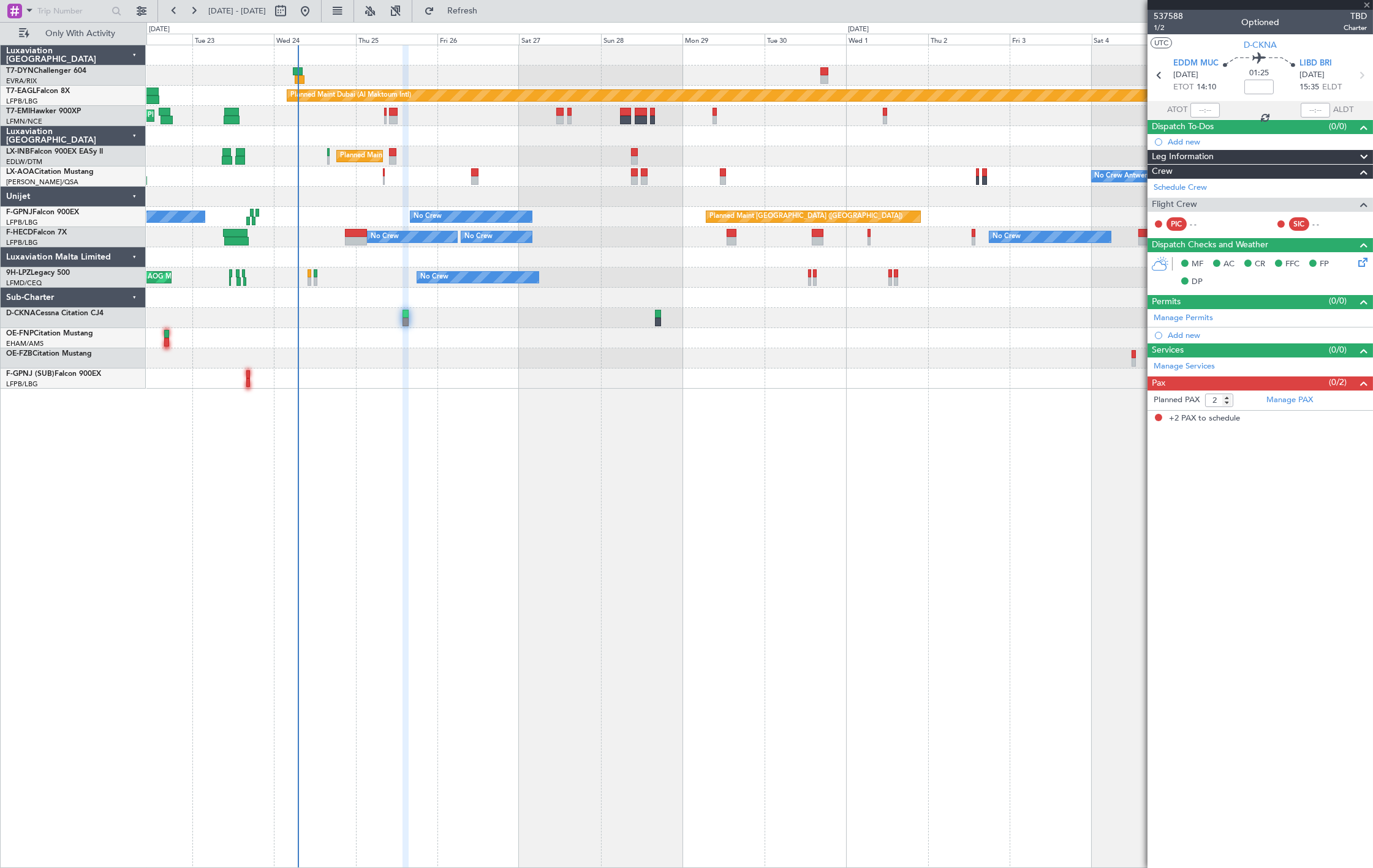
type input "+00:05"
type input "0"
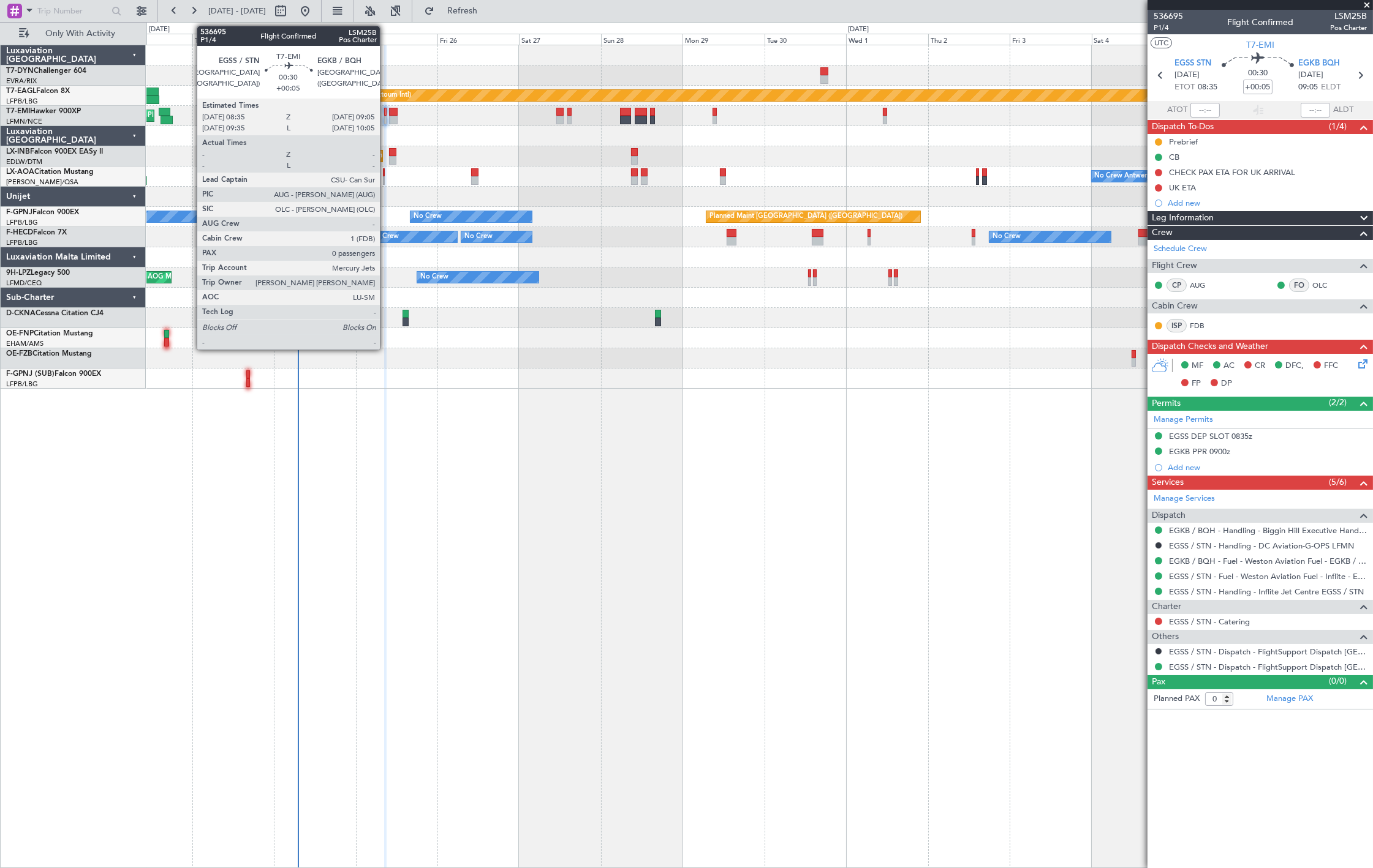
click at [387, 119] on div "Planned Maint [GEOGRAPHIC_DATA]" at bounding box center [760, 115] width 1226 height 21
click at [389, 119] on div at bounding box center [393, 119] width 9 height 9
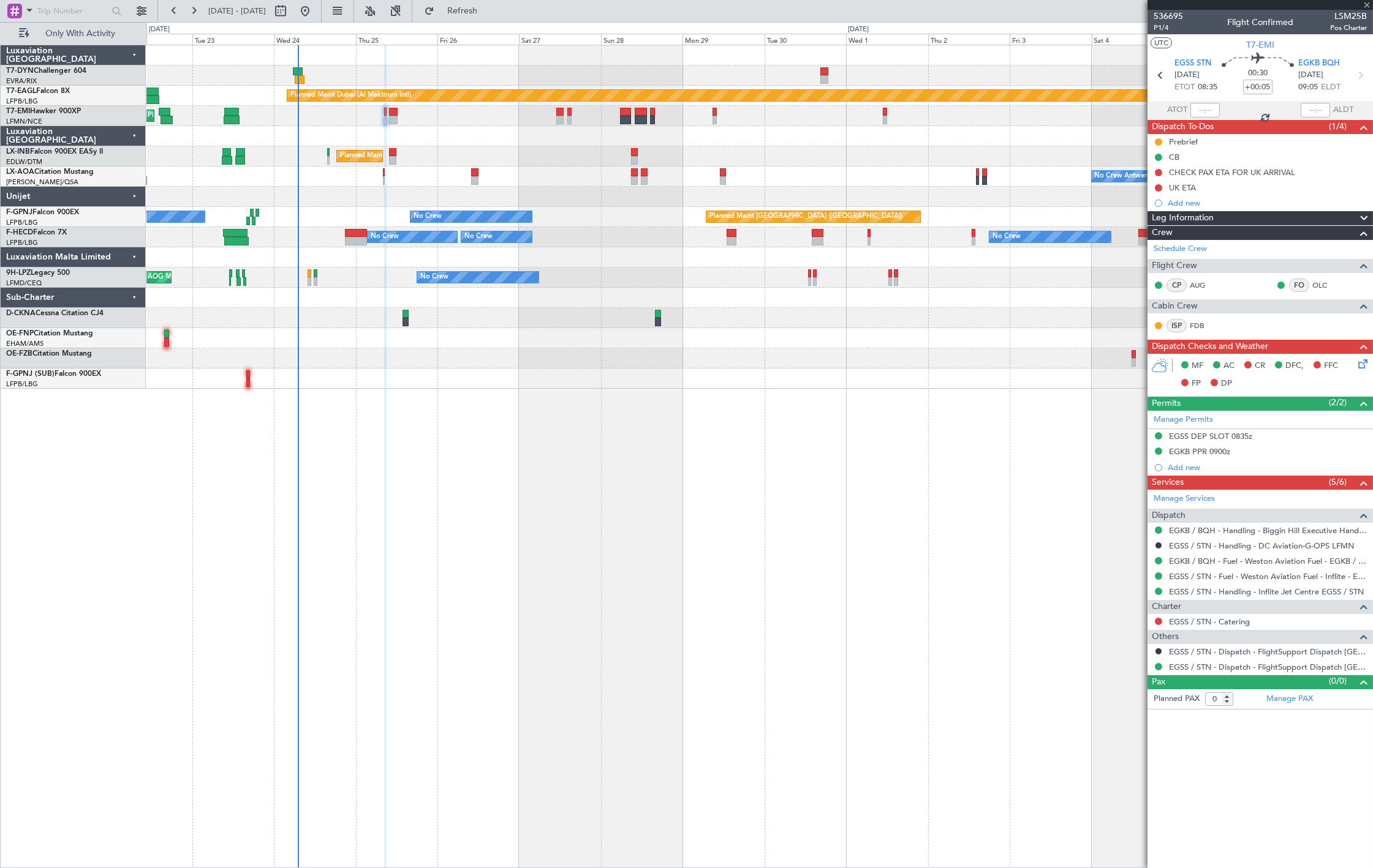
type input "+00:15"
type input "6"
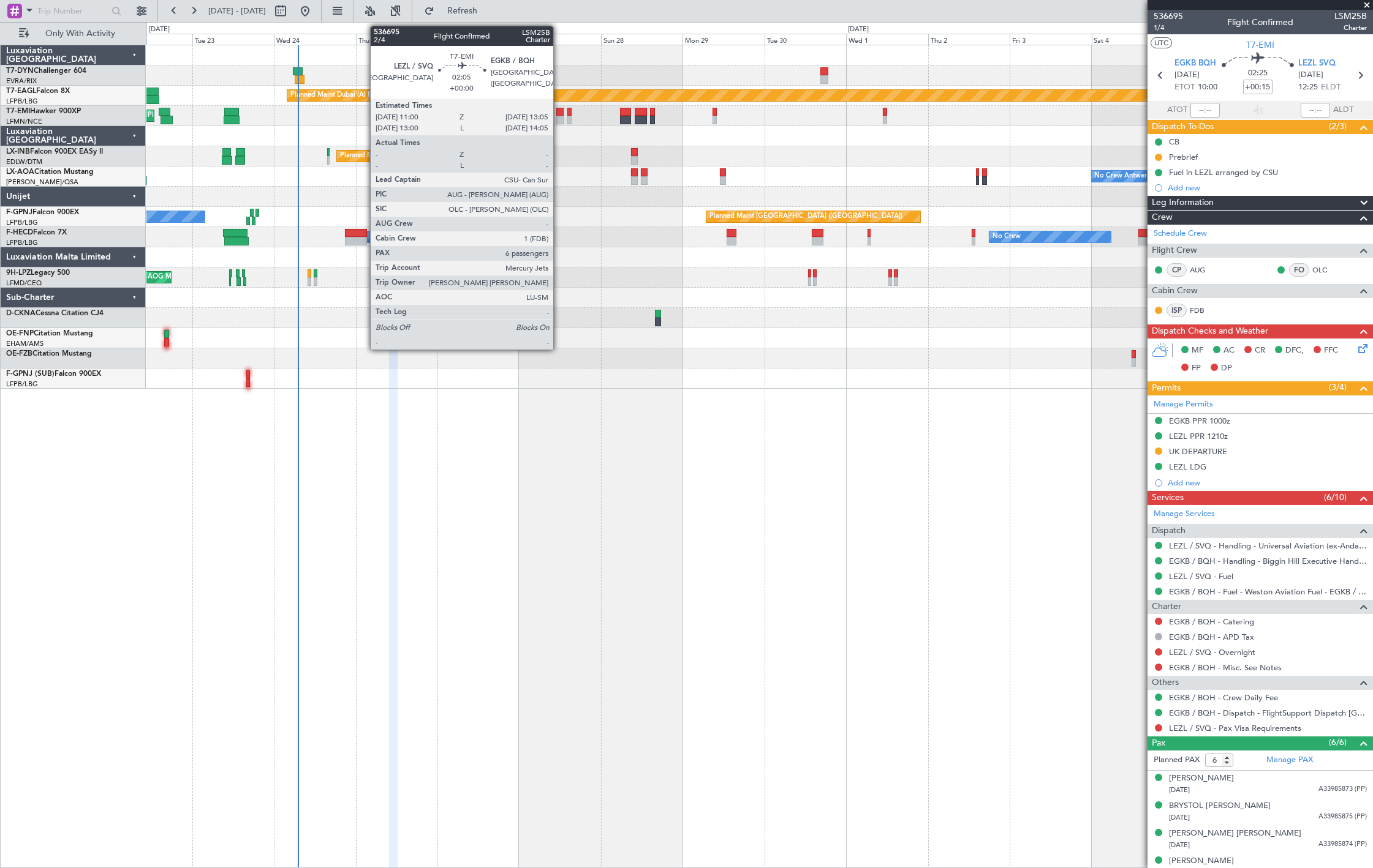
click at [559, 112] on div at bounding box center [560, 111] width 8 height 9
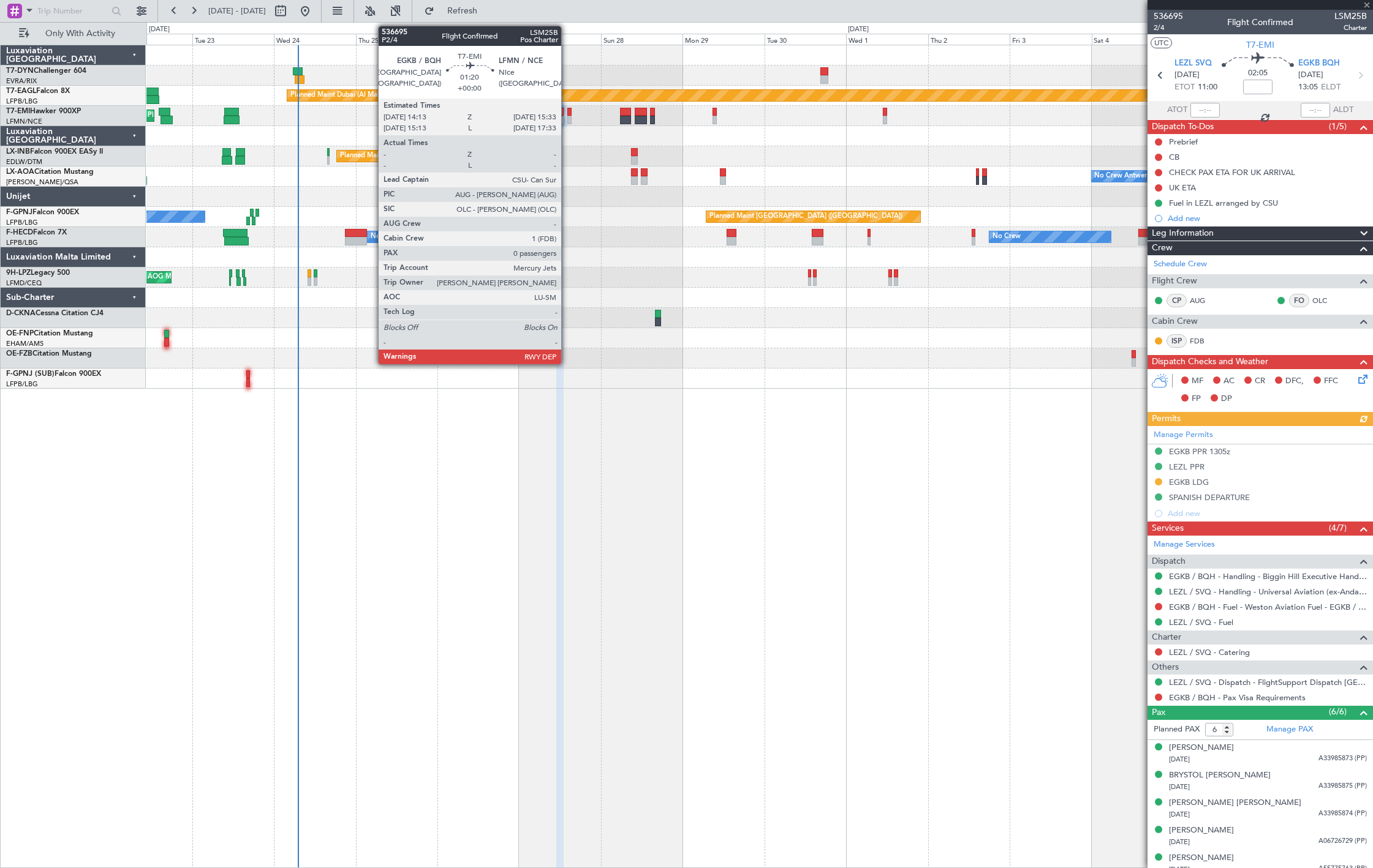
click at [567, 119] on div at bounding box center [569, 119] width 5 height 9
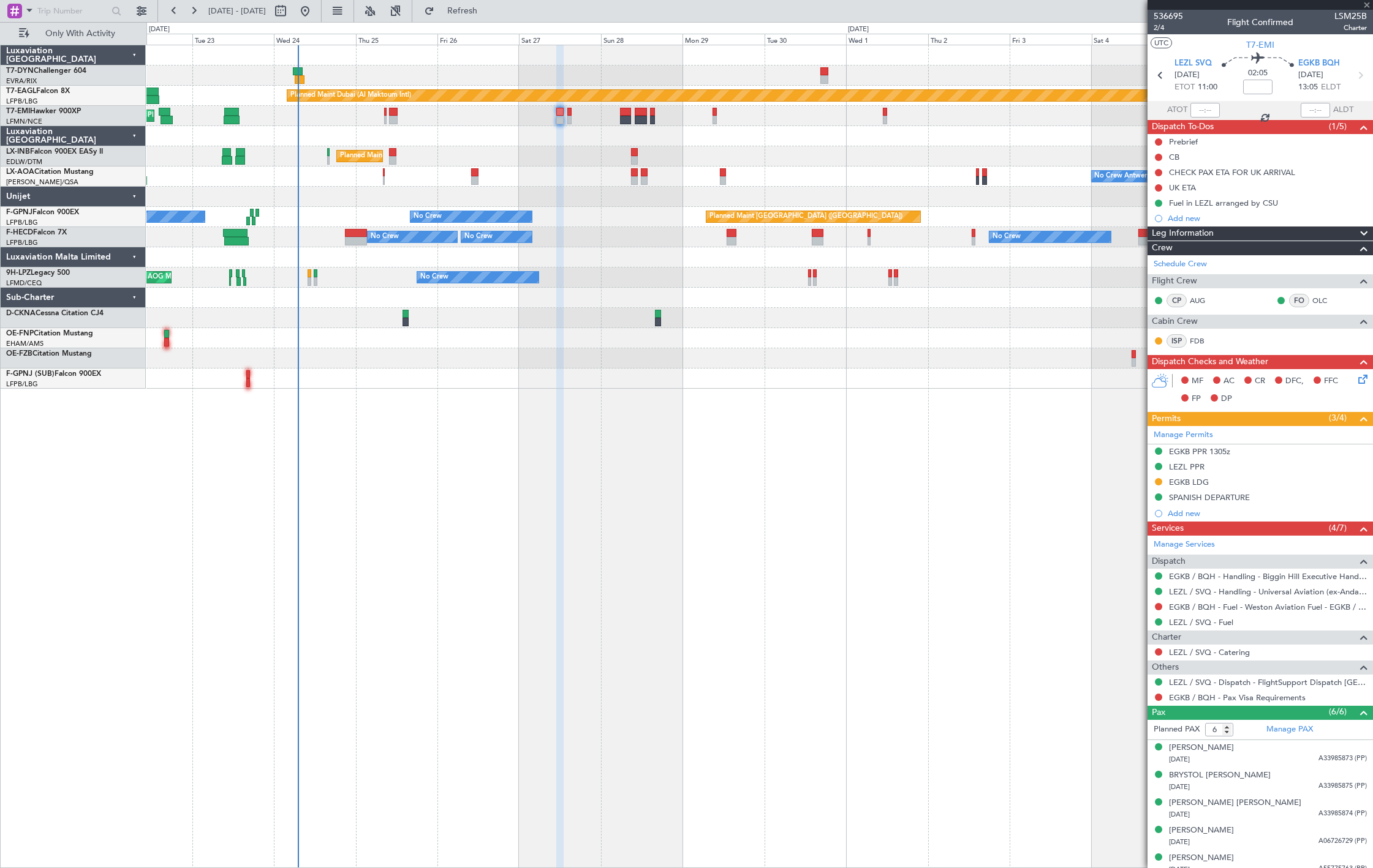
type input "0"
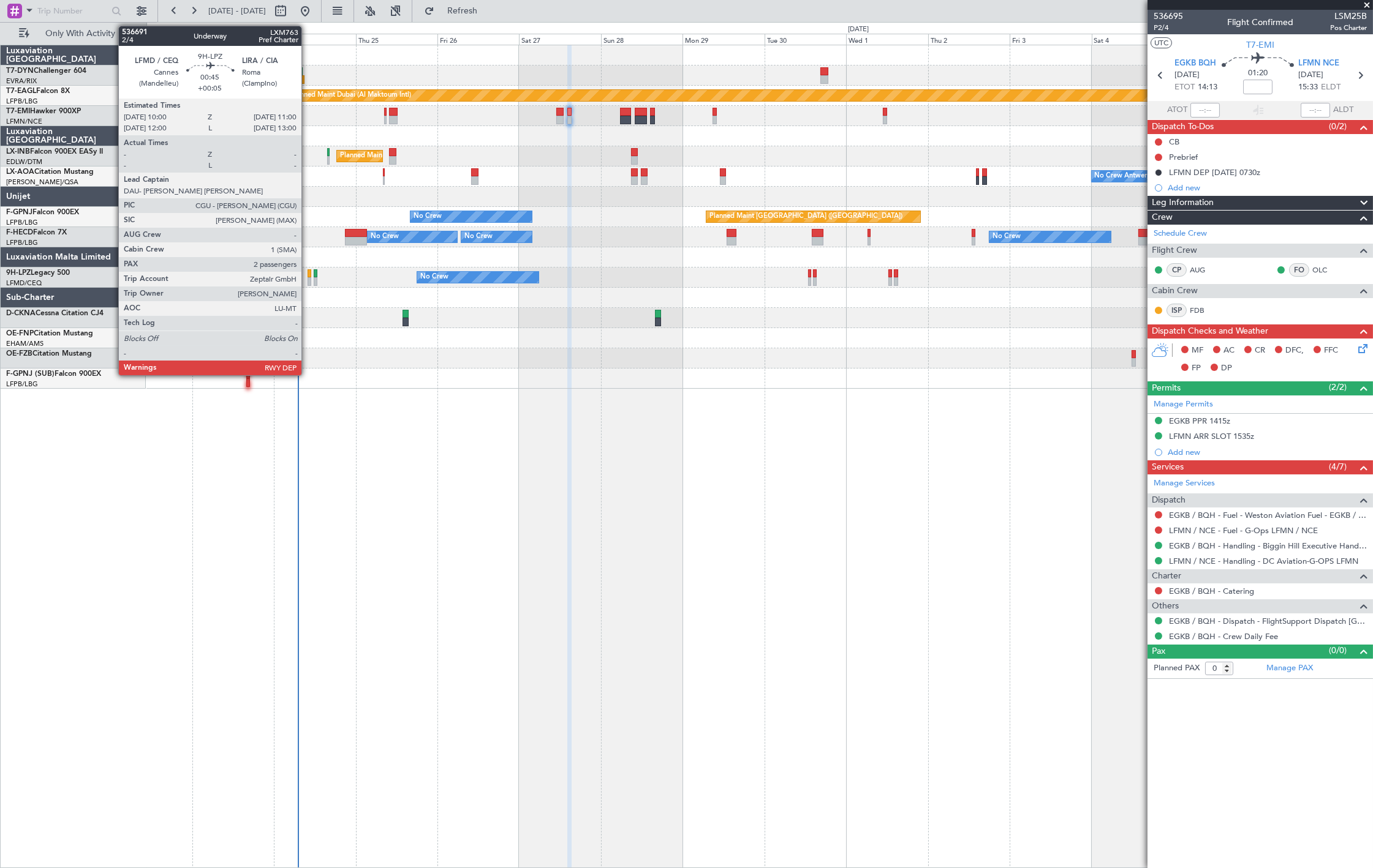
click at [307, 284] on div at bounding box center [309, 282] width 4 height 9
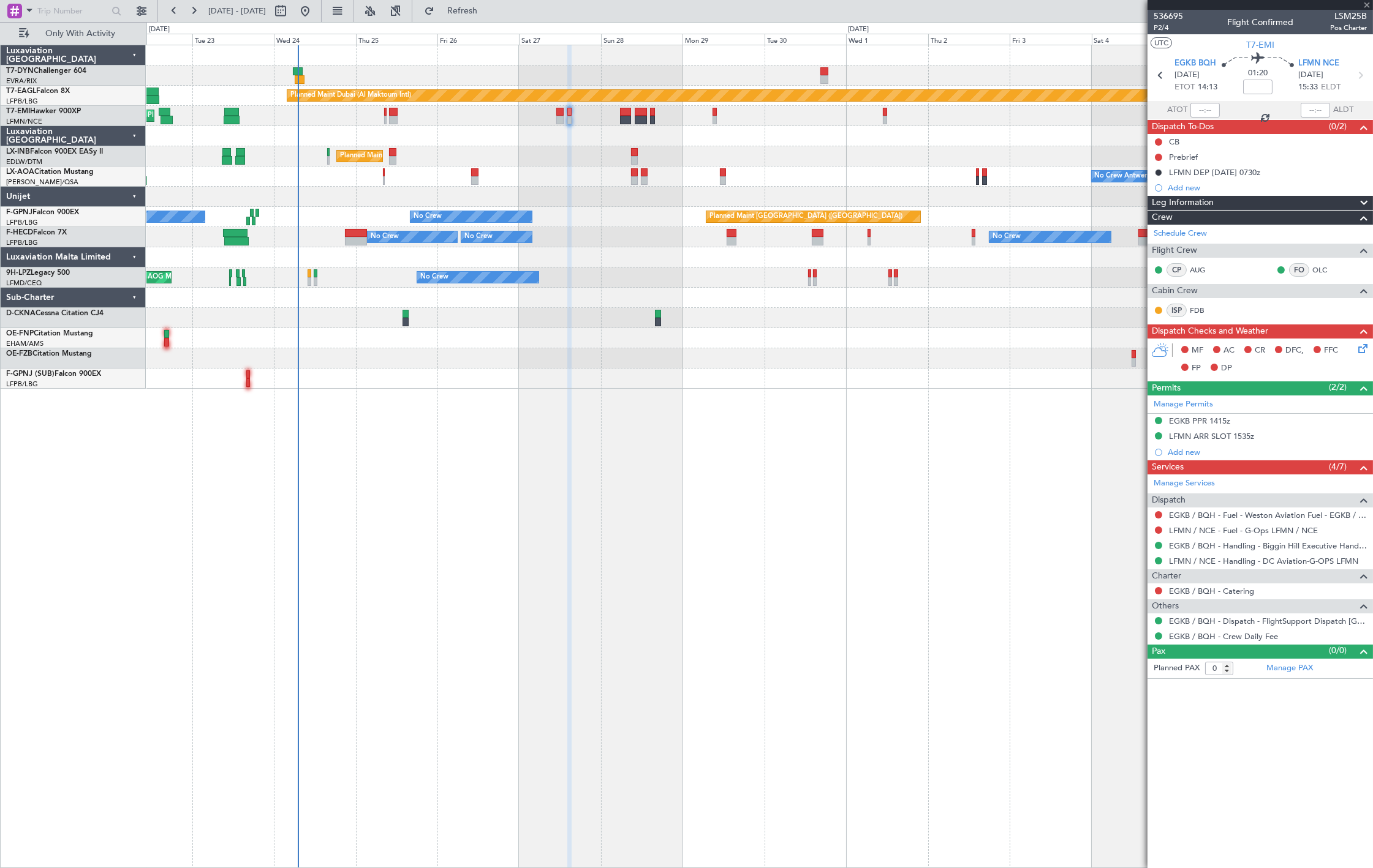
type input "+00:05"
type input "2"
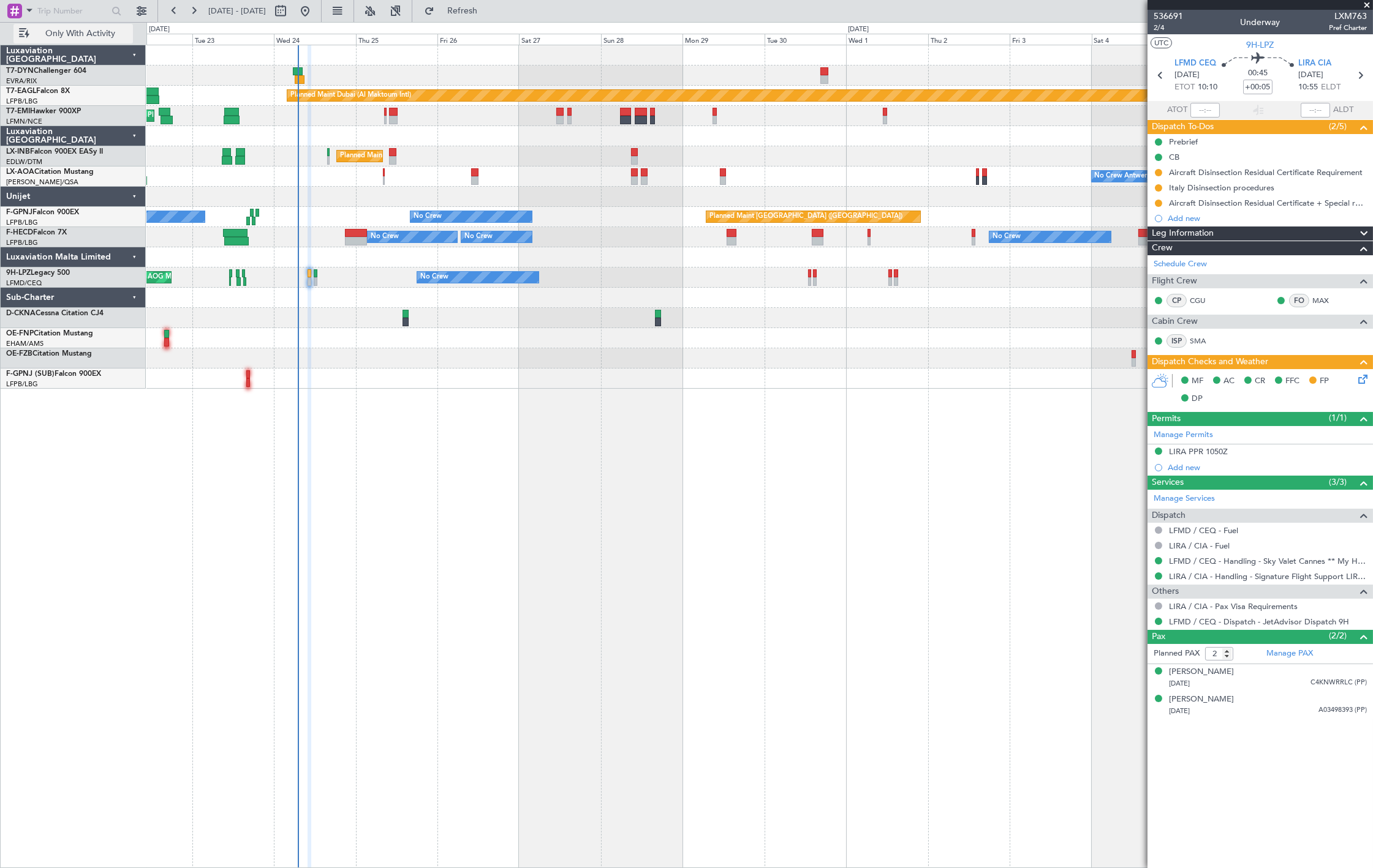
click at [106, 32] on span "Only With Activity" at bounding box center [81, 33] width 98 height 9
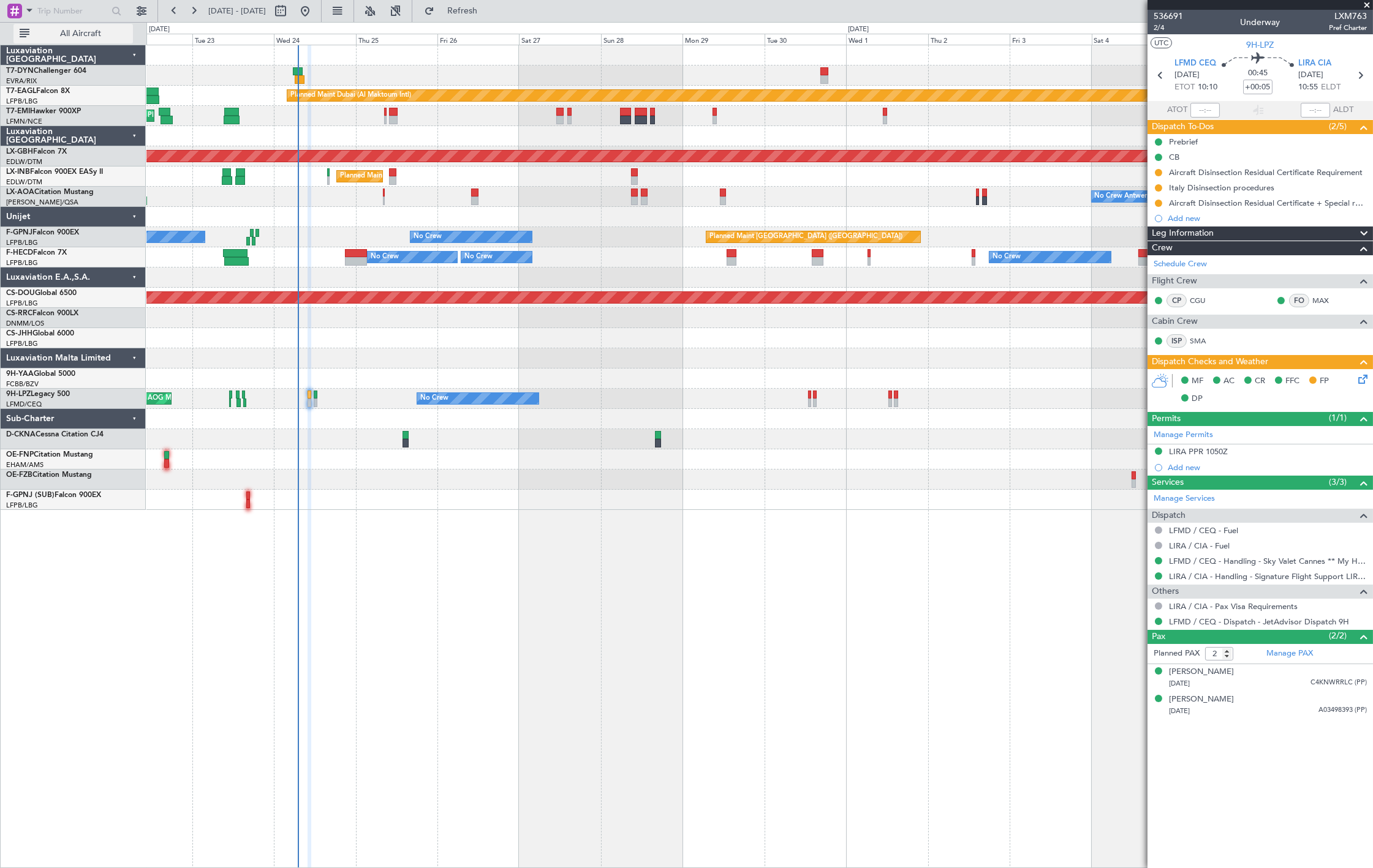
drag, startPoint x: 87, startPoint y: 29, endPoint x: 4, endPoint y: 35, distance: 83.2
click at [83, 29] on span "All Aircraft" at bounding box center [81, 33] width 98 height 9
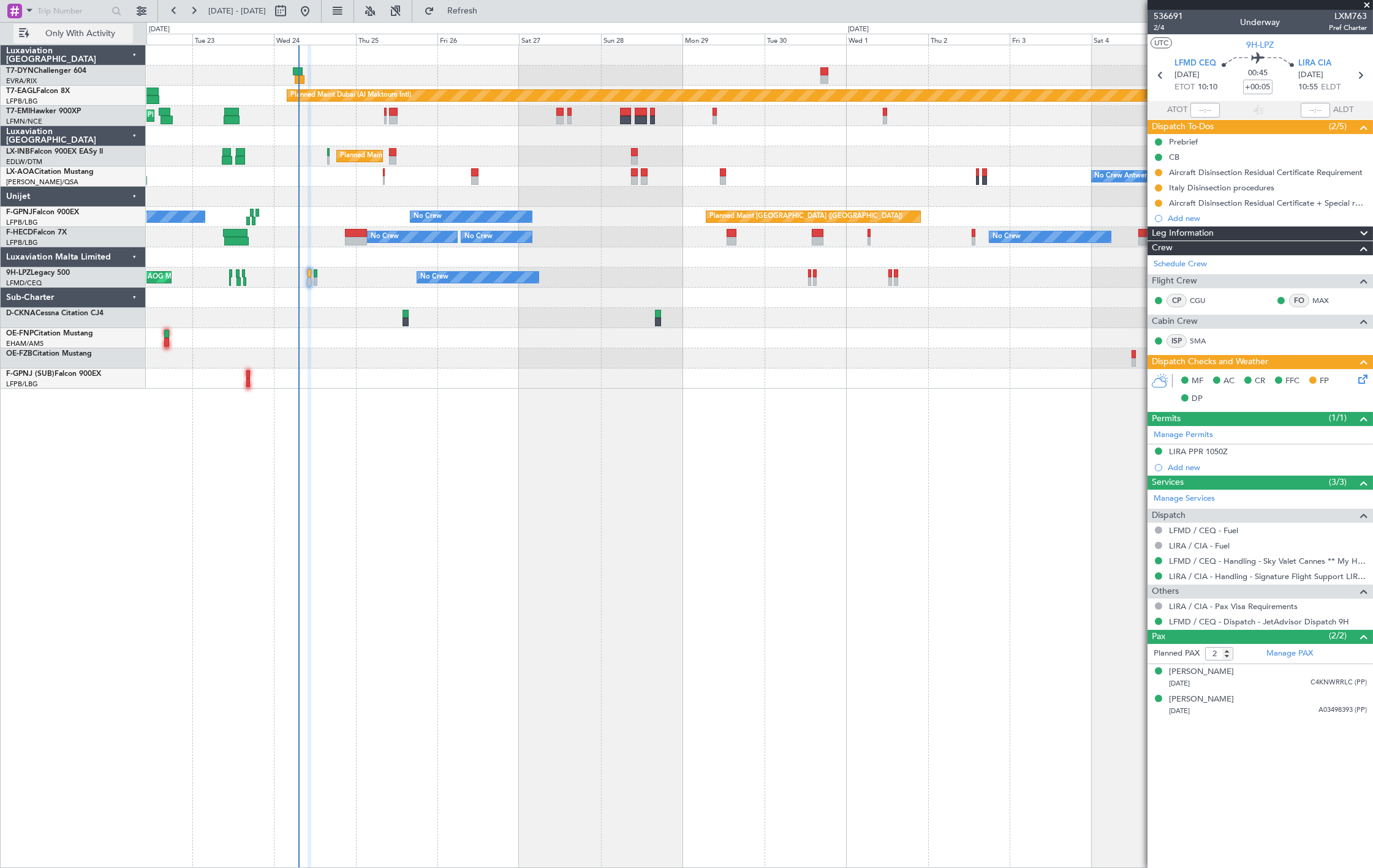
click at [112, 24] on button "Only With Activity" at bounding box center [73, 33] width 119 height 20
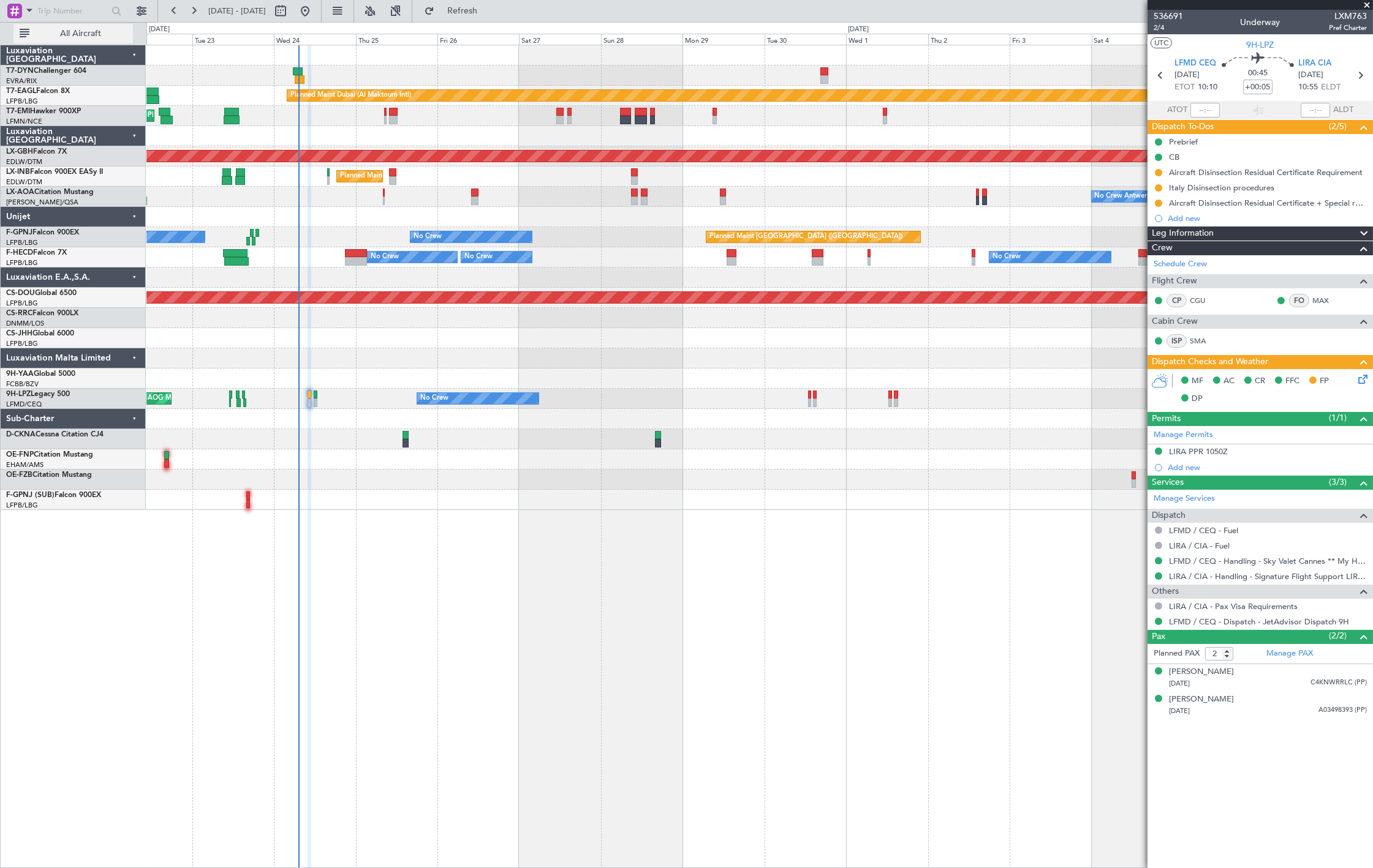
click at [106, 32] on span "All Aircraft" at bounding box center [81, 33] width 98 height 9
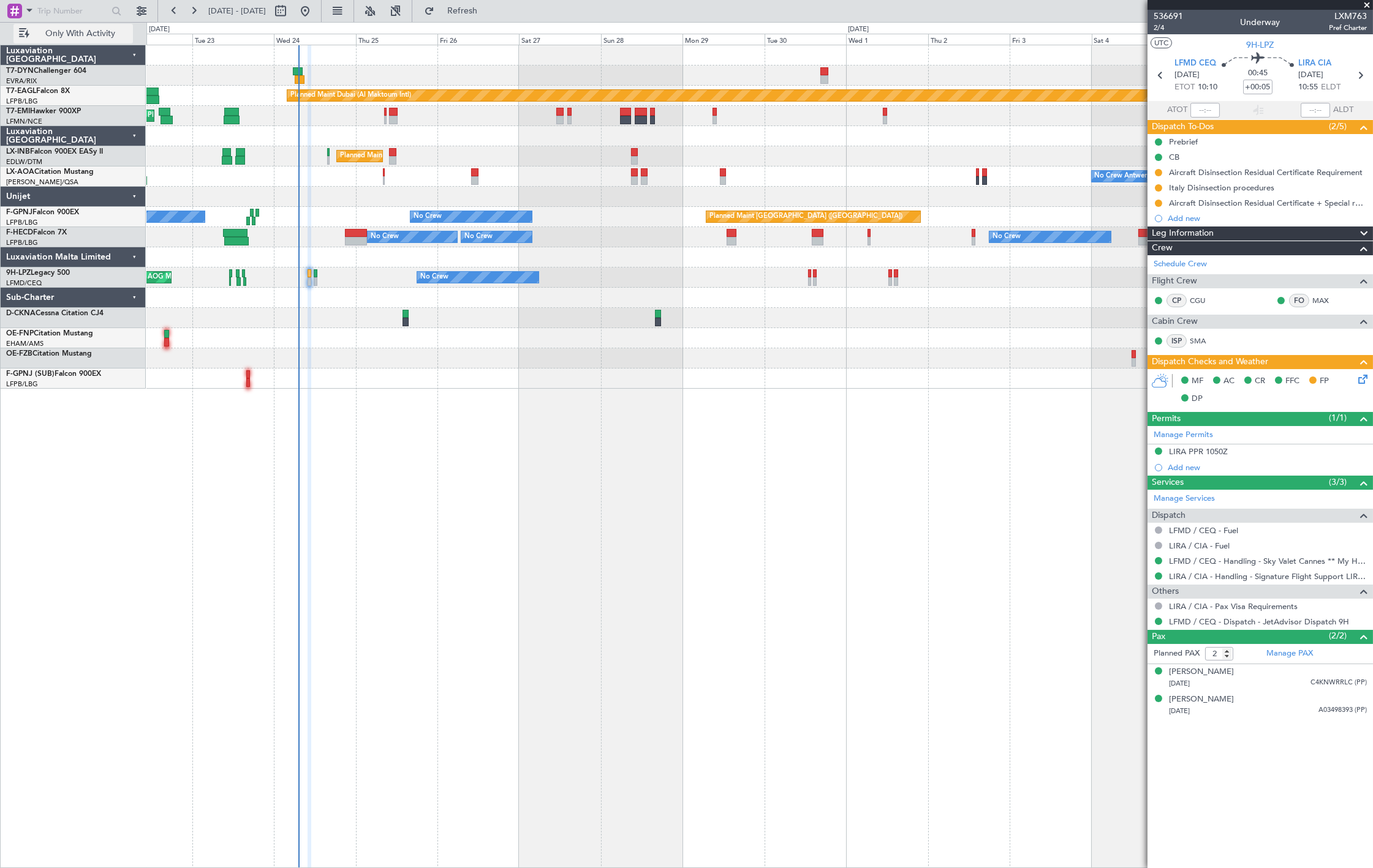
click at [64, 35] on span "Only With Activity" at bounding box center [81, 33] width 98 height 9
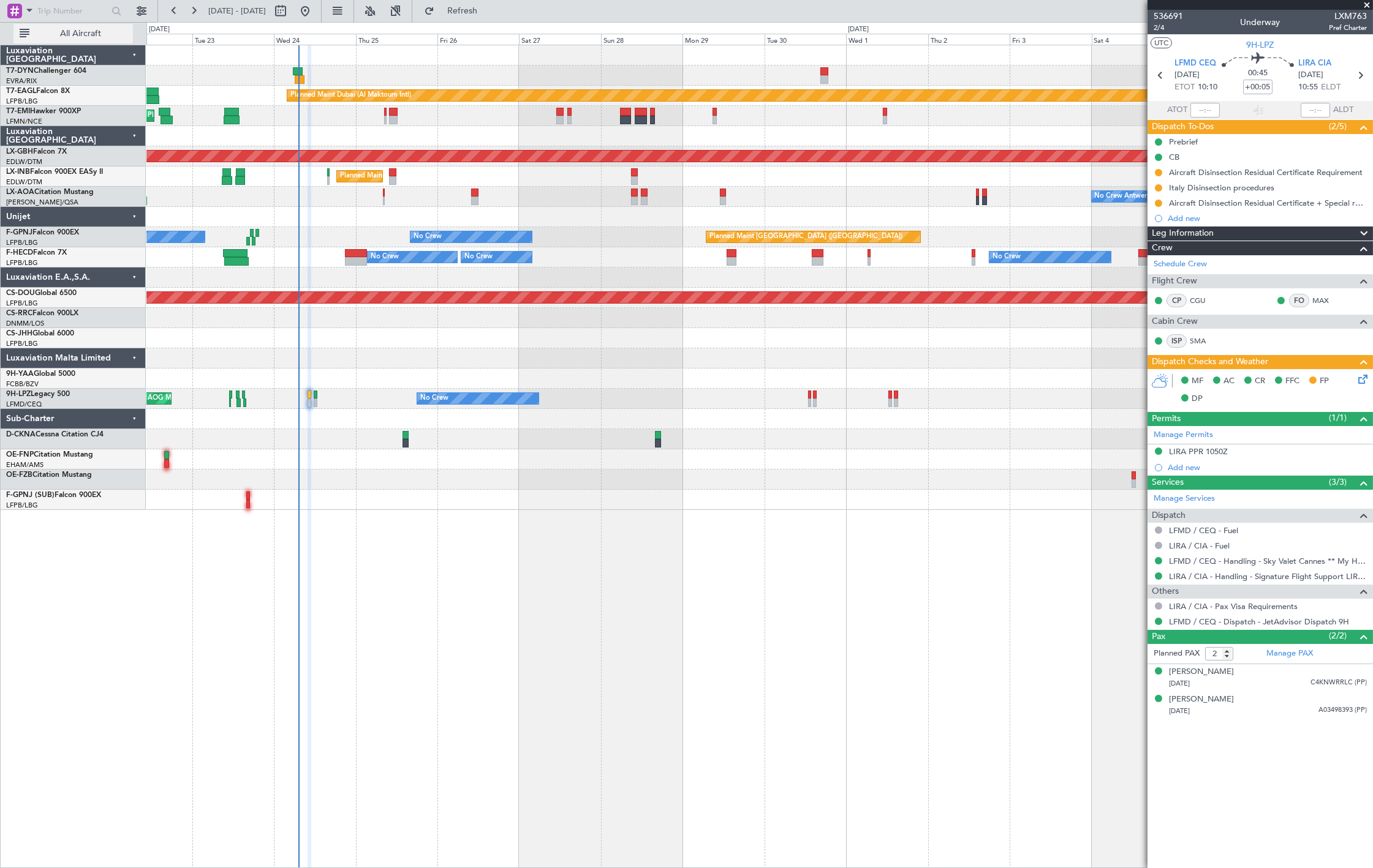
click at [64, 35] on span "All Aircraft" at bounding box center [81, 33] width 98 height 9
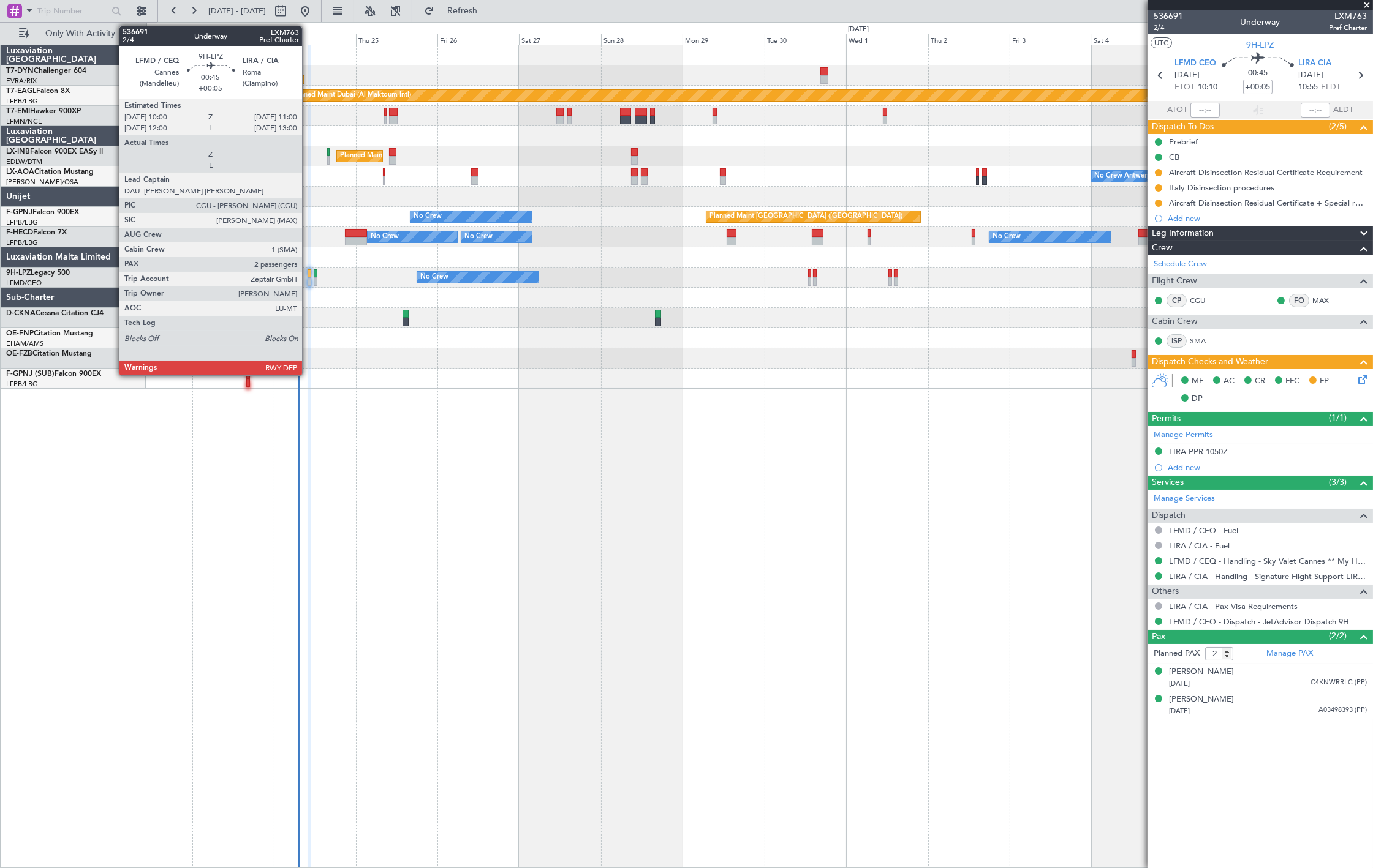
click at [308, 273] on div at bounding box center [309, 274] width 4 height 9
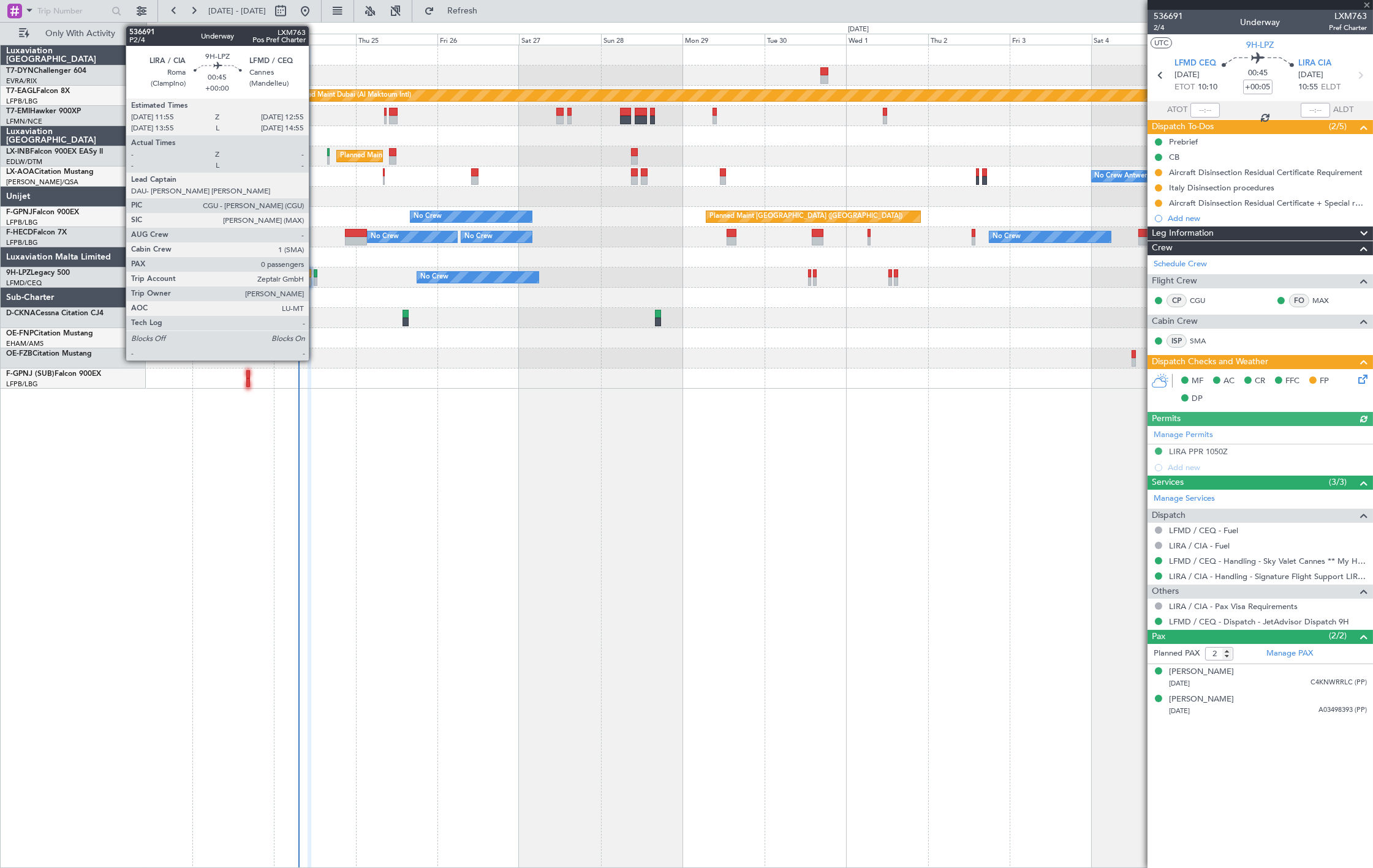
click at [315, 282] on div at bounding box center [316, 282] width 4 height 9
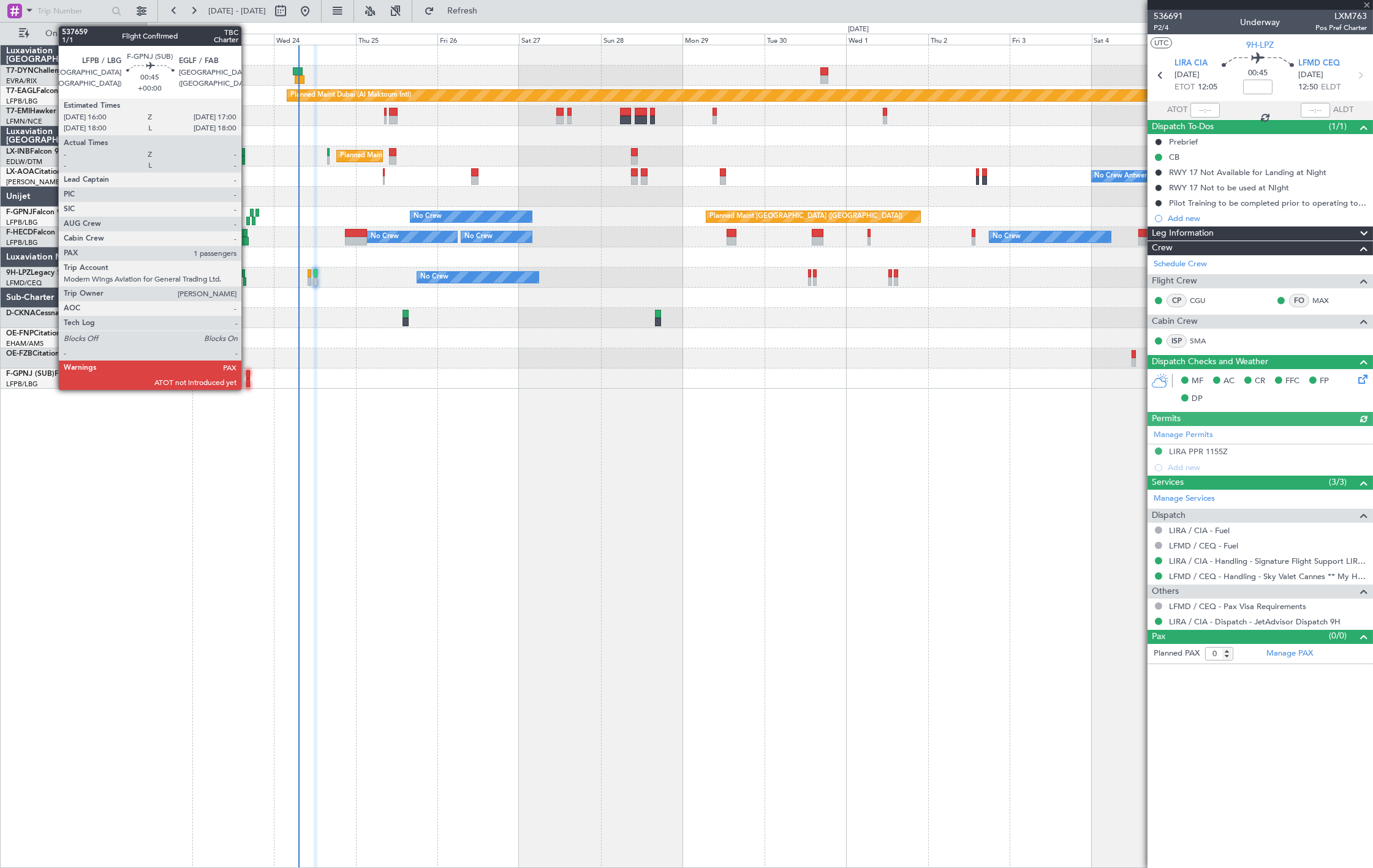
click at [247, 376] on div at bounding box center [248, 374] width 4 height 9
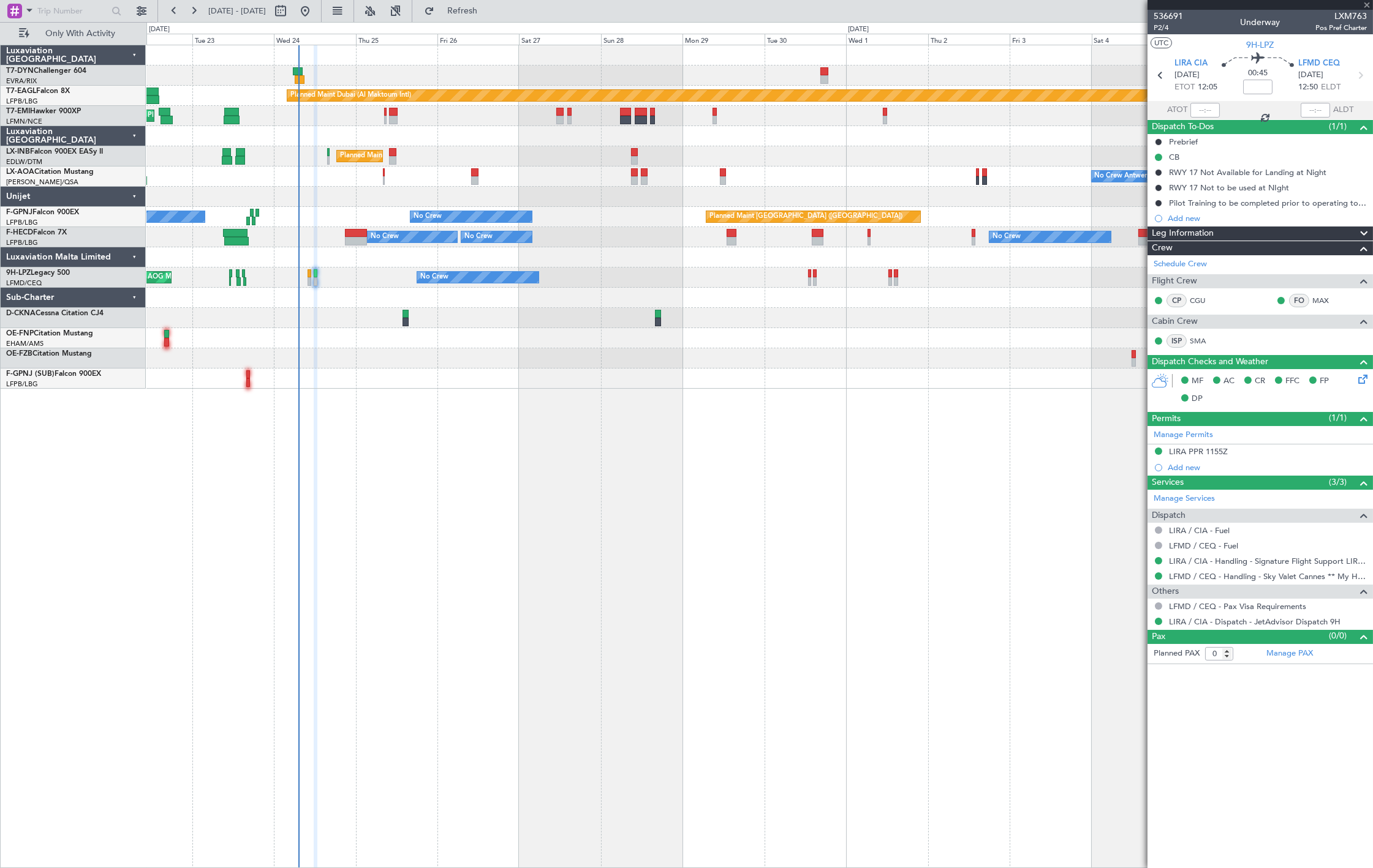
type input "1"
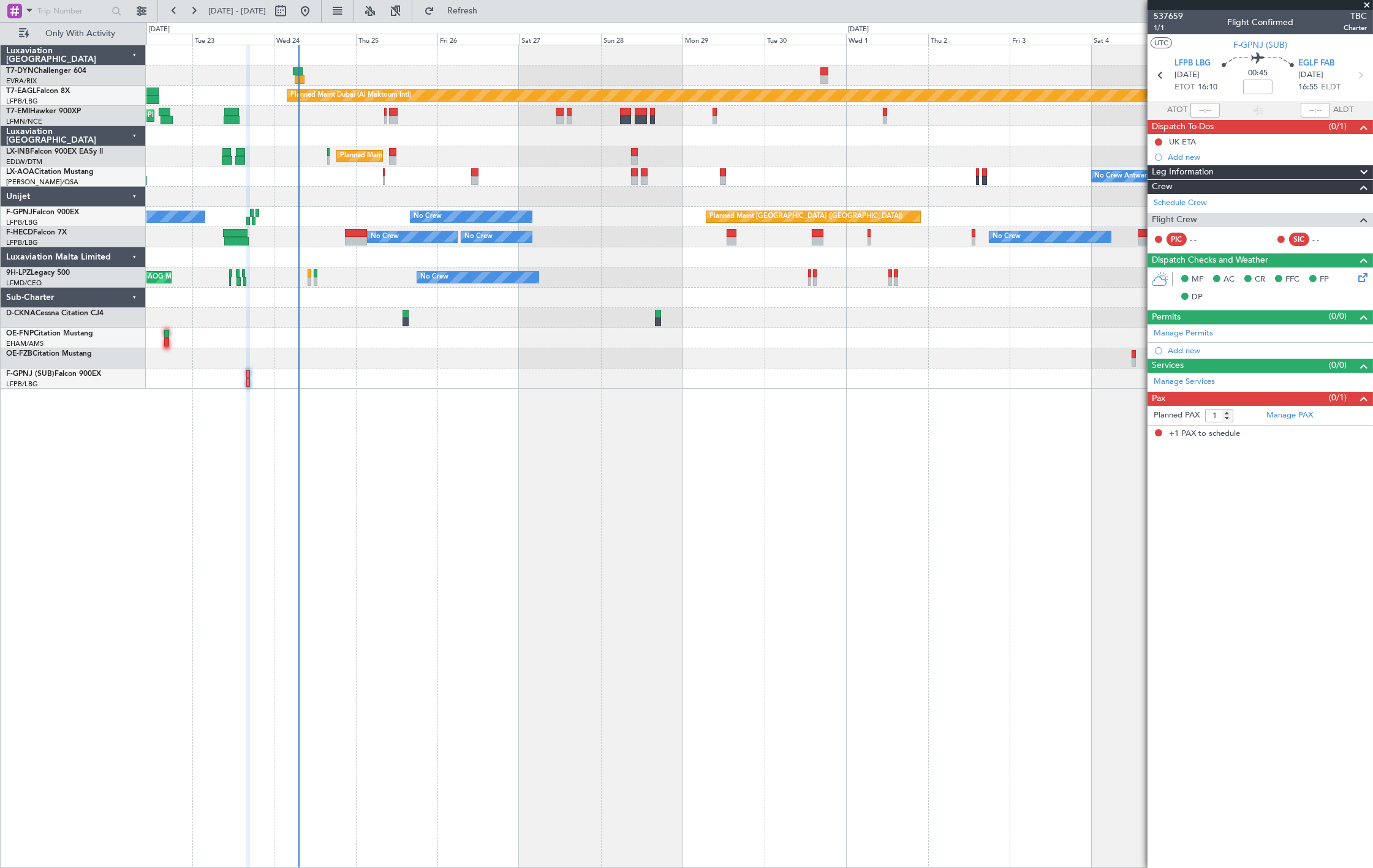
click at [547, 253] on div at bounding box center [760, 257] width 1226 height 21
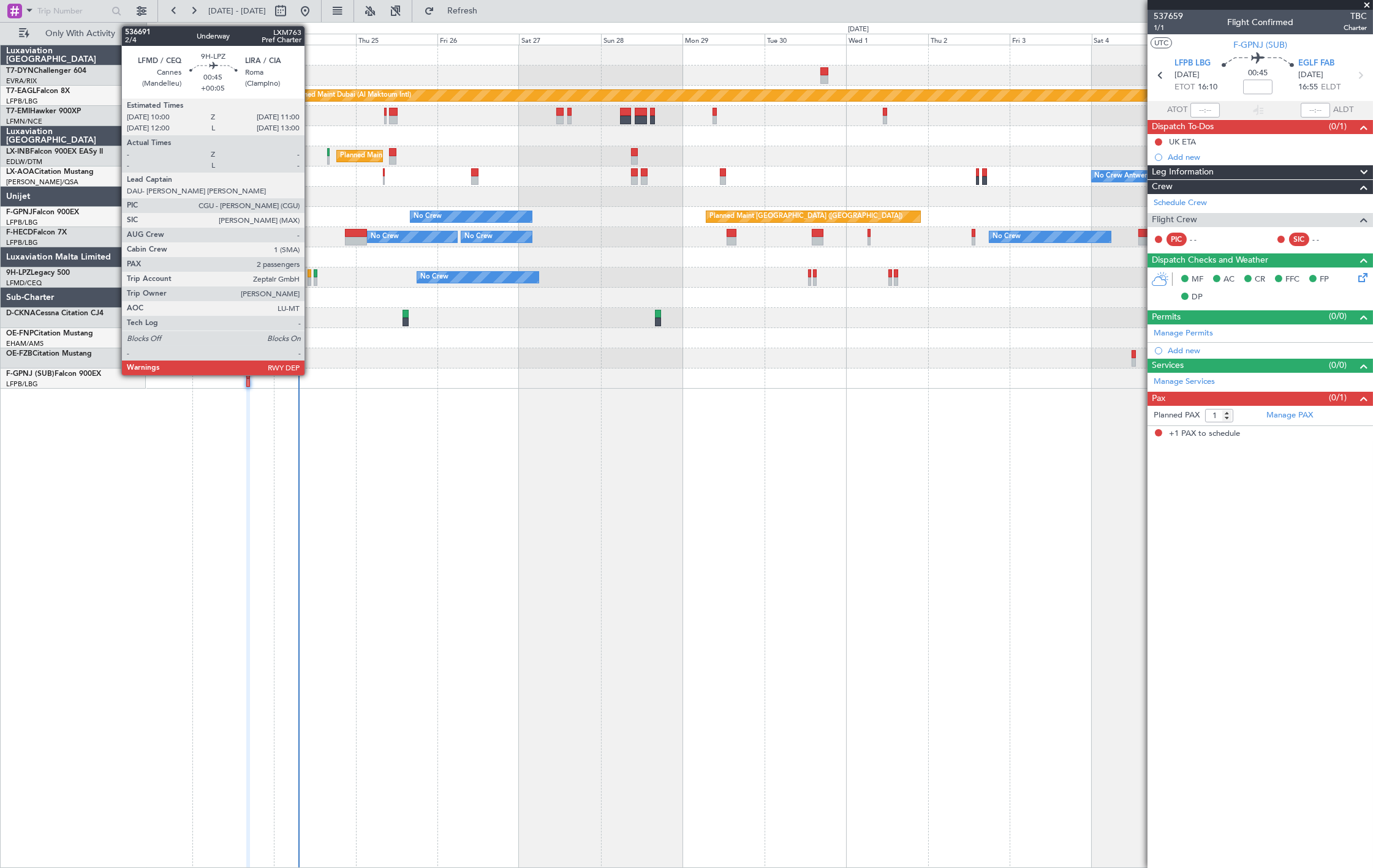
click at [311, 282] on div at bounding box center [309, 282] width 4 height 9
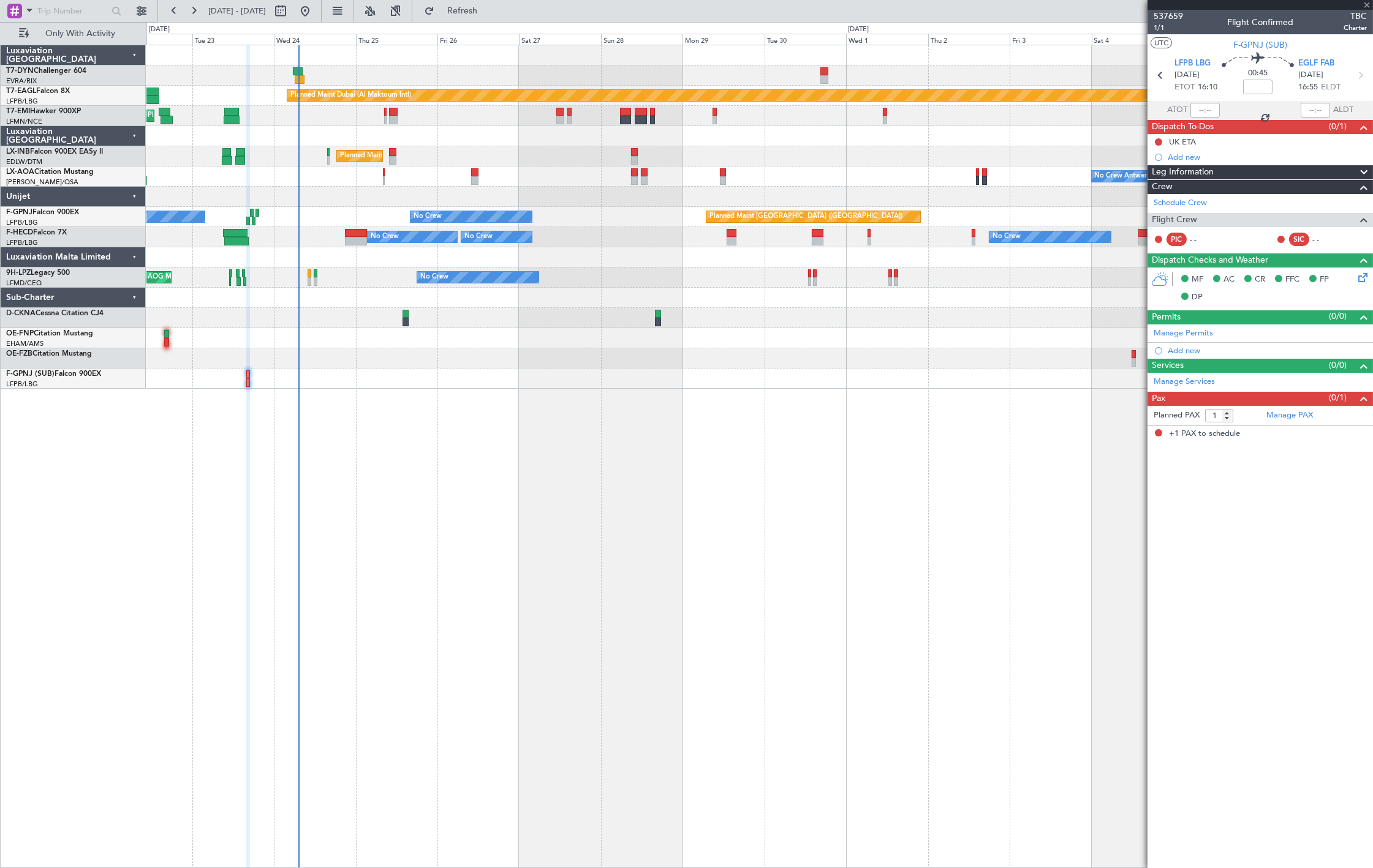
type input "+00:05"
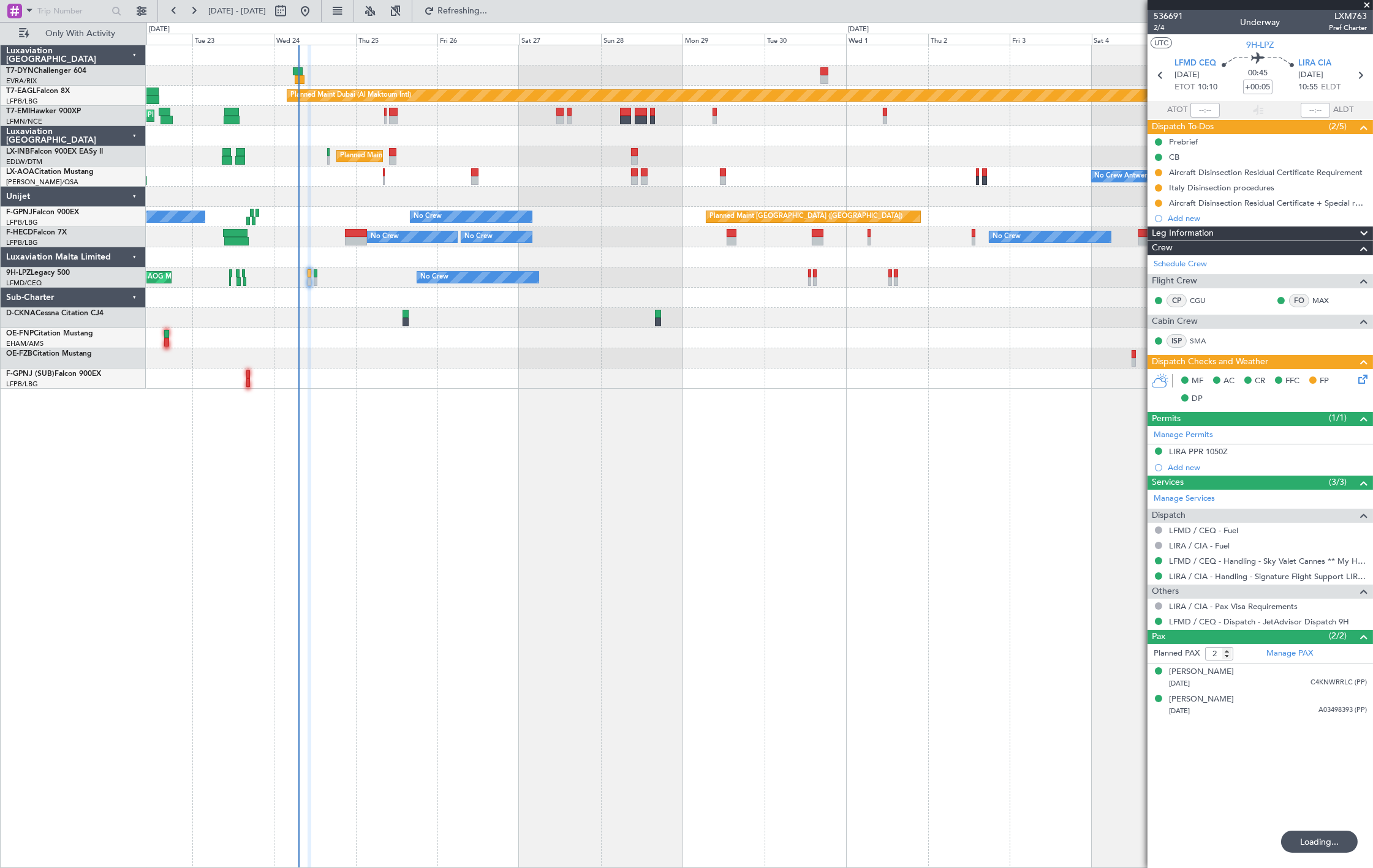
click at [354, 195] on div "Planned Maint Dubai (Al Maktoum Intl) Unplanned Maint [GEOGRAPHIC_DATA] ([GEOGR…" at bounding box center [760, 216] width 1226 height 343
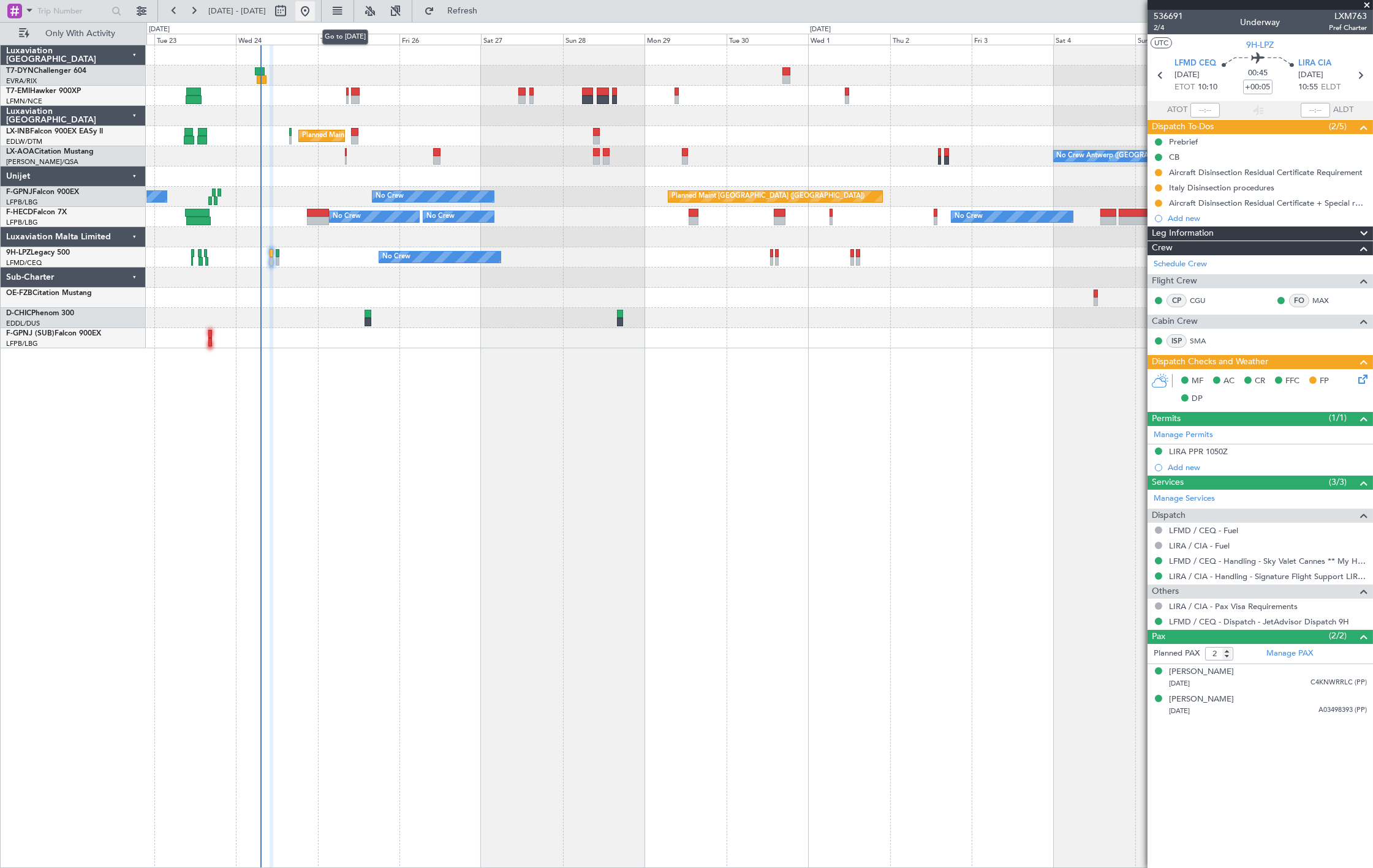
click at [315, 13] on button at bounding box center [305, 11] width 20 height 20
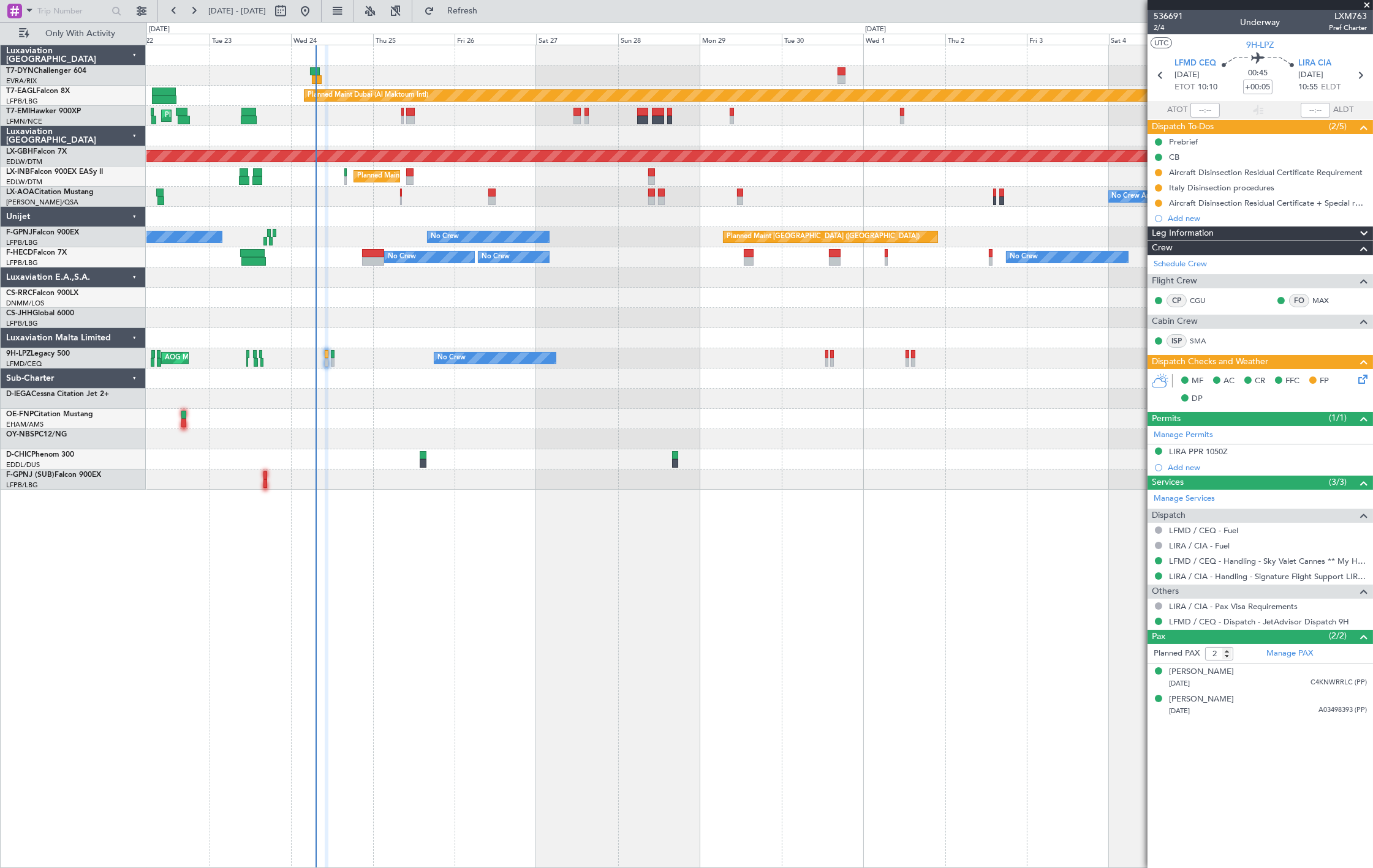
click at [548, 123] on div "Planned Maint [GEOGRAPHIC_DATA]" at bounding box center [760, 115] width 1226 height 21
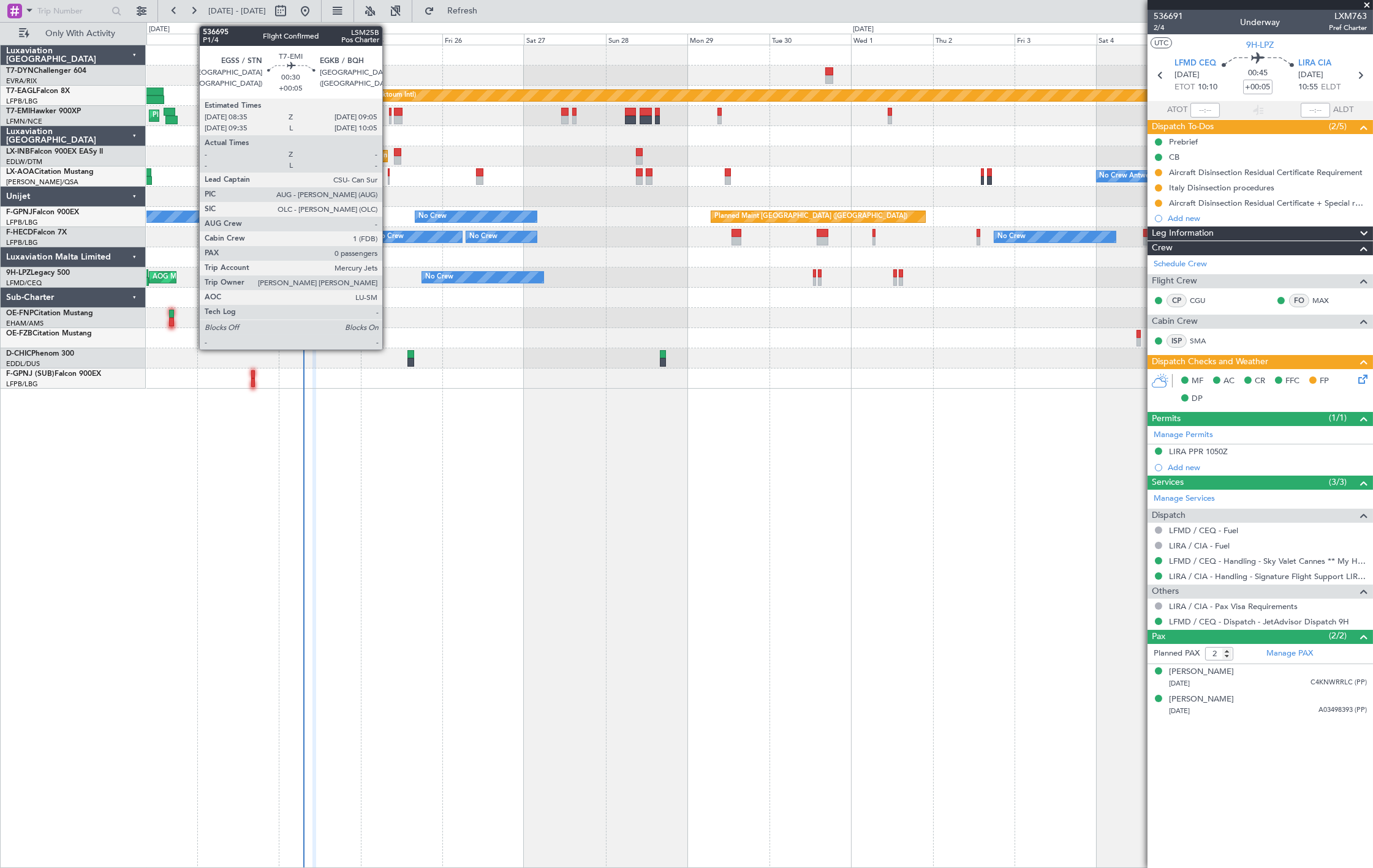
click at [389, 119] on div at bounding box center [390, 119] width 2 height 9
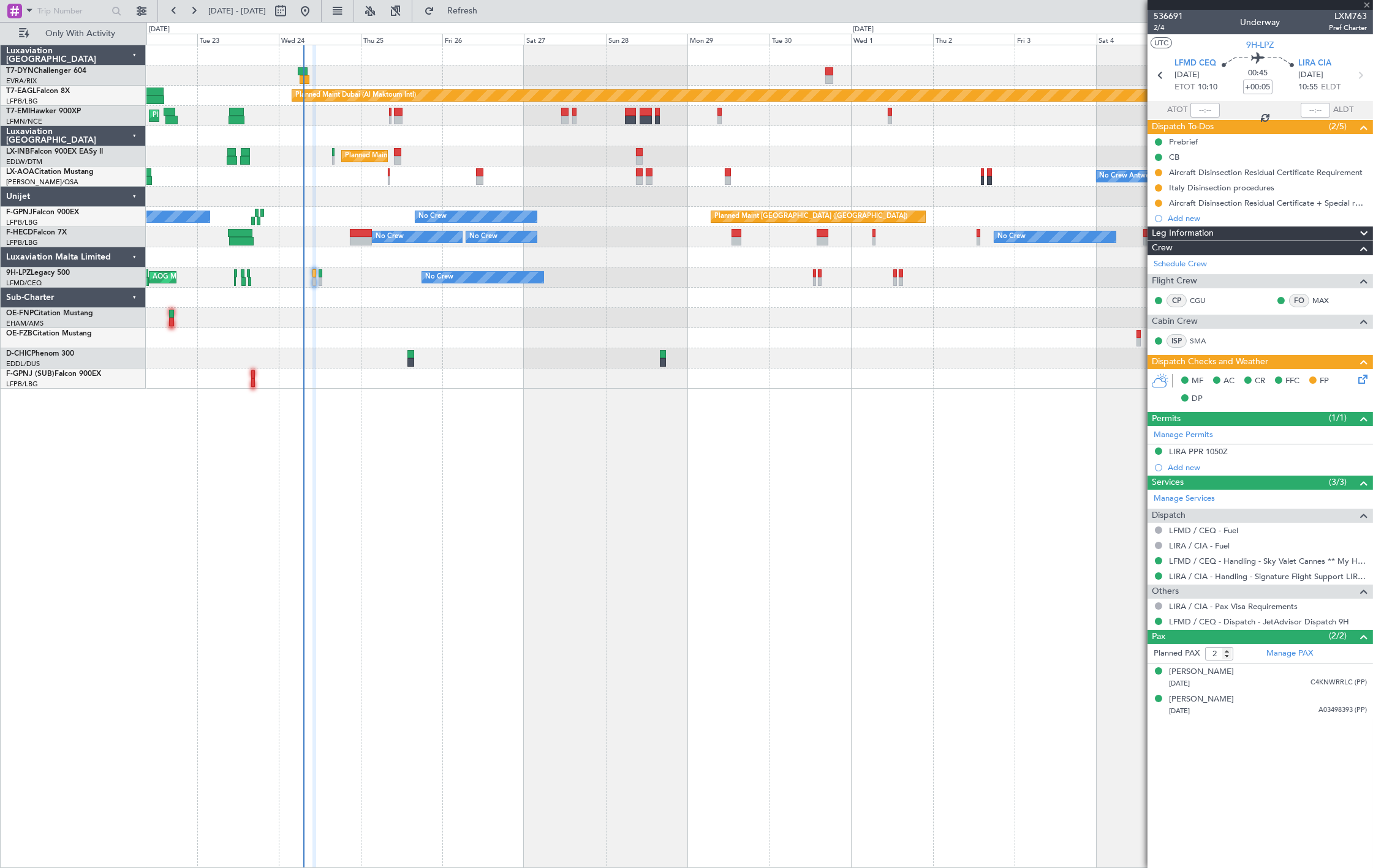
type input "0"
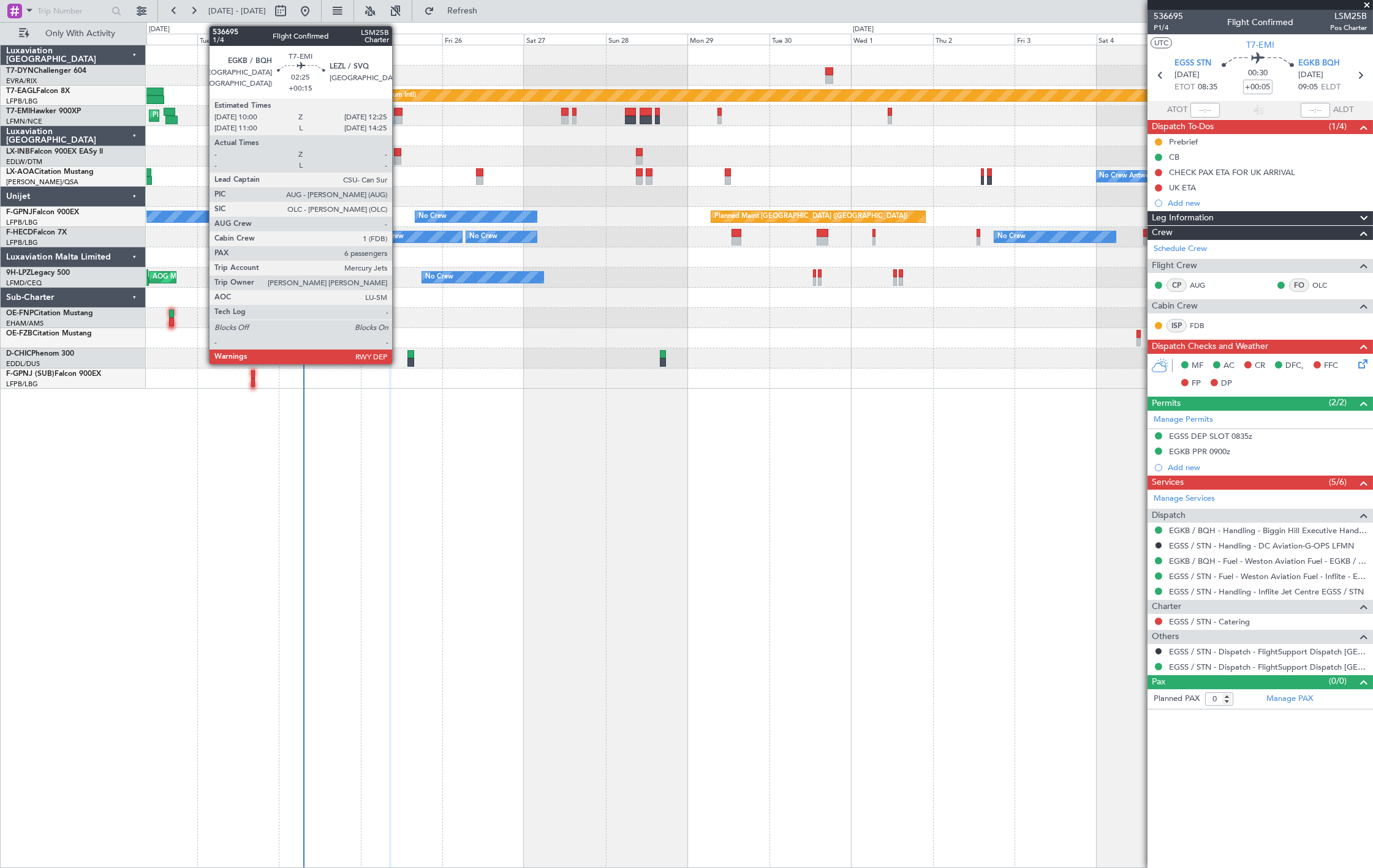
click at [398, 117] on div at bounding box center [398, 119] width 9 height 9
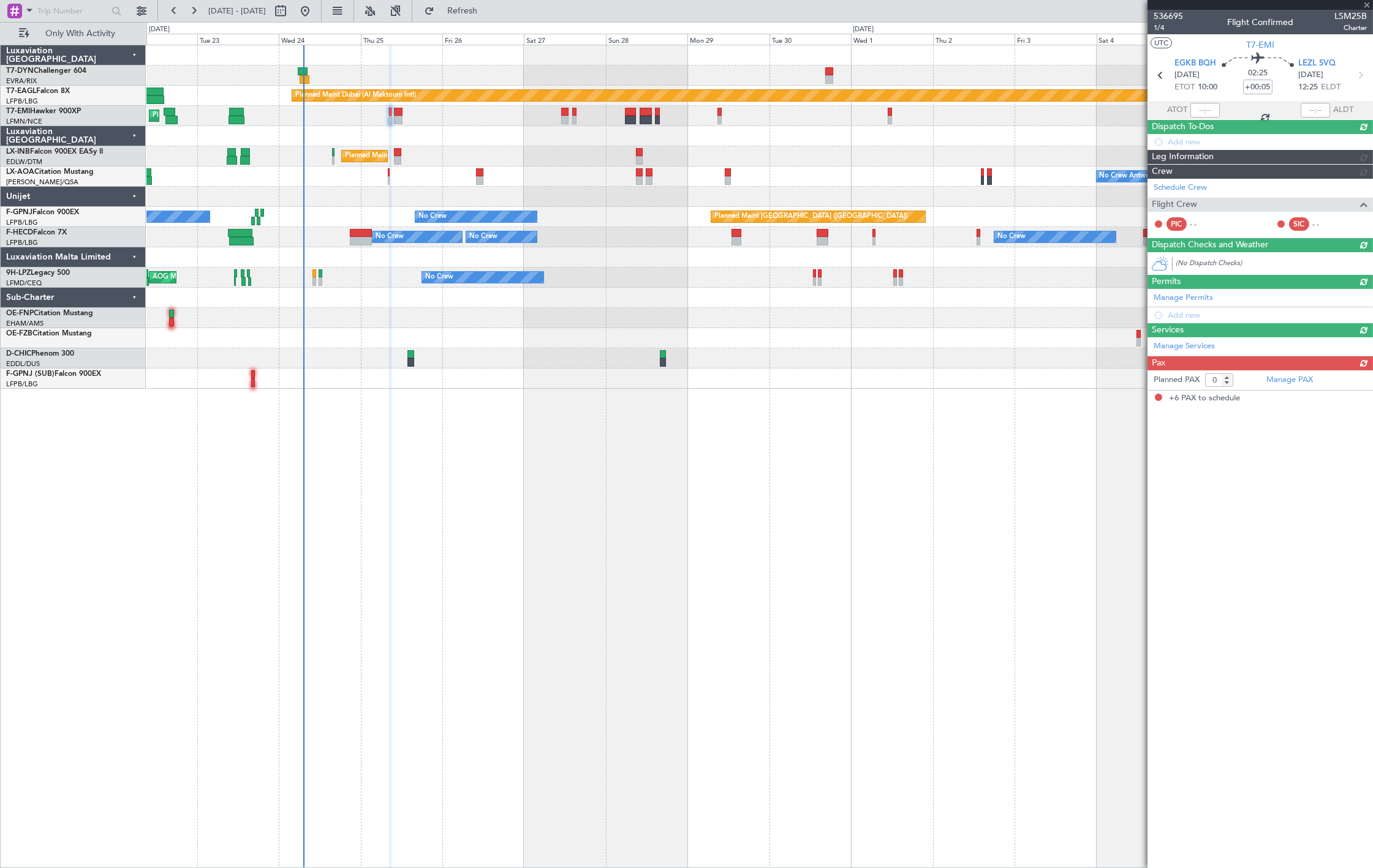
type input "+00:15"
type input "6"
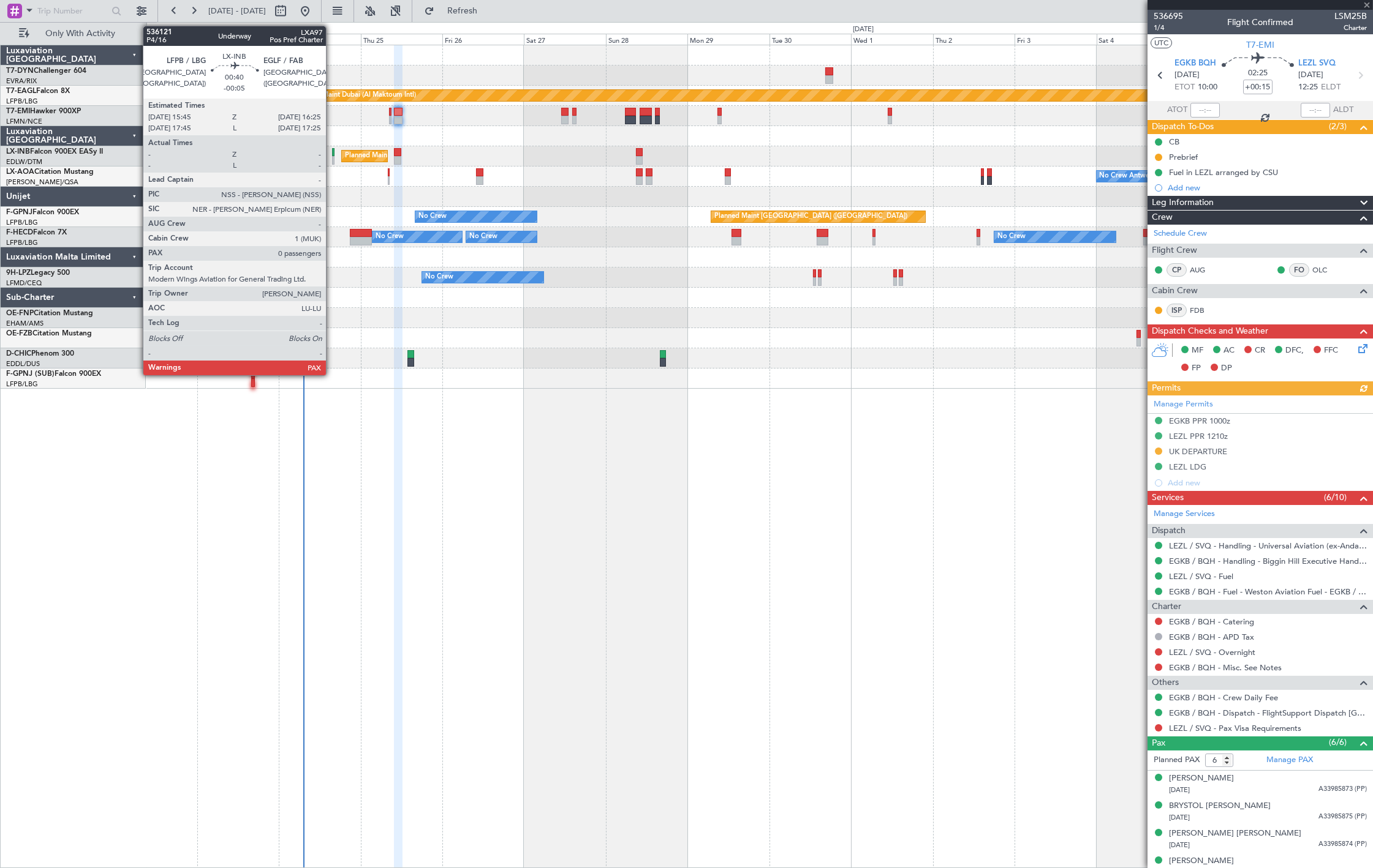
click at [332, 158] on div at bounding box center [333, 160] width 3 height 9
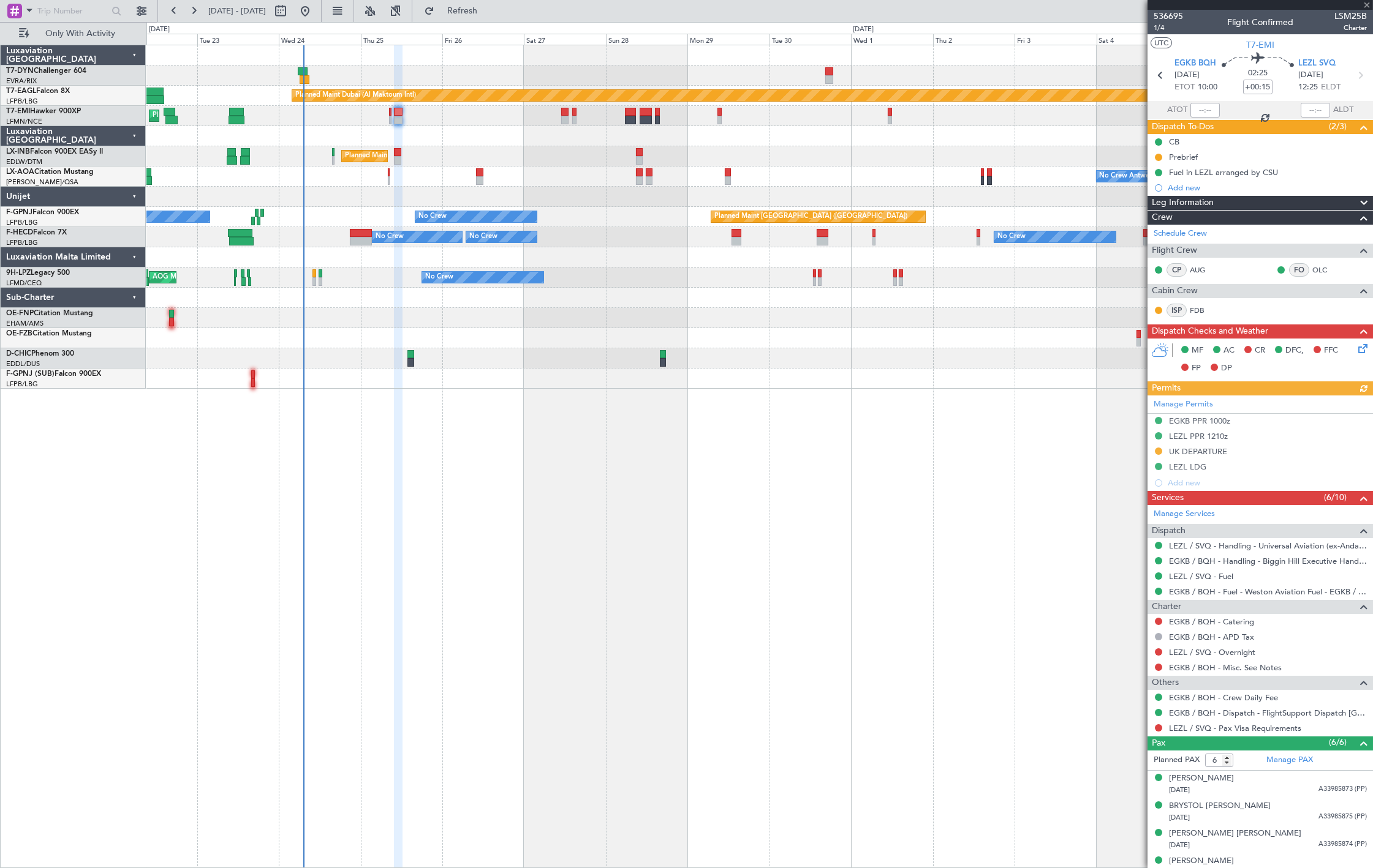
type input "-00:05"
type input "0"
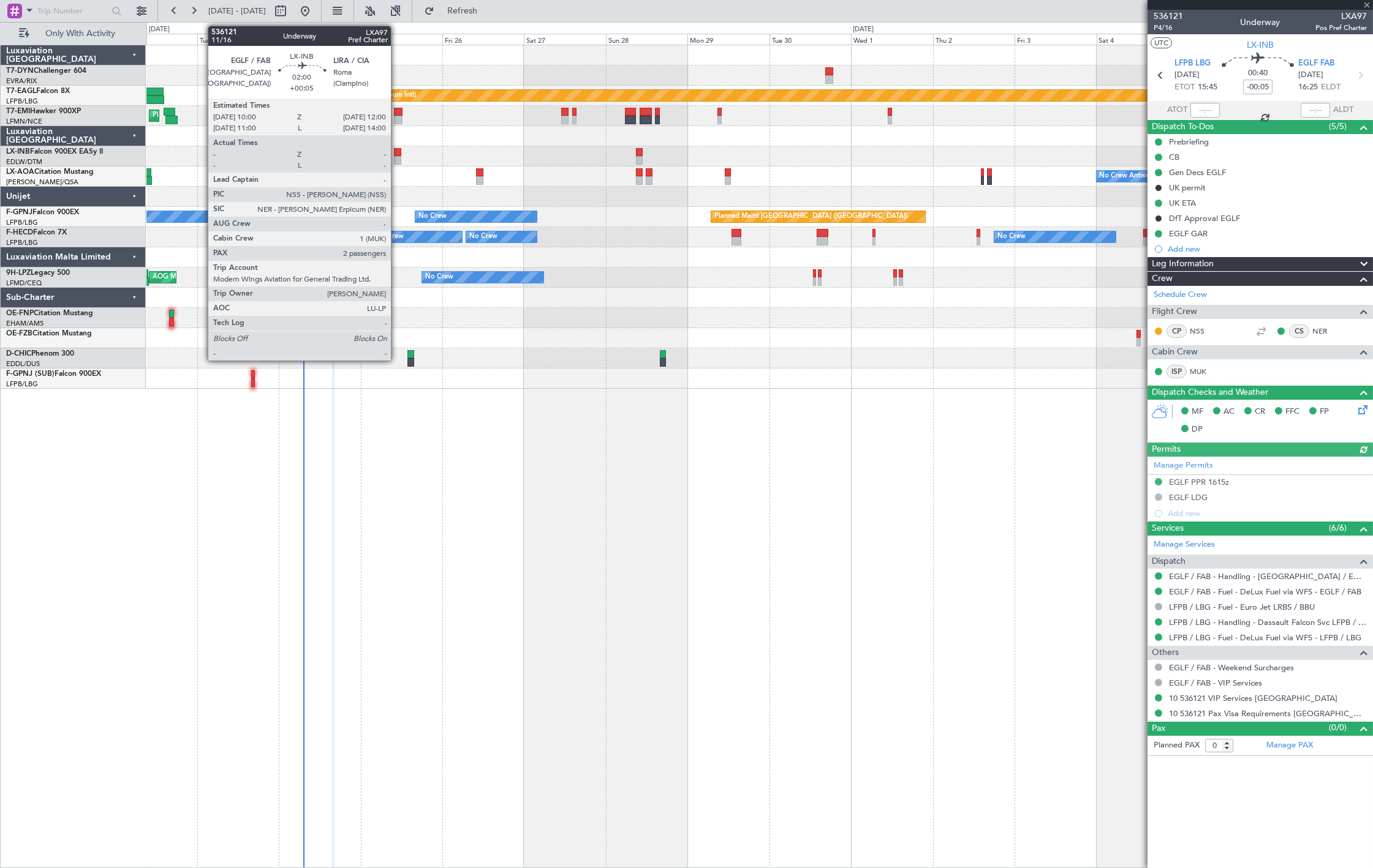
click at [397, 160] on div at bounding box center [398, 160] width 8 height 9
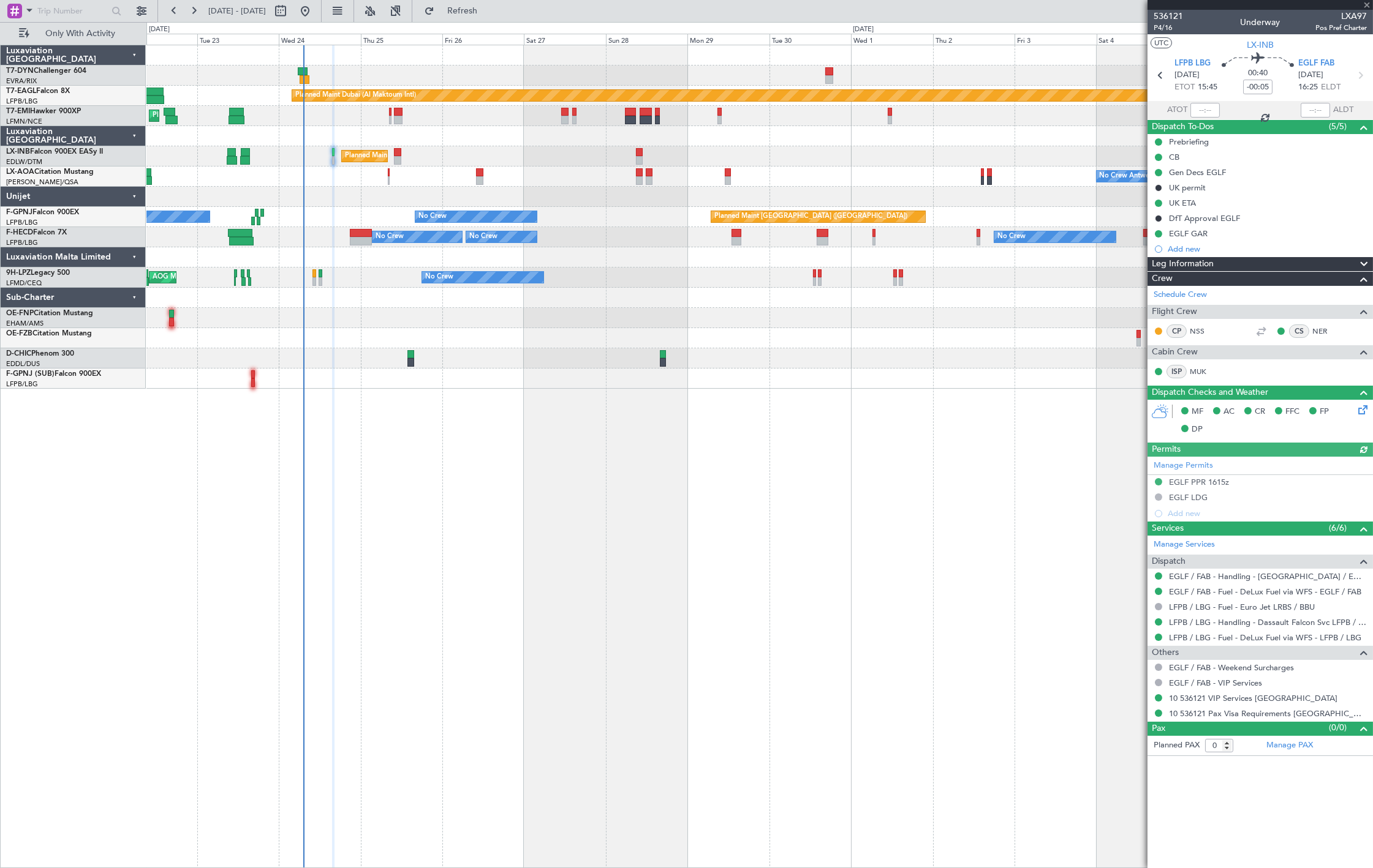
type input "+00:05"
type input "2"
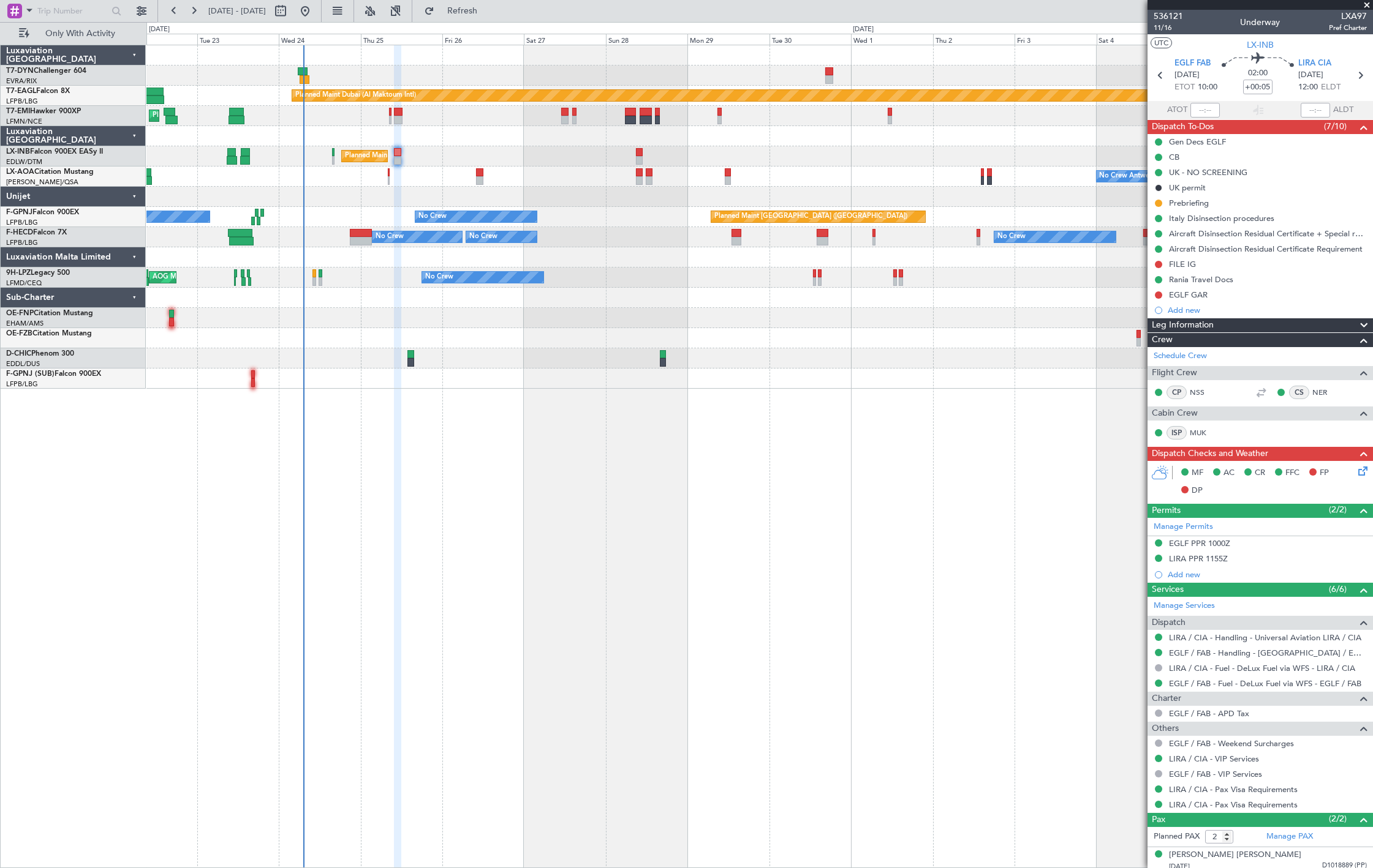
click at [386, 175] on div "No Crew Antwerp ([GEOGRAPHIC_DATA]) [GEOGRAPHIC_DATA] ([GEOGRAPHIC_DATA]) No Cr…" at bounding box center [760, 176] width 1226 height 21
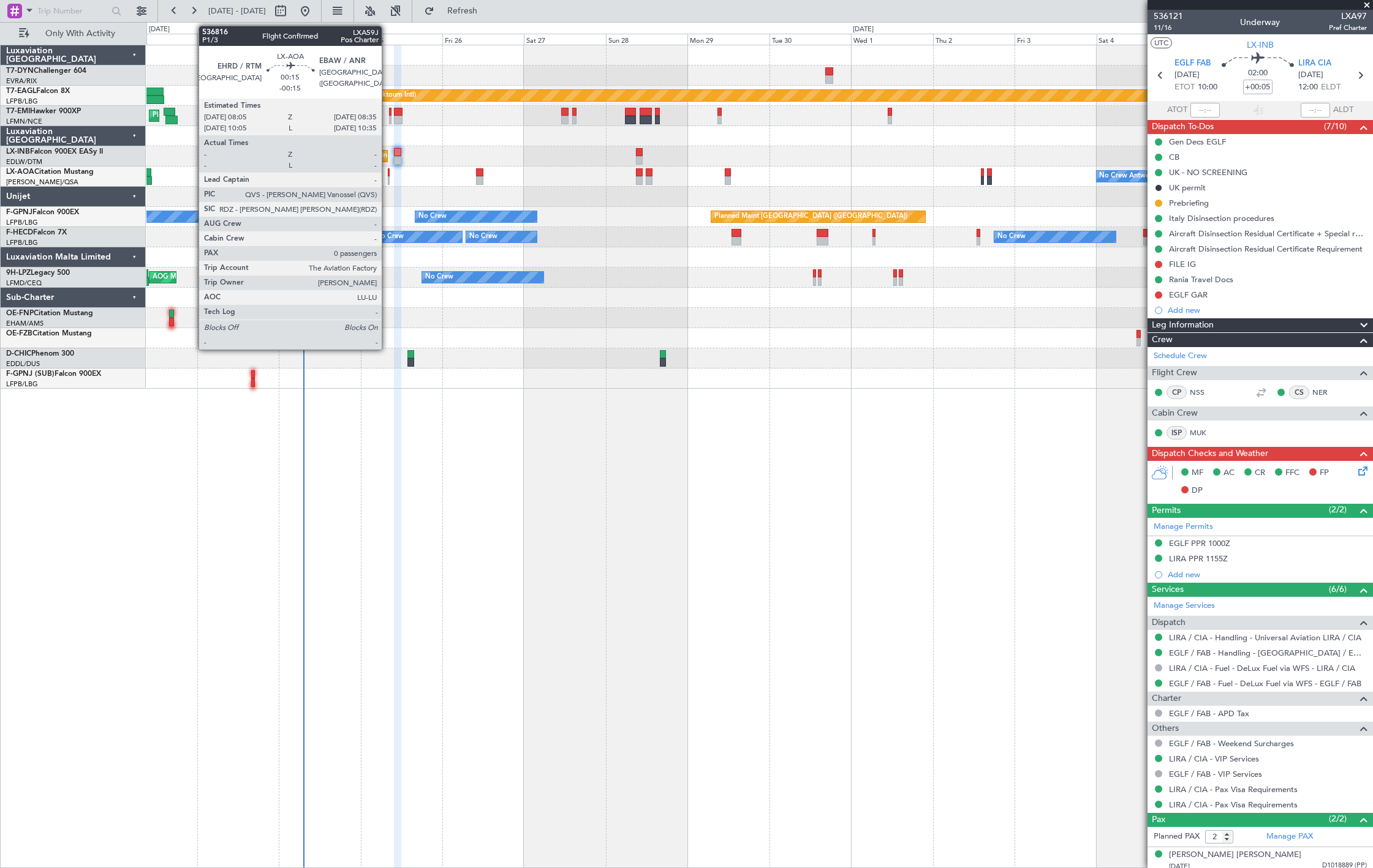
click at [388, 178] on div at bounding box center [389, 180] width 2 height 9
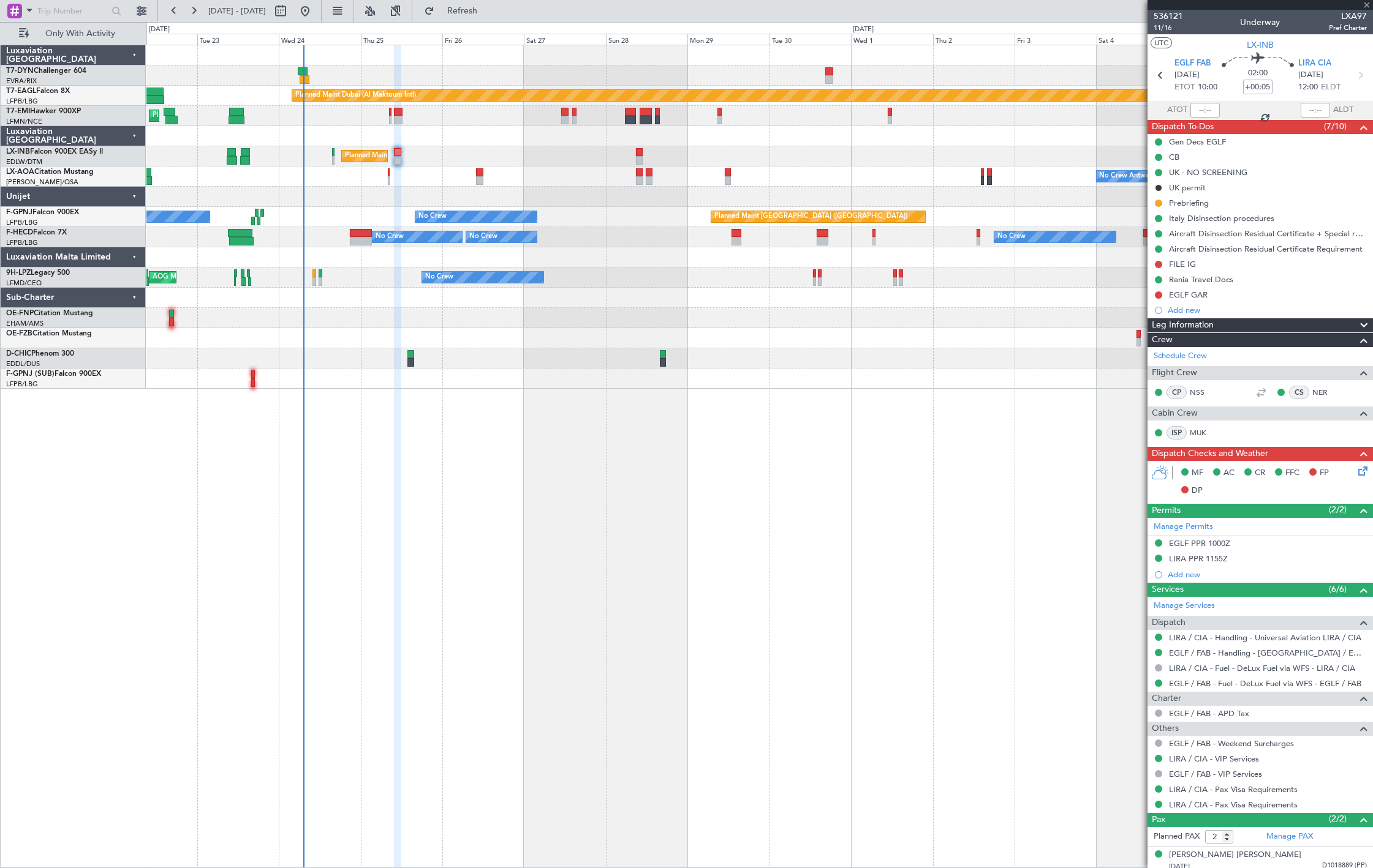
type input "-00:15"
type input "0"
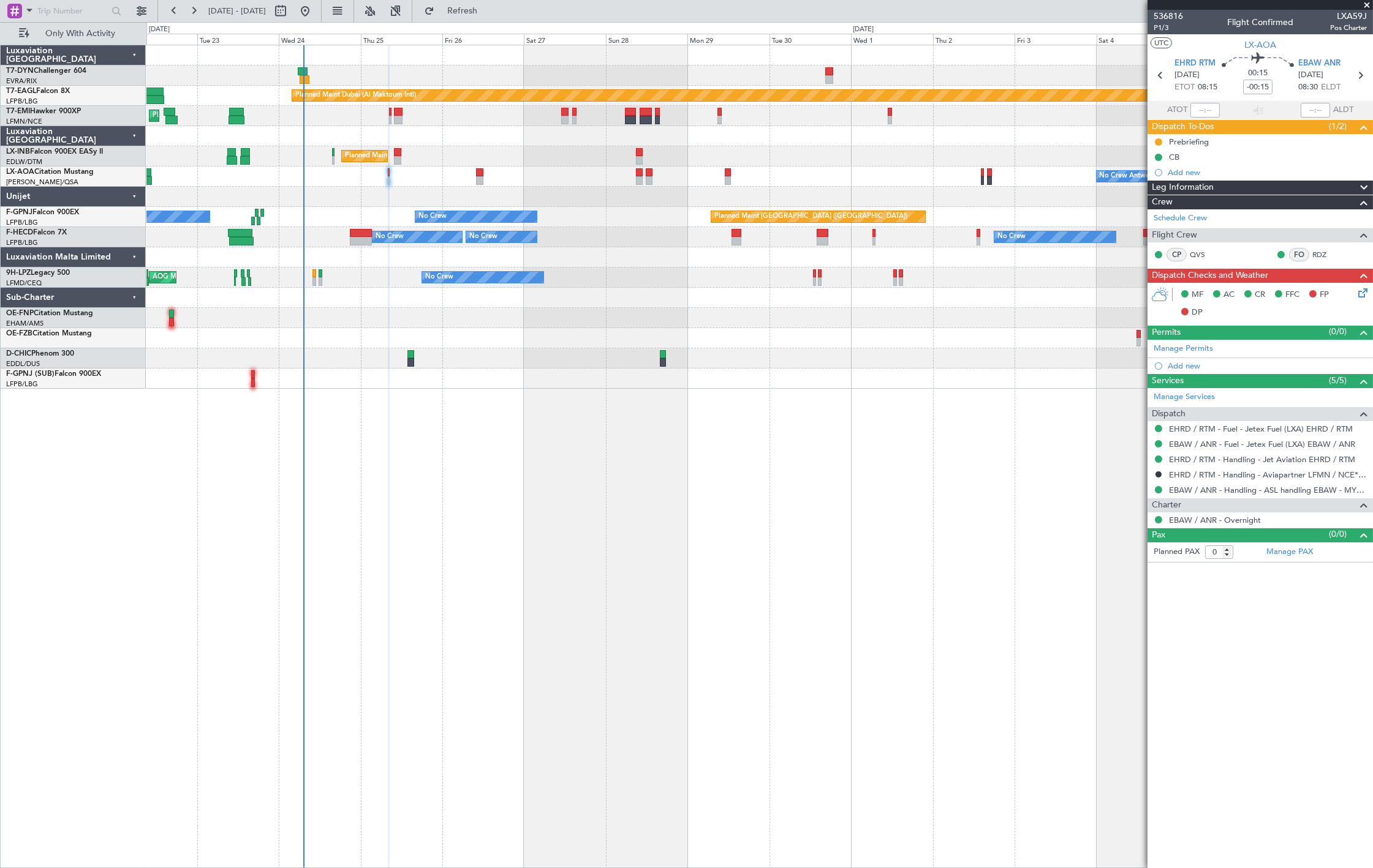
click at [487, 173] on div "No Crew Antwerp ([GEOGRAPHIC_DATA]) [GEOGRAPHIC_DATA] ([GEOGRAPHIC_DATA]) No Cr…" at bounding box center [760, 176] width 1226 height 21
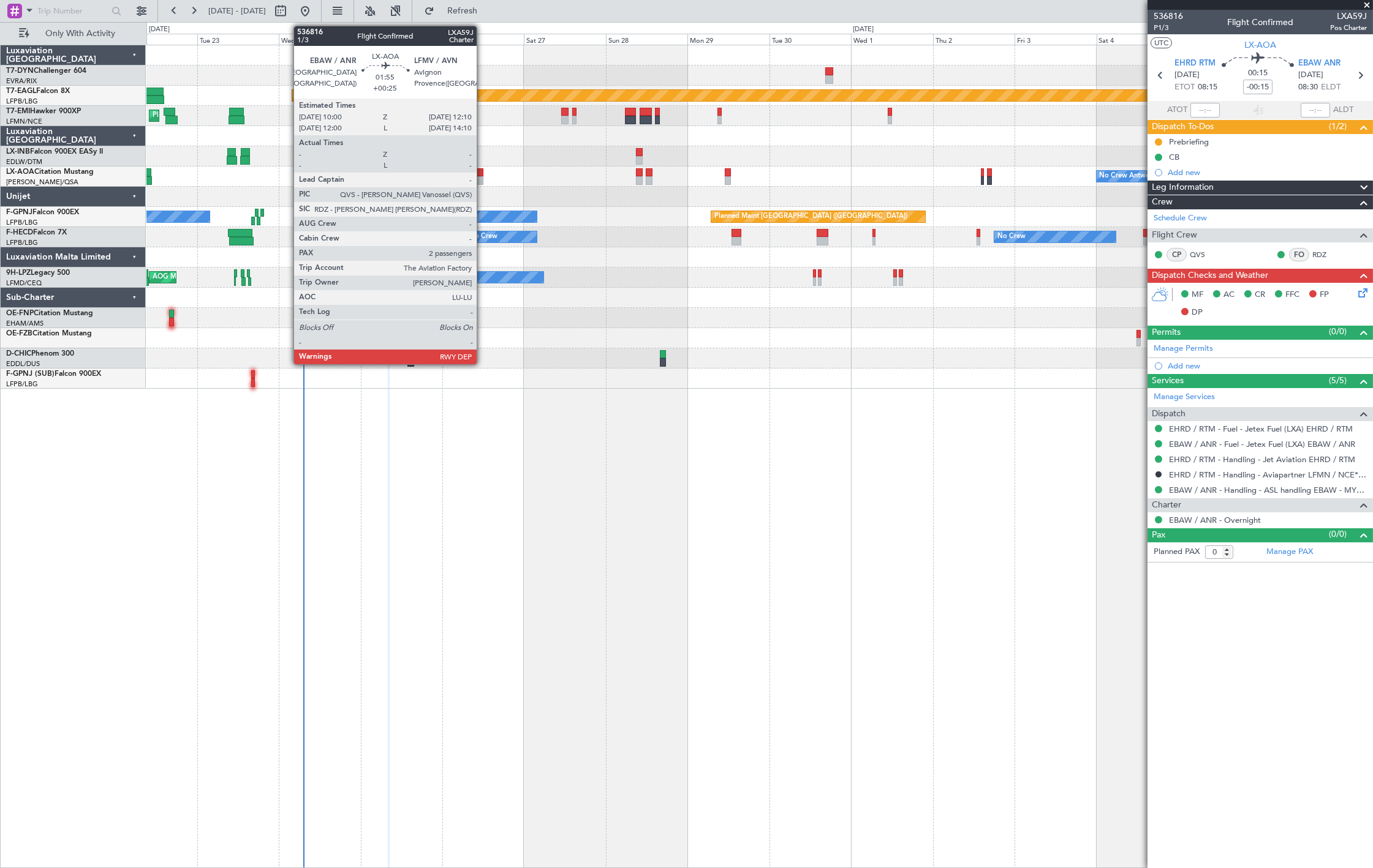
click at [480, 178] on div at bounding box center [480, 180] width 8 height 9
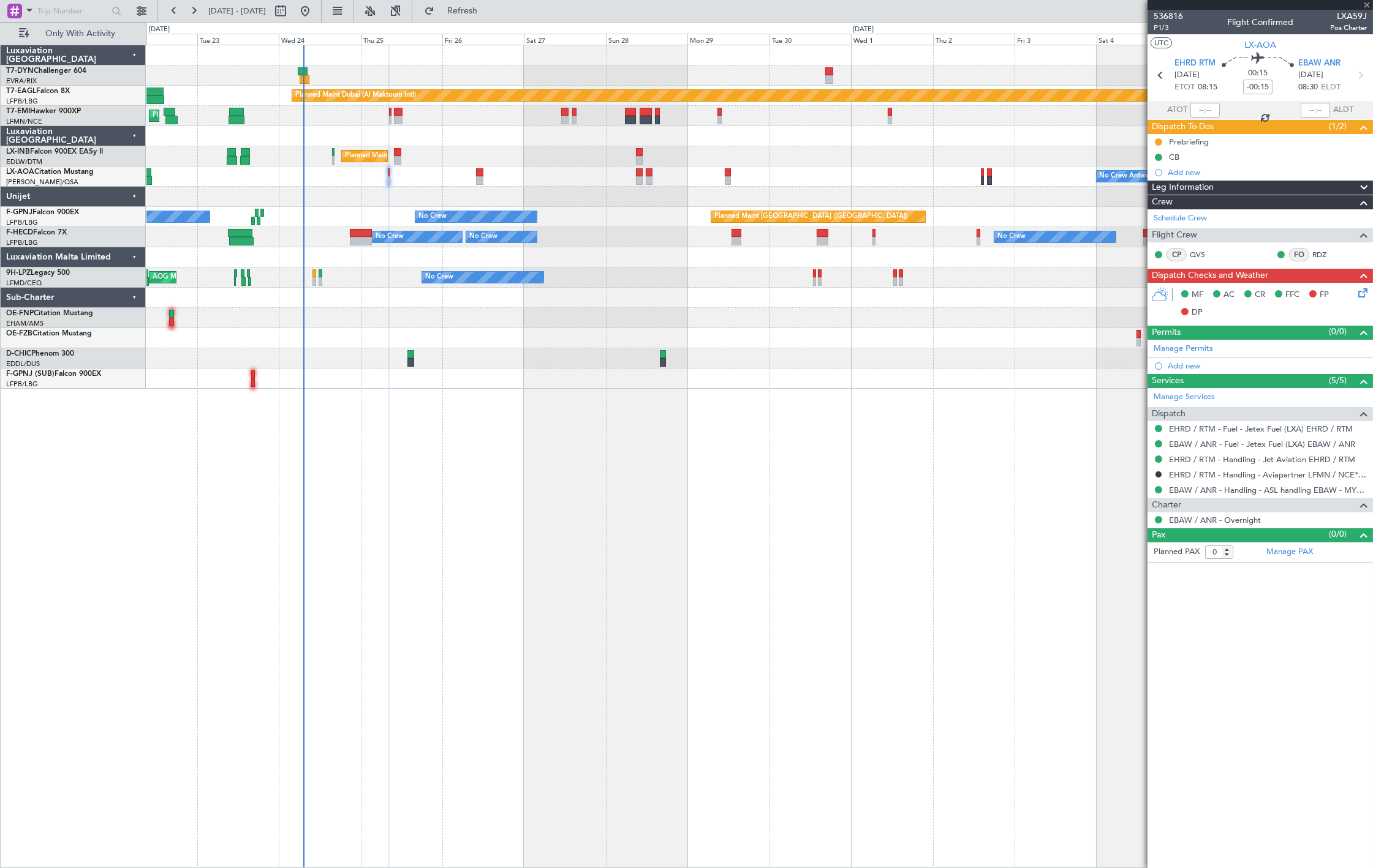
type input "+00:25"
type input "2"
